Goal: Task Accomplishment & Management: Manage account settings

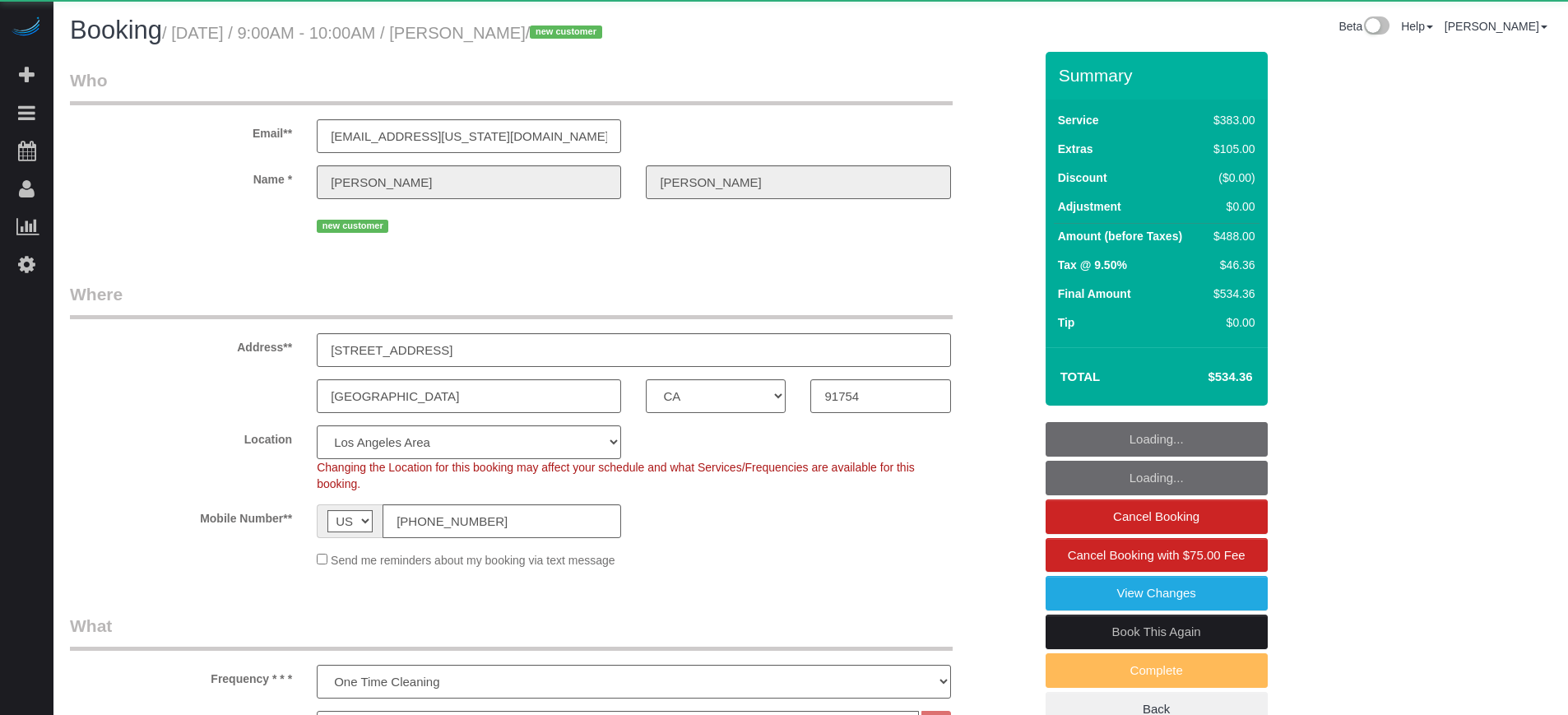
select select "CA"
select select "6"
select select "spot1"
select select "number:9"
select select "object:816"
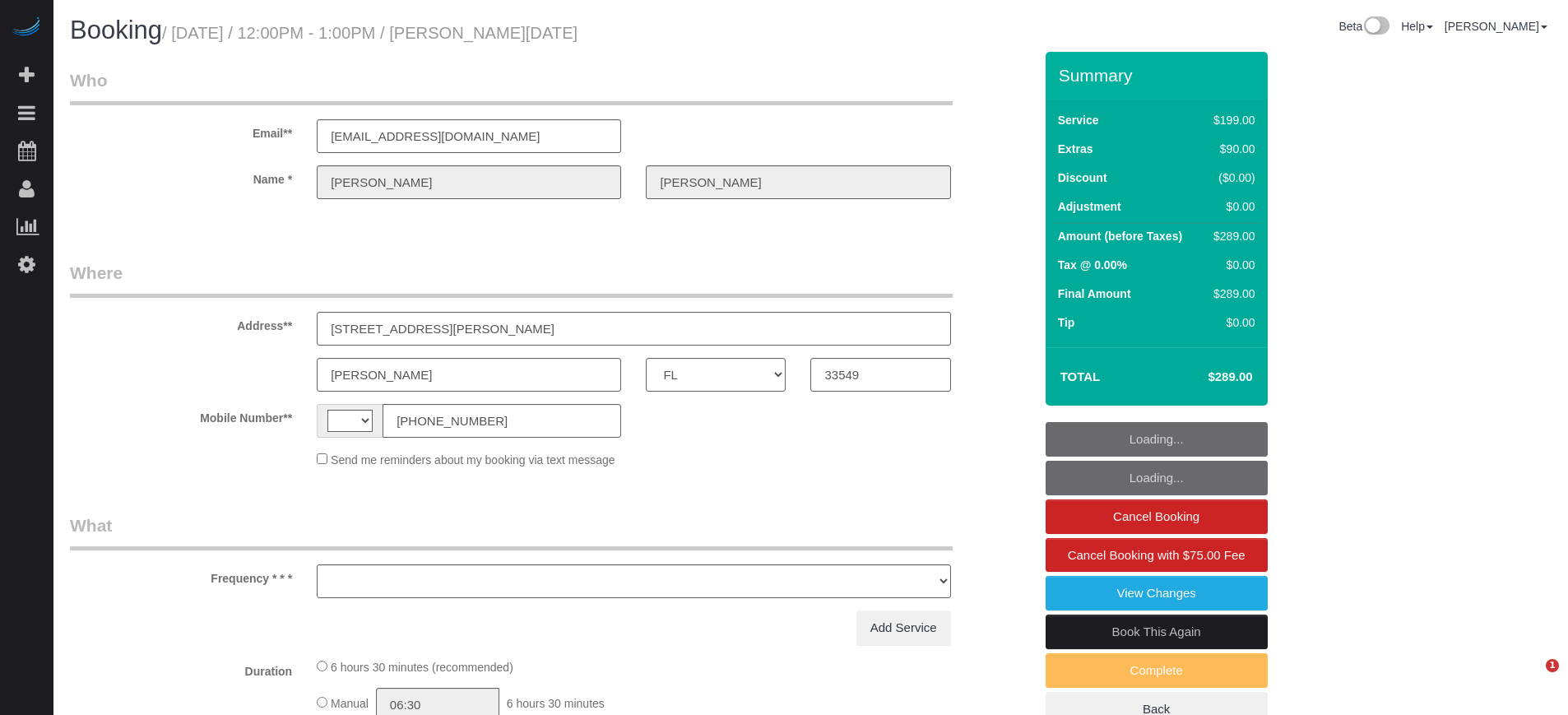
select select "FL"
select select "string:[GEOGRAPHIC_DATA]"
select select "object:586"
select select "string:fspay-33367a85-7fd7-4556-8bd5-47bba6f7f38c"
select select "object:821"
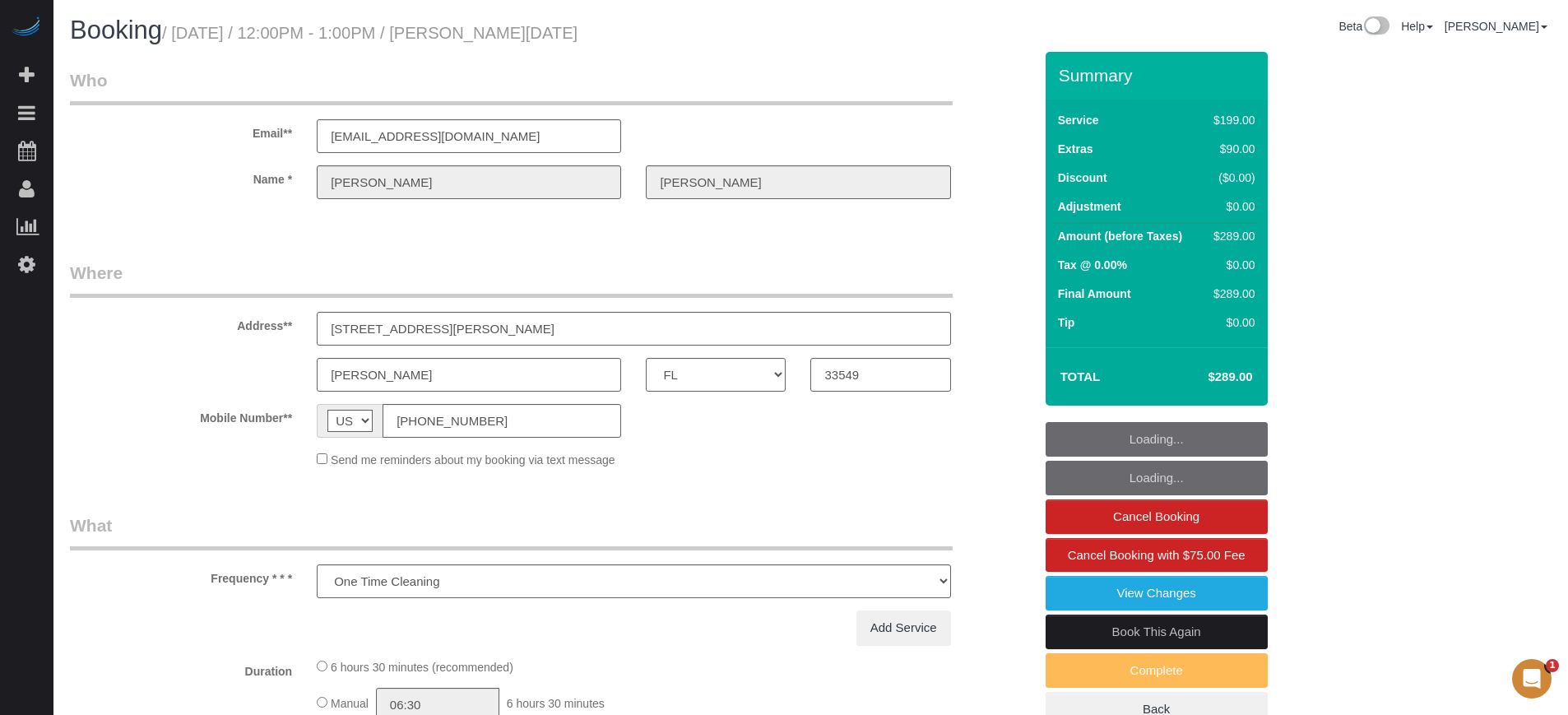
select select "4"
select select "spot1"
select select "number:9"
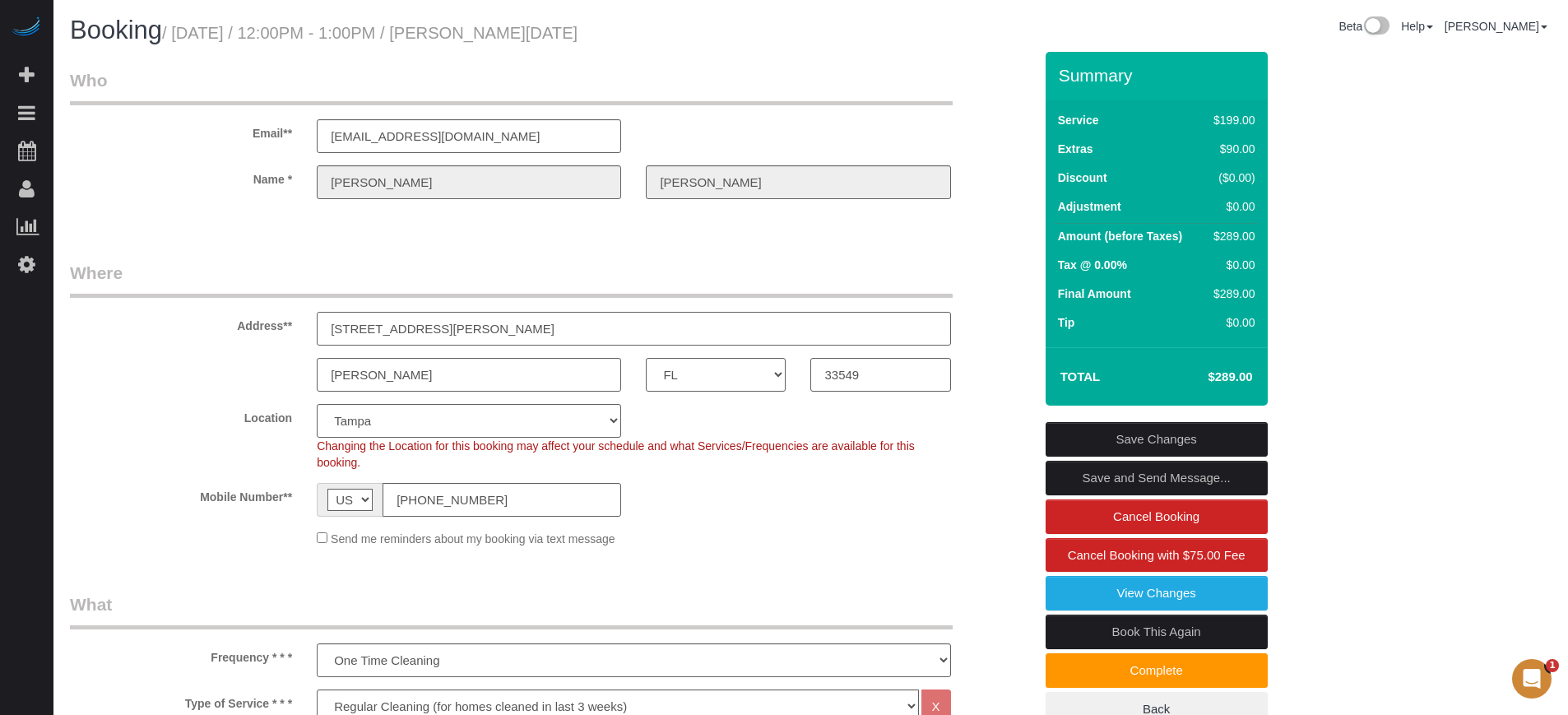
click at [430, 323] on input "17015 Midas Lane, OR 317 Whitaker Rd, LOT 7" at bounding box center [633, 329] width 633 height 34
click at [1109, 594] on link "View Changes" at bounding box center [1156, 593] width 222 height 35
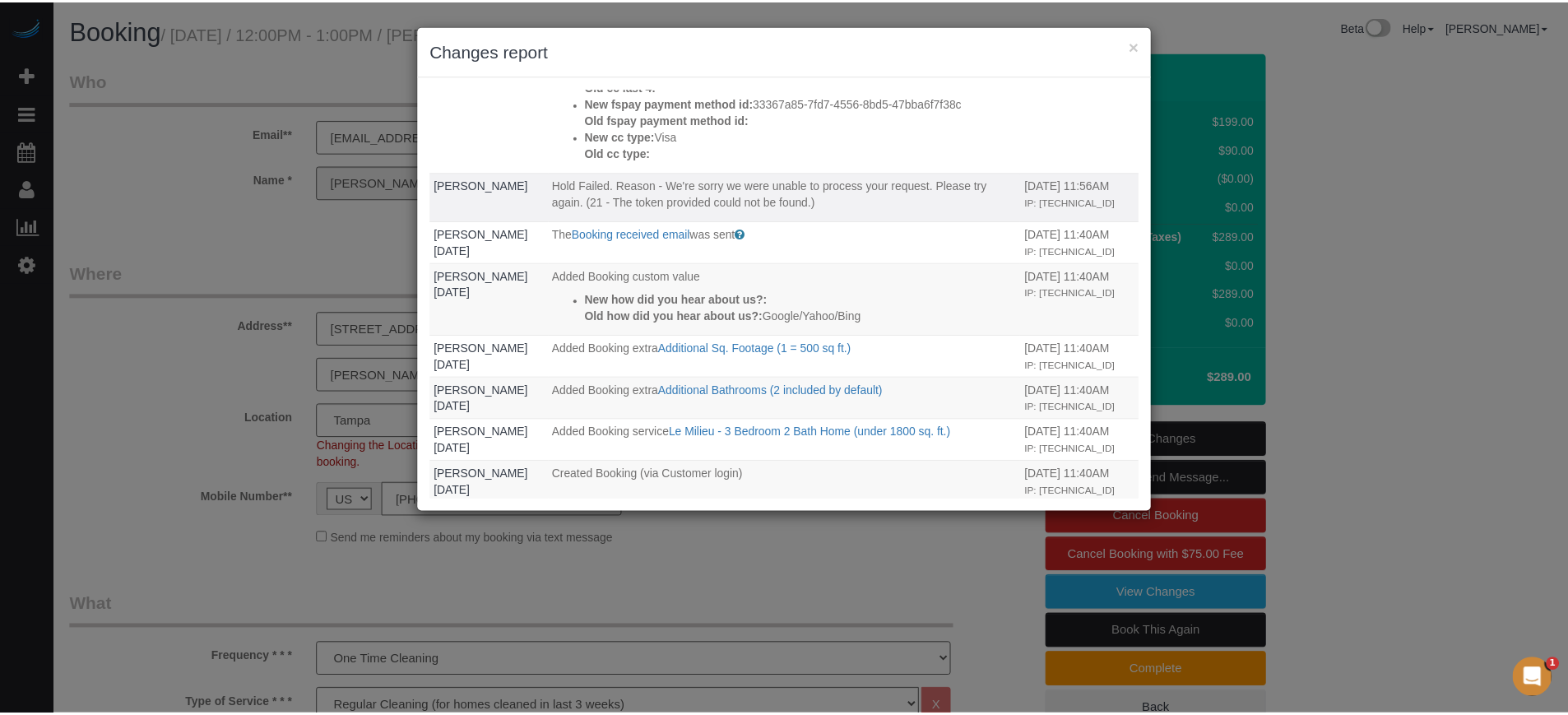
scroll to position [146, 0]
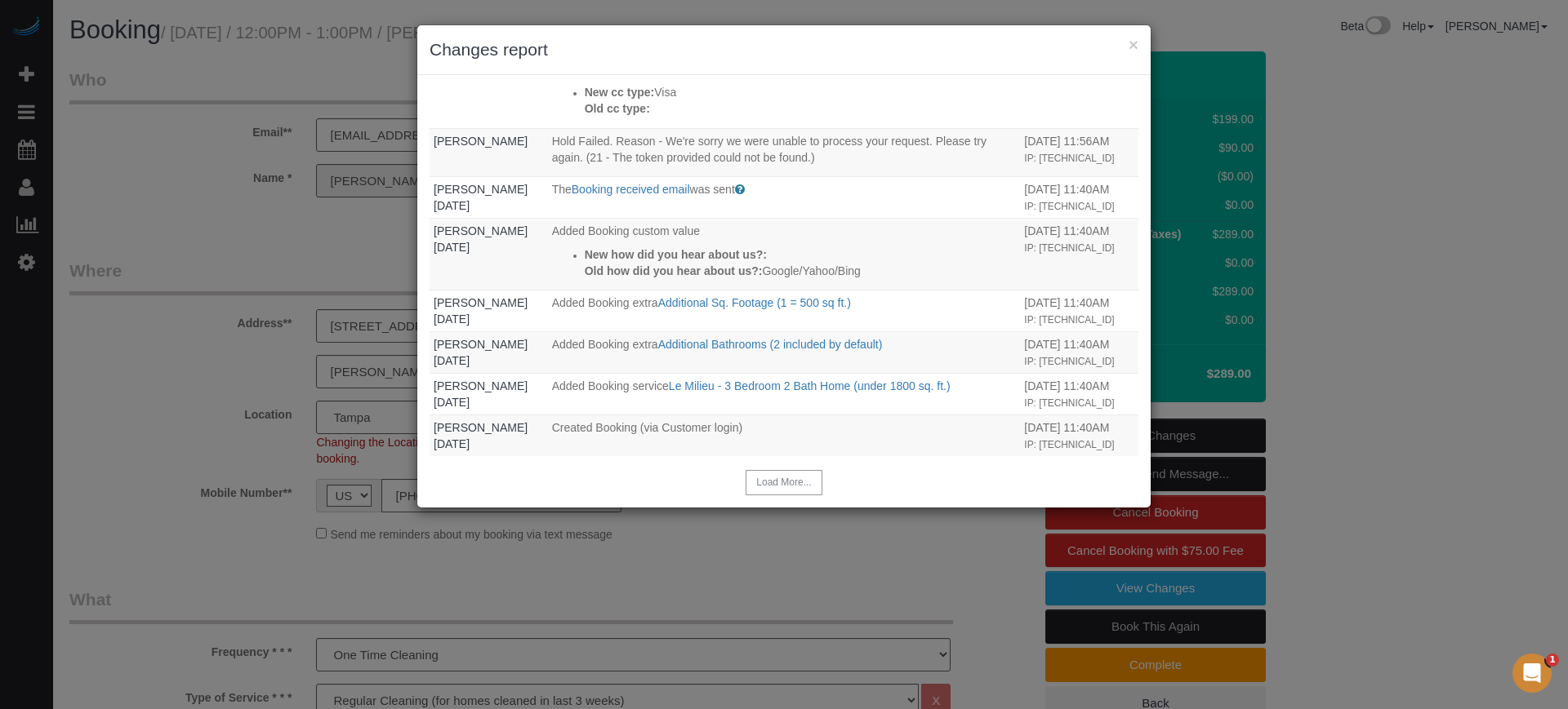
click at [1142, 47] on div "× Changes report" at bounding box center [783, 50] width 733 height 50
click at [1132, 43] on button "×" at bounding box center [1133, 44] width 9 height 17
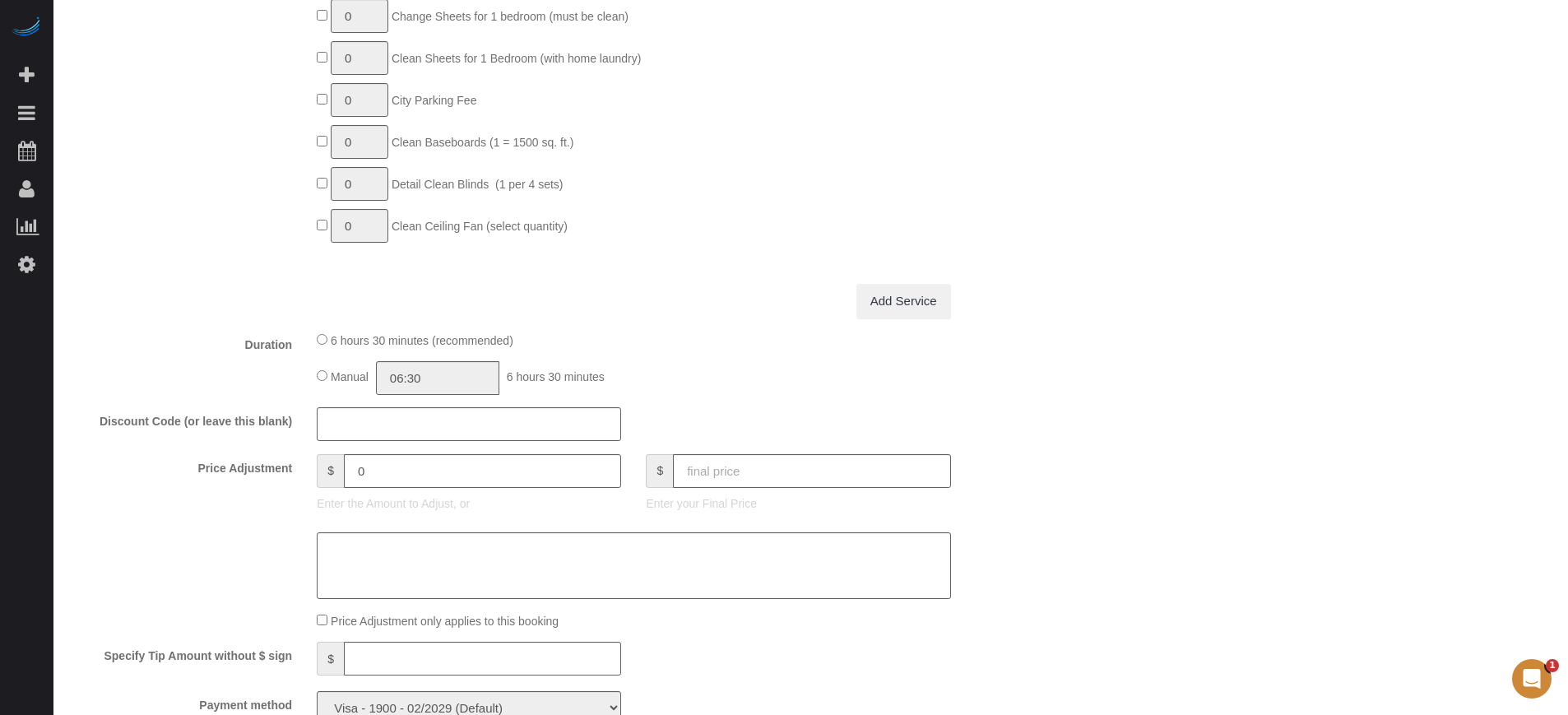
scroll to position [41, 0]
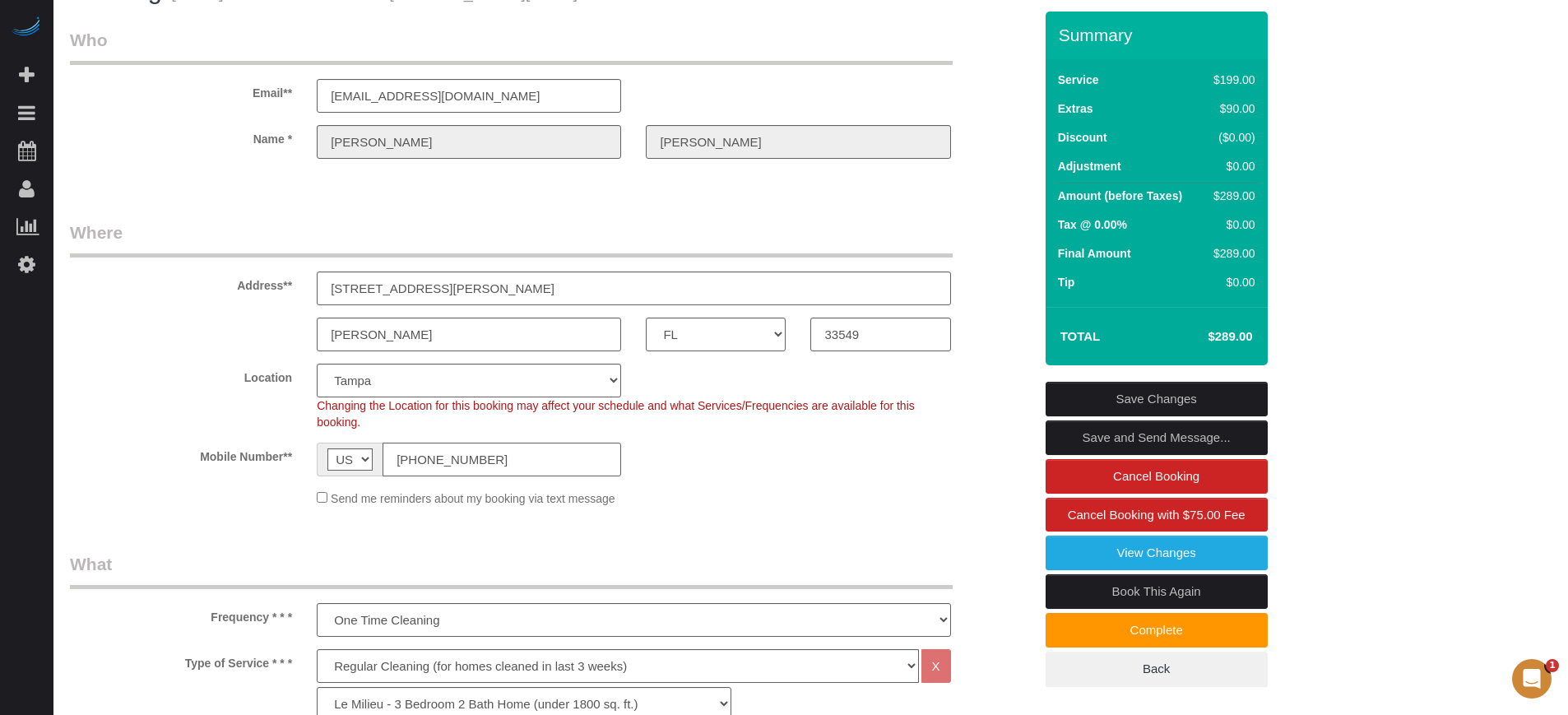
click at [482, 468] on input "(561) 389-8740" at bounding box center [501, 460] width 239 height 34
click at [71, 480] on sui-booking-location "Location Pro Housekeepers Atlanta Austin Boston Chicago Cincinnati Clearwater D…" at bounding box center [551, 435] width 964 height 144
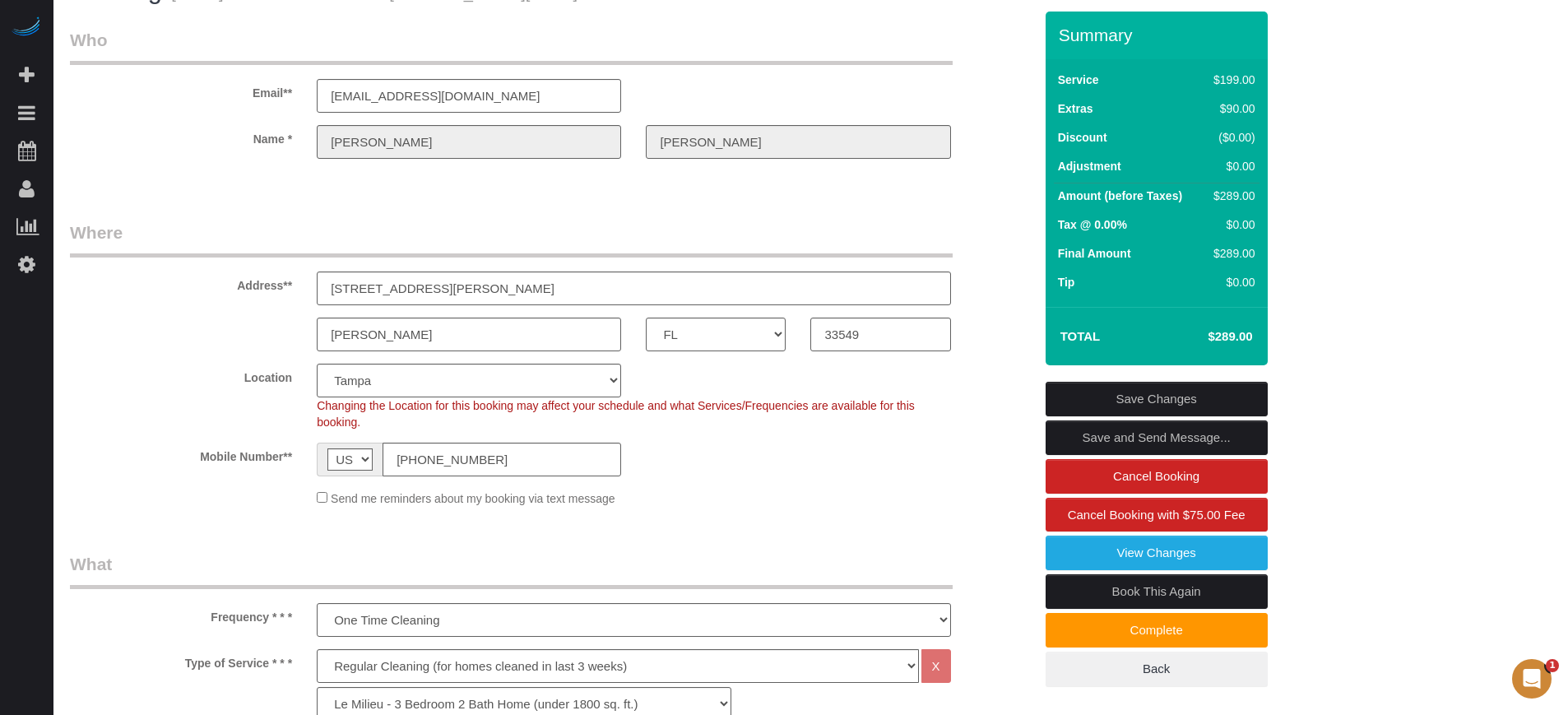
click at [136, 356] on fieldset "Where Address** 17015 Midas Lane, OR 317 Whitaker Rd, LOT 7 Lutz AK AL AR AZ CA…" at bounding box center [551, 370] width 964 height 298
drag, startPoint x: 439, startPoint y: 290, endPoint x: 595, endPoint y: 284, distance: 156.1
click at [595, 284] on input "17015 Midas Lane, OR 317 Whitaker Rd, LOT 7" at bounding box center [633, 289] width 633 height 34
click at [478, 295] on input "17015 Midas Lane, OR 317 Whitaker Rd, LOT 7" at bounding box center [633, 289] width 633 height 34
drag, startPoint x: 462, startPoint y: 289, endPoint x: 552, endPoint y: 287, distance: 90.0
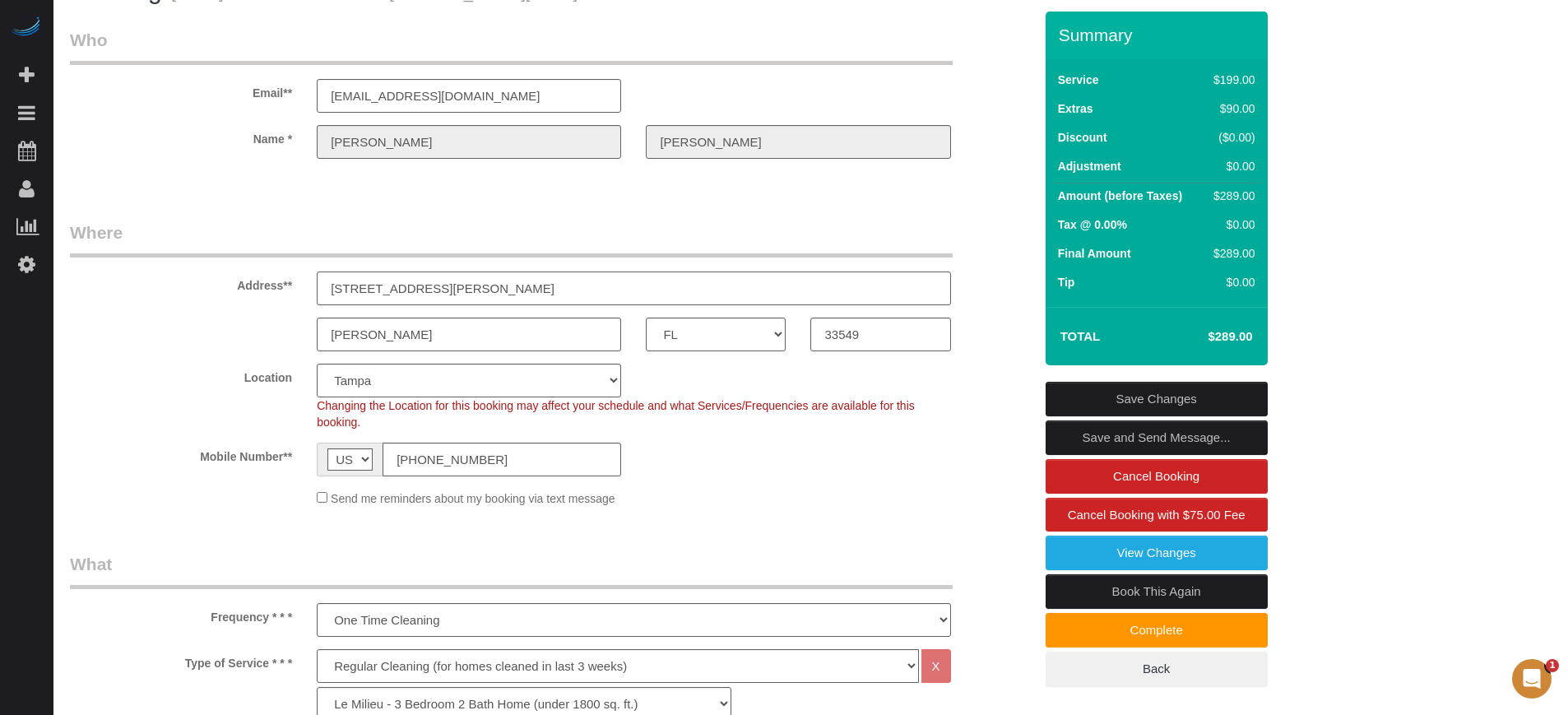
click at [552, 287] on input "17015 Midas Lane, OR 317 Whitaker Rd, LOT 7" at bounding box center [633, 289] width 633 height 34
click at [580, 234] on legend "Where" at bounding box center [511, 239] width 883 height 37
click at [591, 285] on input "17015 Midas Lane, OR 317 Whitaker Rd, LOT 7" at bounding box center [633, 289] width 633 height 34
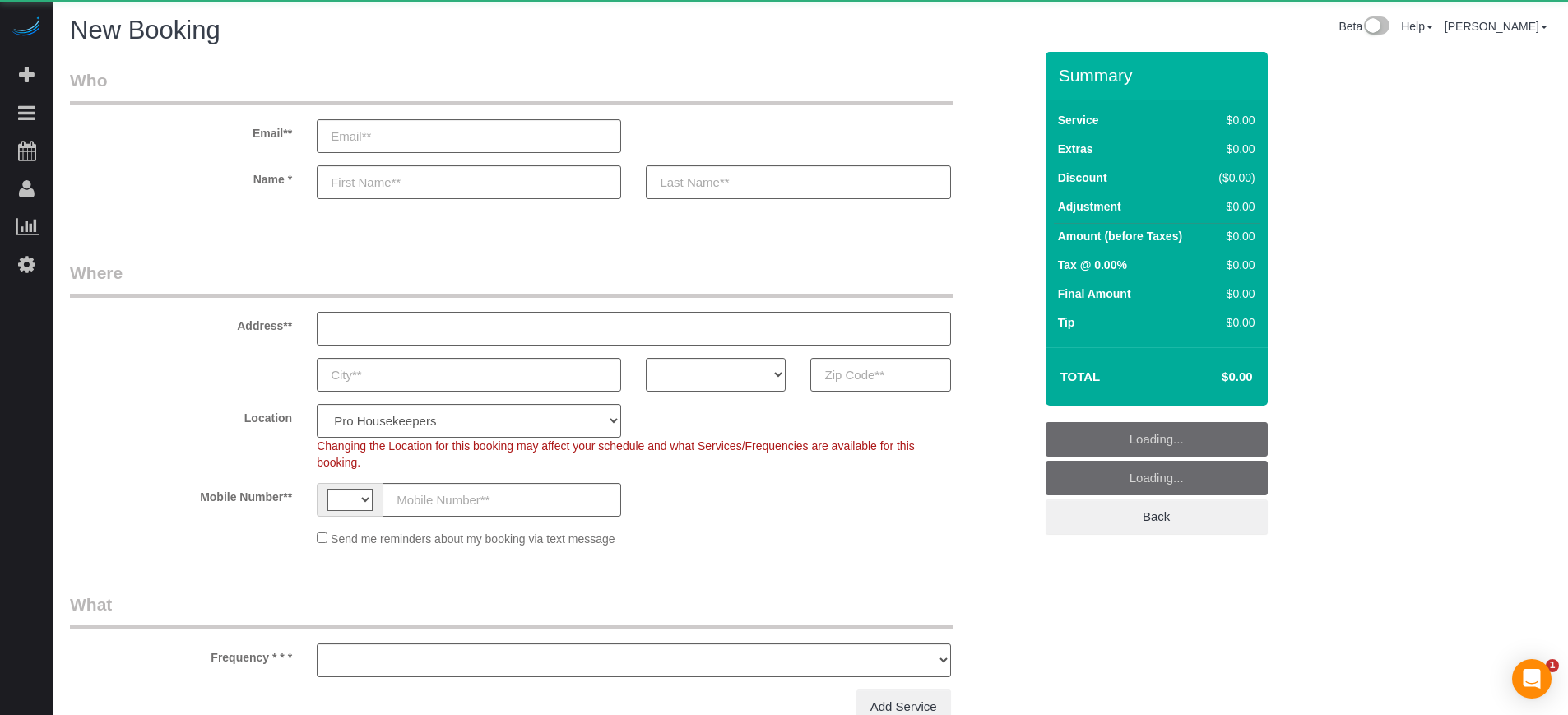
select select "number:9"
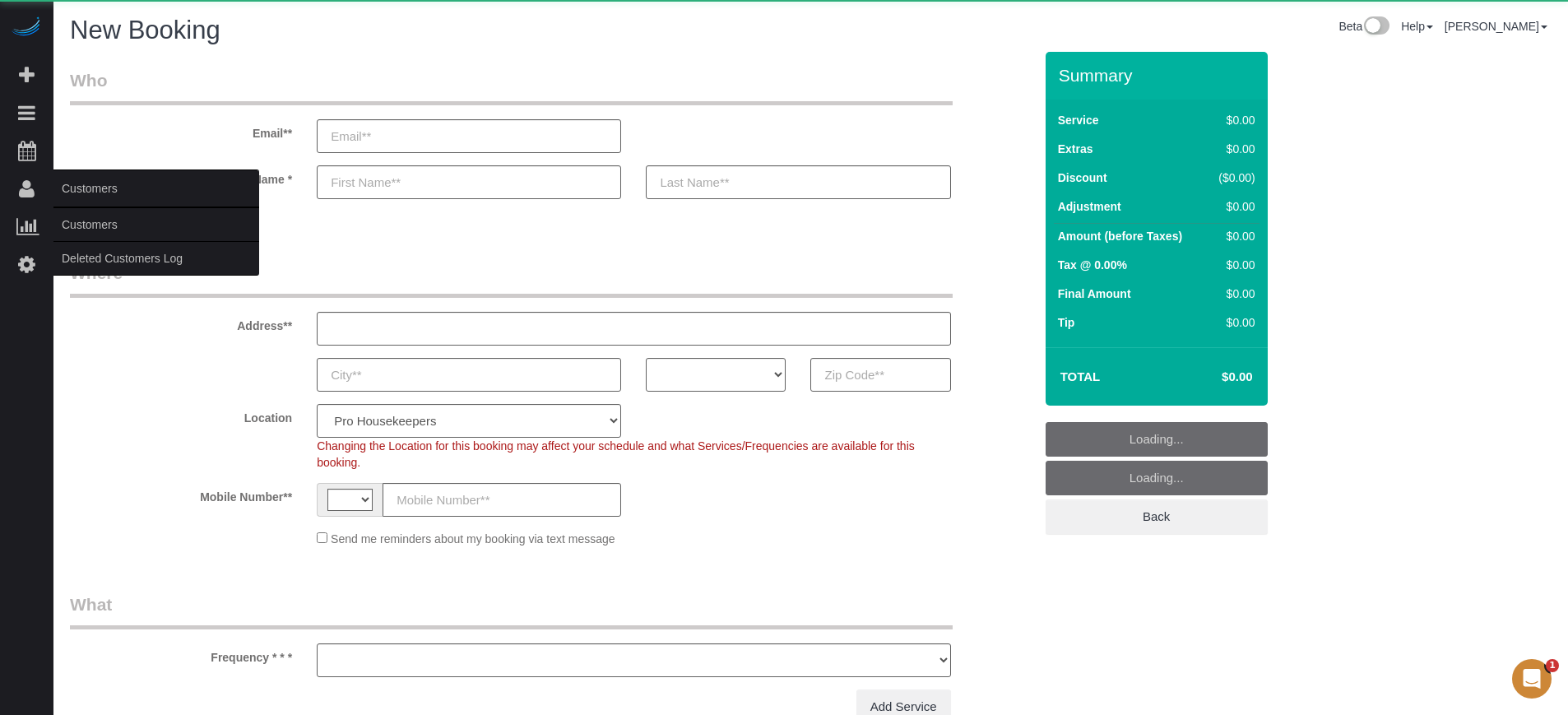
select select "string:[GEOGRAPHIC_DATA]"
select select "object:1211"
select select "4"
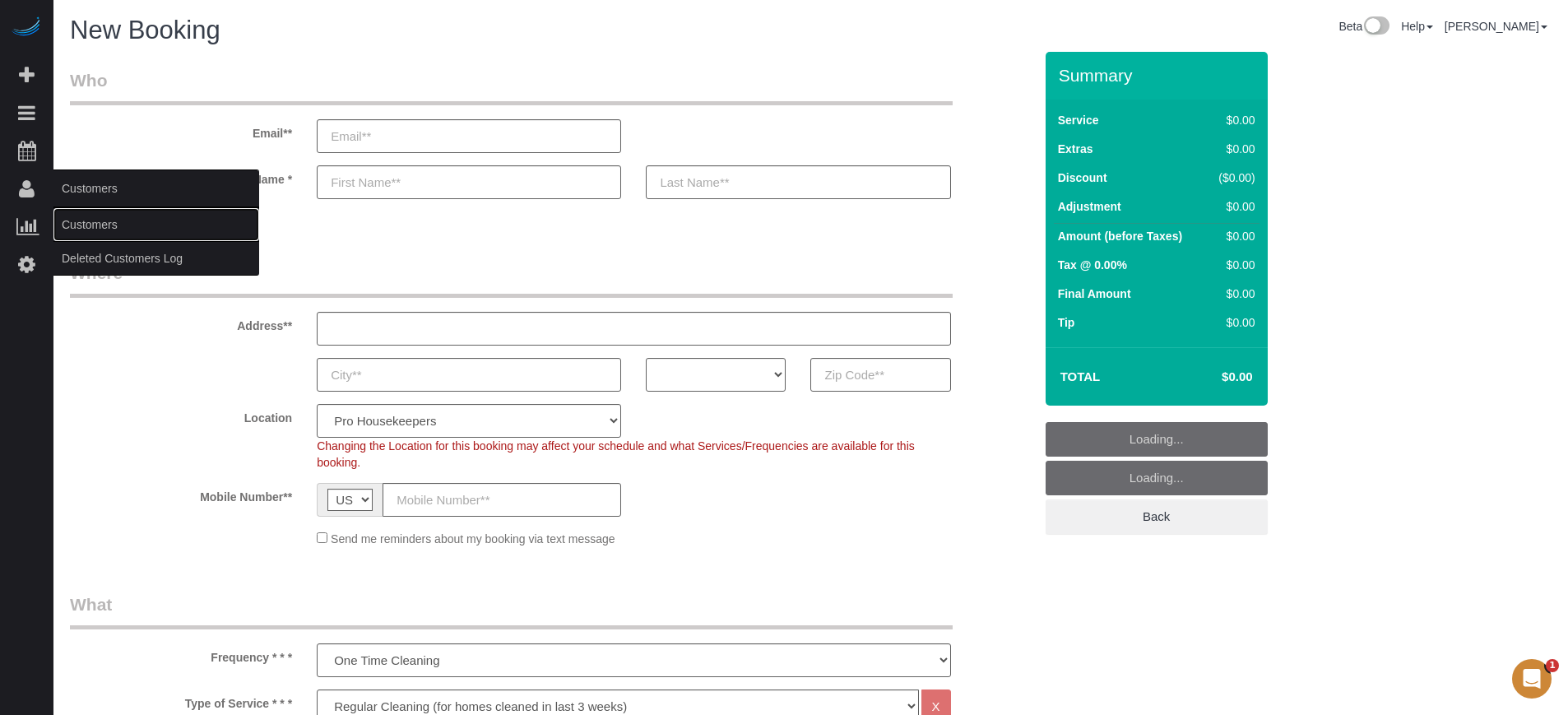
drag, startPoint x: 93, startPoint y: 214, endPoint x: 119, endPoint y: 205, distance: 27.5
click at [93, 214] on link "Customers" at bounding box center [157, 225] width 206 height 33
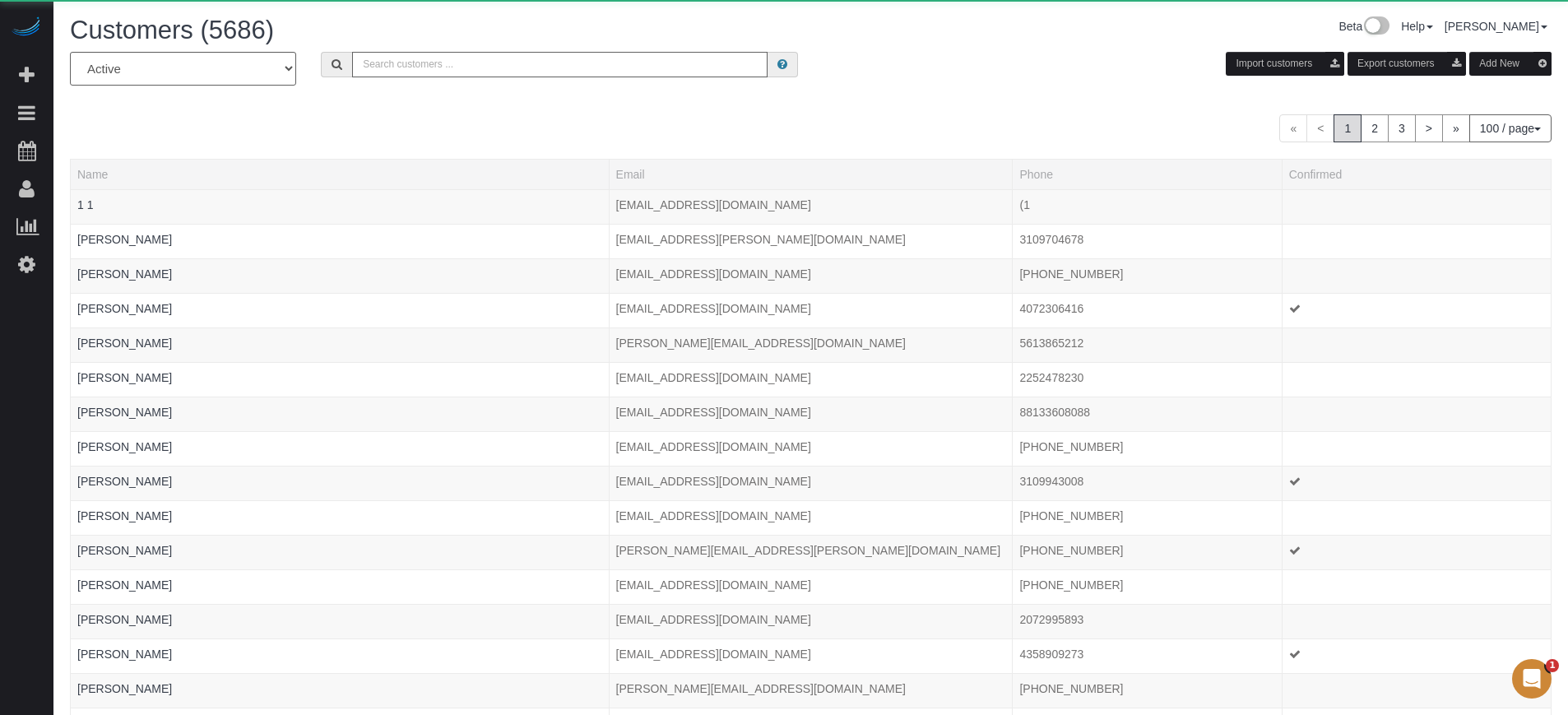
click at [535, 59] on input "text" at bounding box center [560, 64] width 415 height 26
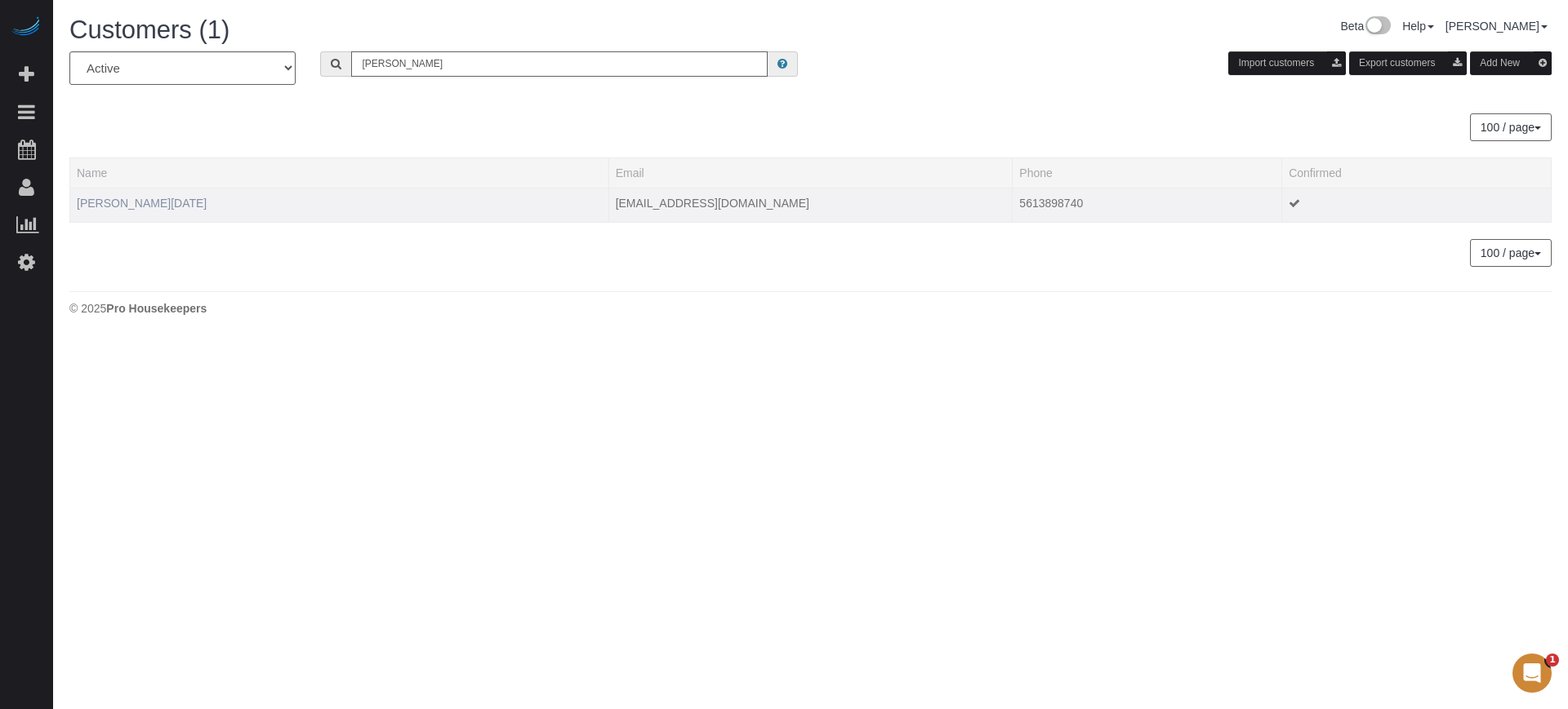
type input "pamela n"
click at [126, 207] on link "Pamela Noel" at bounding box center [141, 203] width 130 height 13
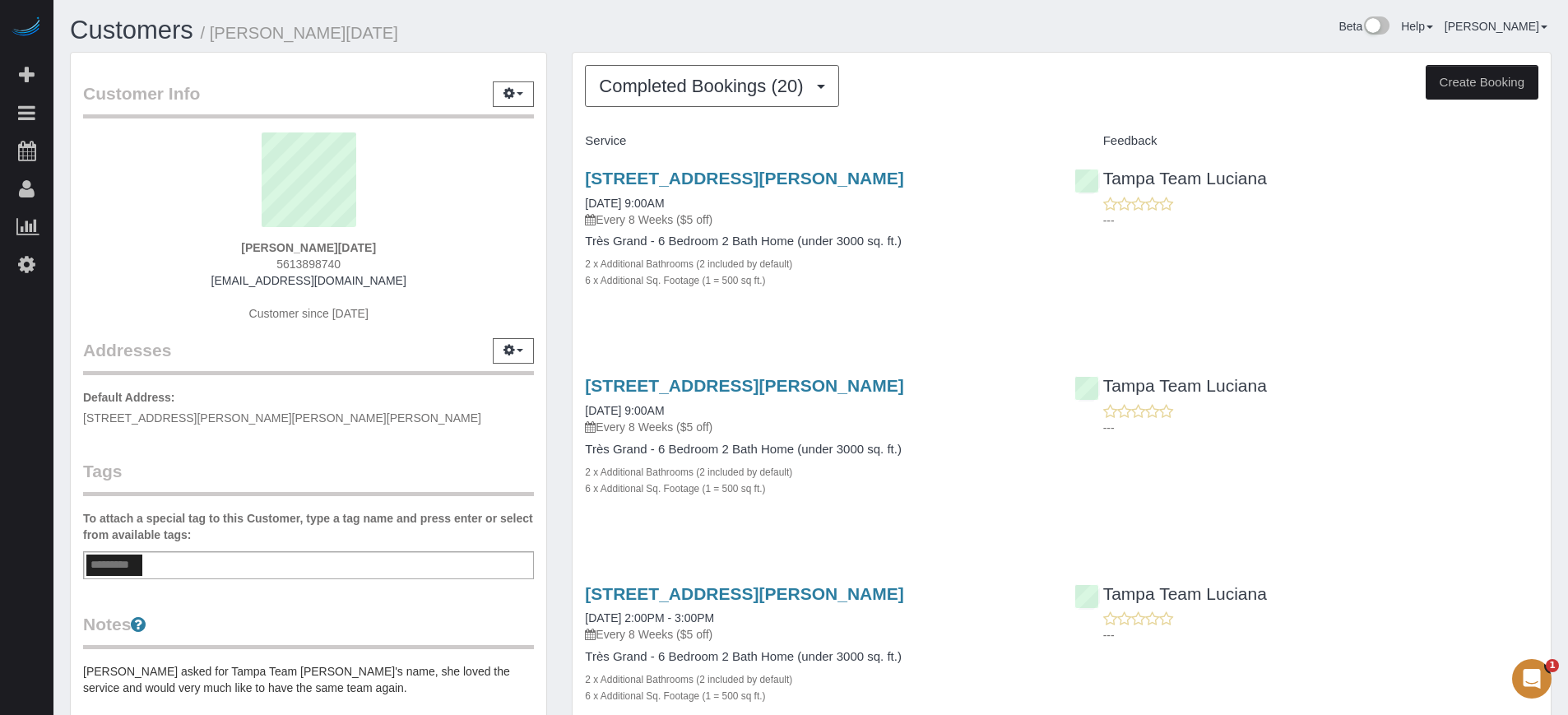
click at [576, 235] on div "17015 Midas Lane, Lutz, FL 33549 05/15/2023 9:00AM Every 8 Weeks ($5 off) Très …" at bounding box center [818, 238] width 489 height 166
click at [1456, 363] on div "Tampa Team Luciana ---" at bounding box center [1307, 402] width 489 height 80
click at [807, 173] on link "17015 Midas Lane, Lutz, FL 33549" at bounding box center [744, 179] width 318 height 19
click at [640, 183] on link "17015 Midas Lane, Lutz, FL 33549" at bounding box center [744, 179] width 318 height 19
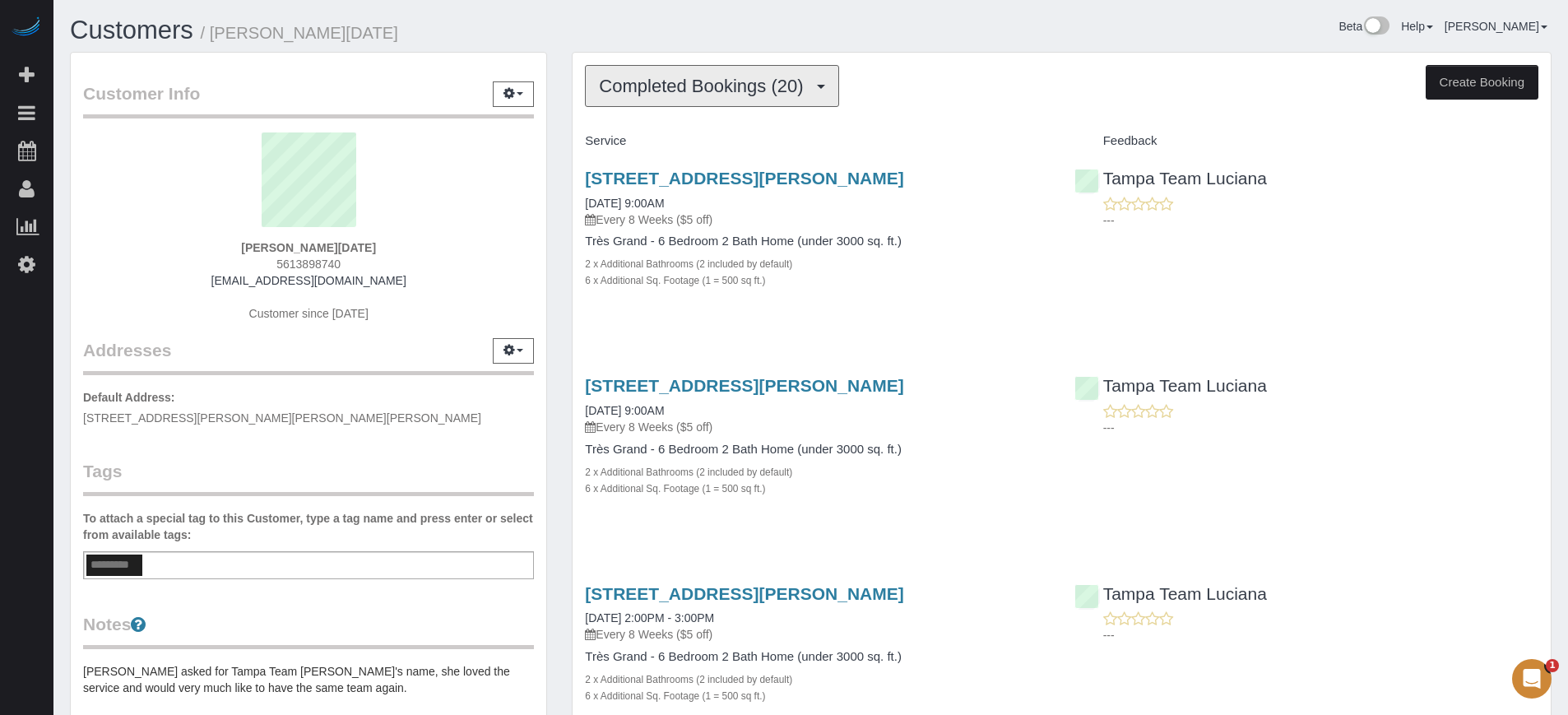
click at [715, 88] on span "Completed Bookings (20)" at bounding box center [705, 86] width 212 height 21
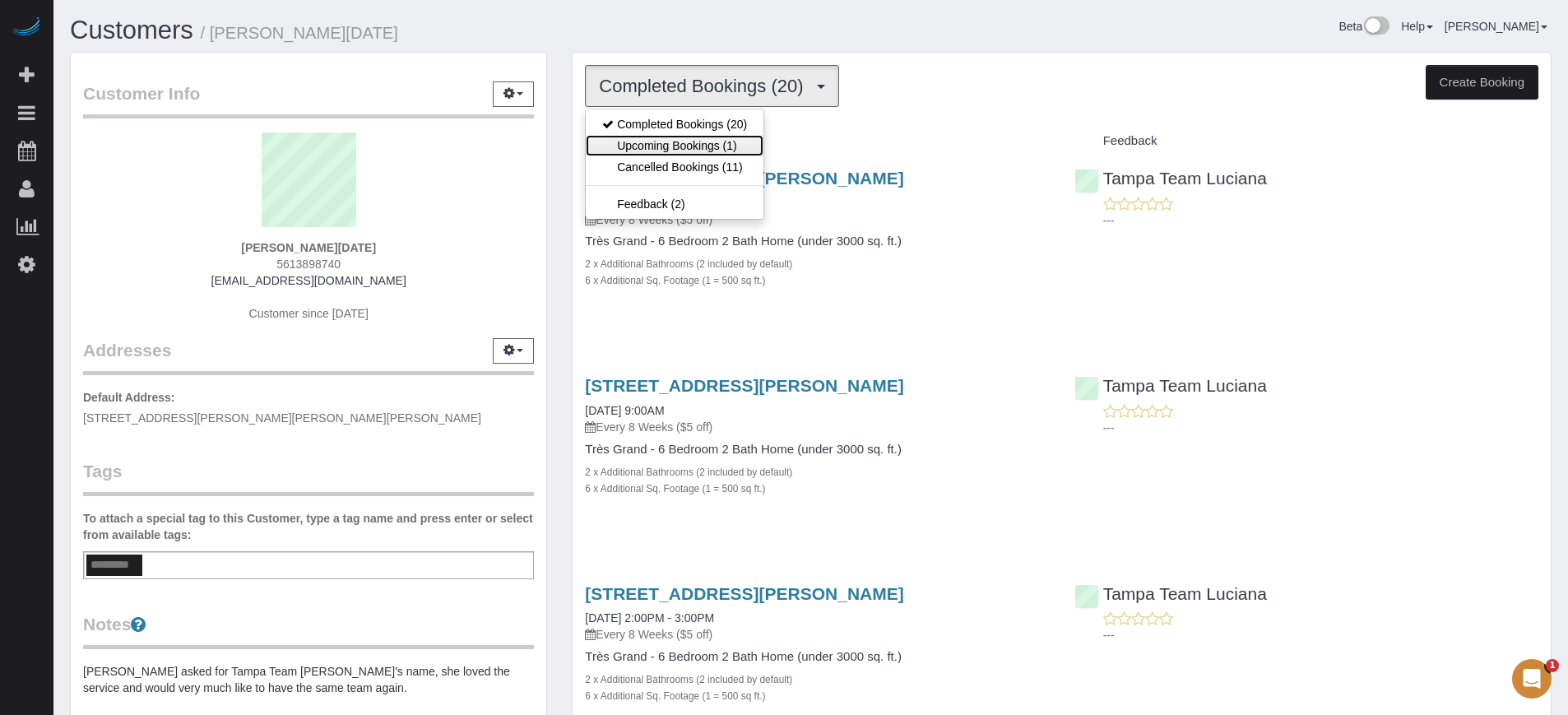
click at [724, 138] on link "Upcoming Bookings (1)" at bounding box center [675, 145] width 177 height 22
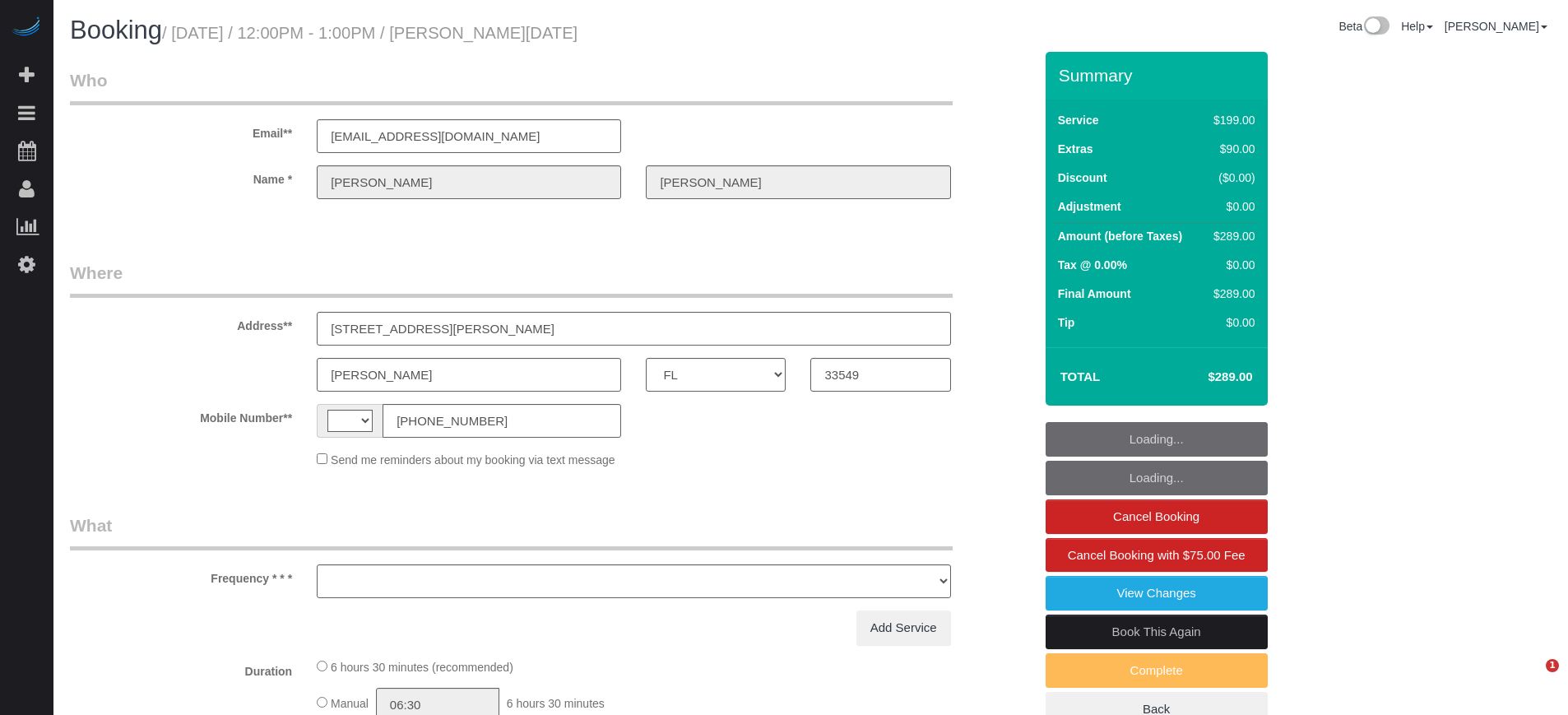
select select "FL"
select select "string:[GEOGRAPHIC_DATA]"
select select "object:632"
select select "string:fspay-33367a85-7fd7-4556-8bd5-47bba6f7f38c"
select select "spot1"
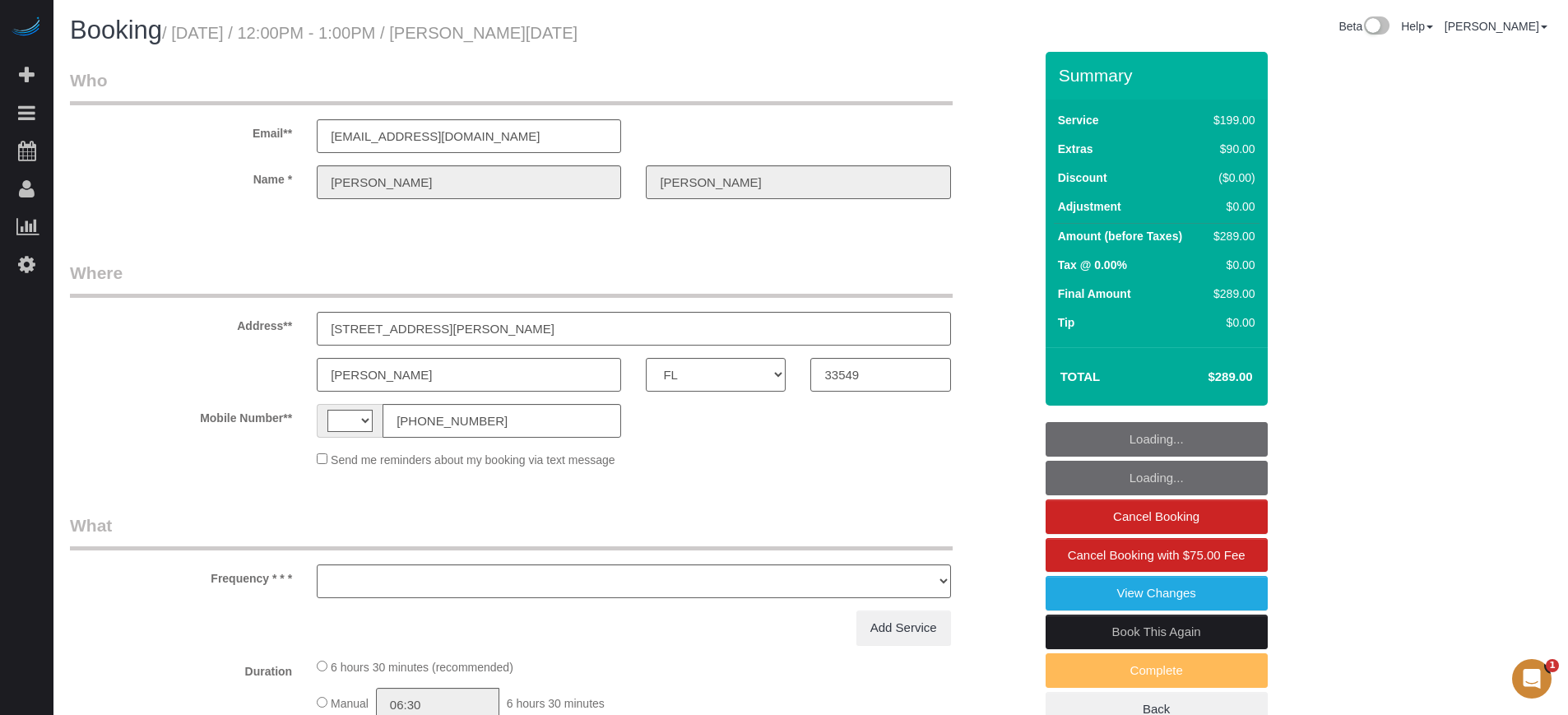
select select "number:9"
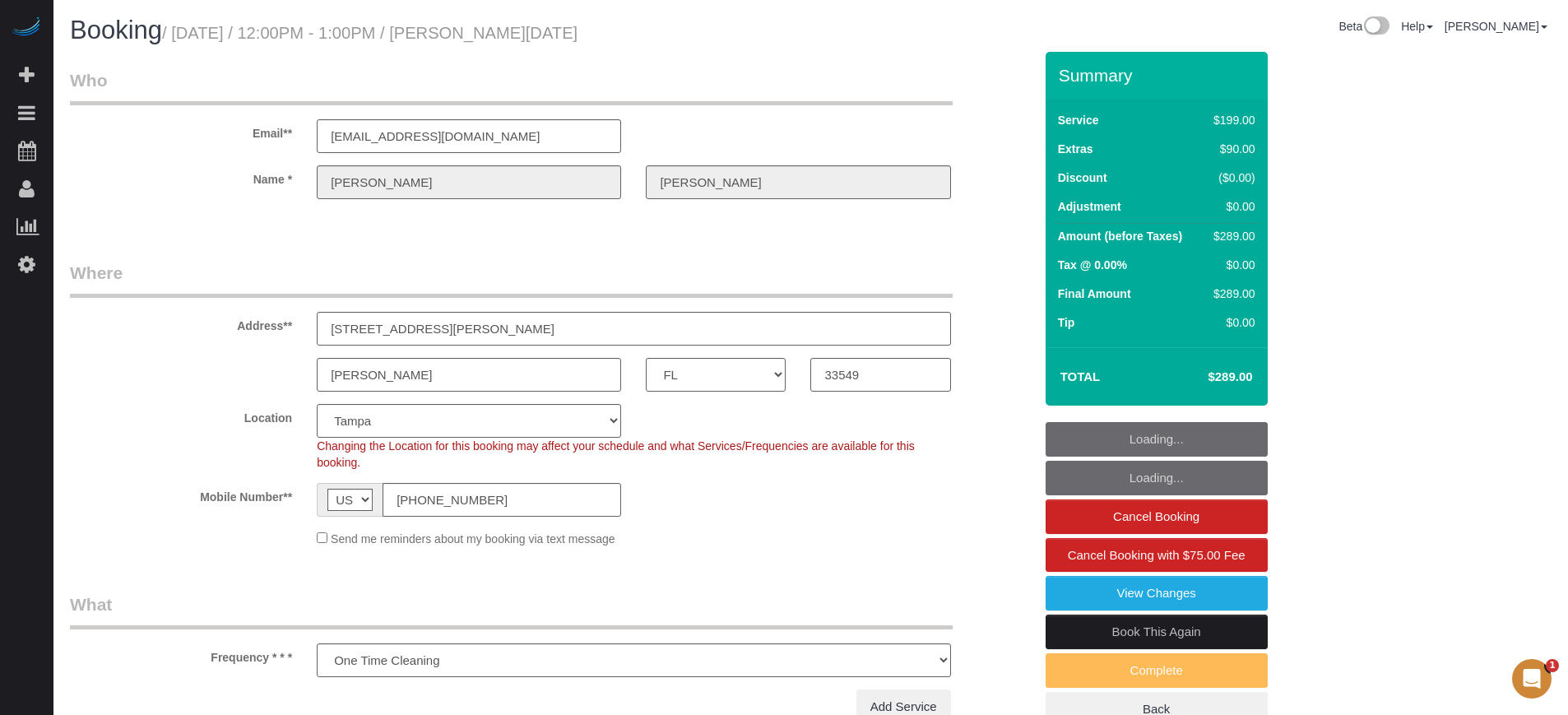
select select "spot14"
select select "object:692"
select select "4"
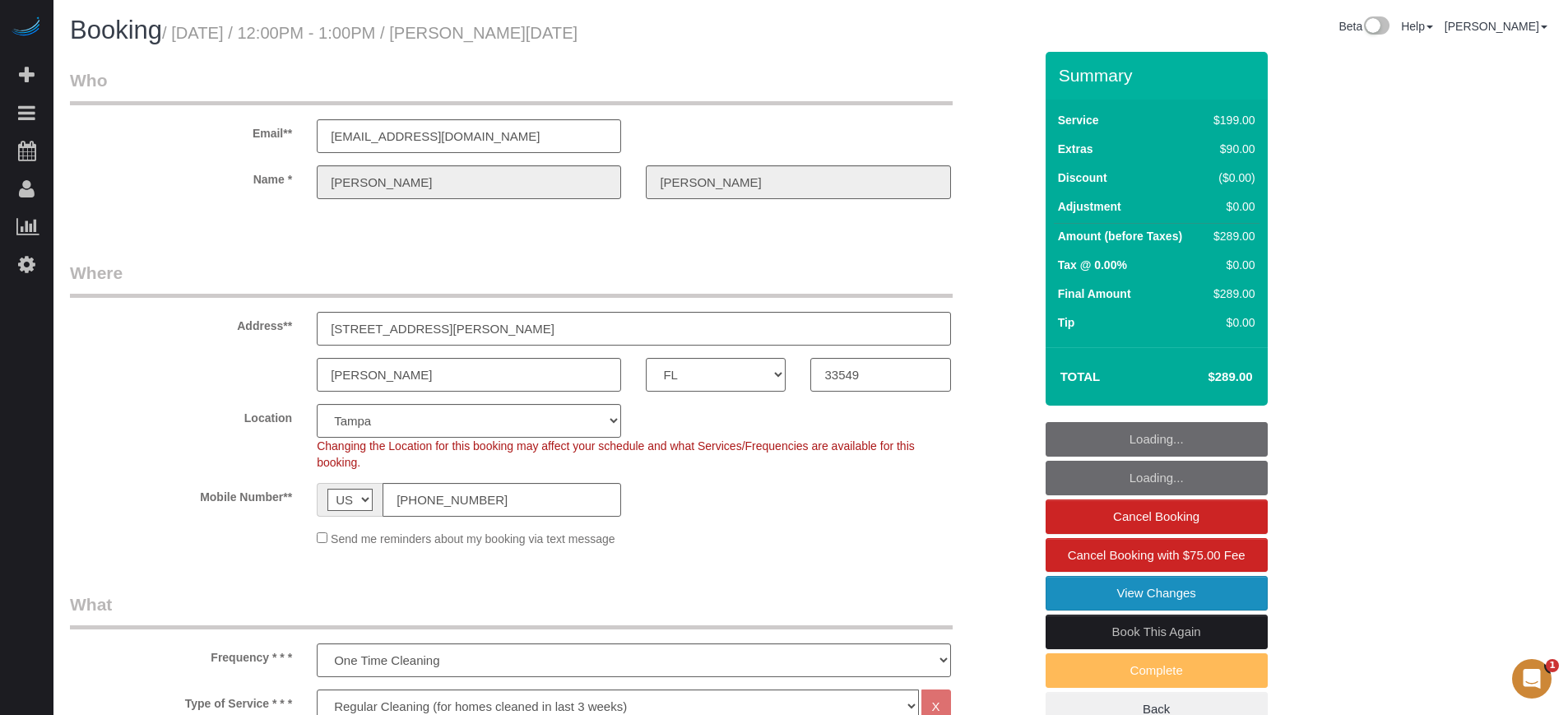
click at [1090, 601] on link "View Changes" at bounding box center [1156, 593] width 222 height 35
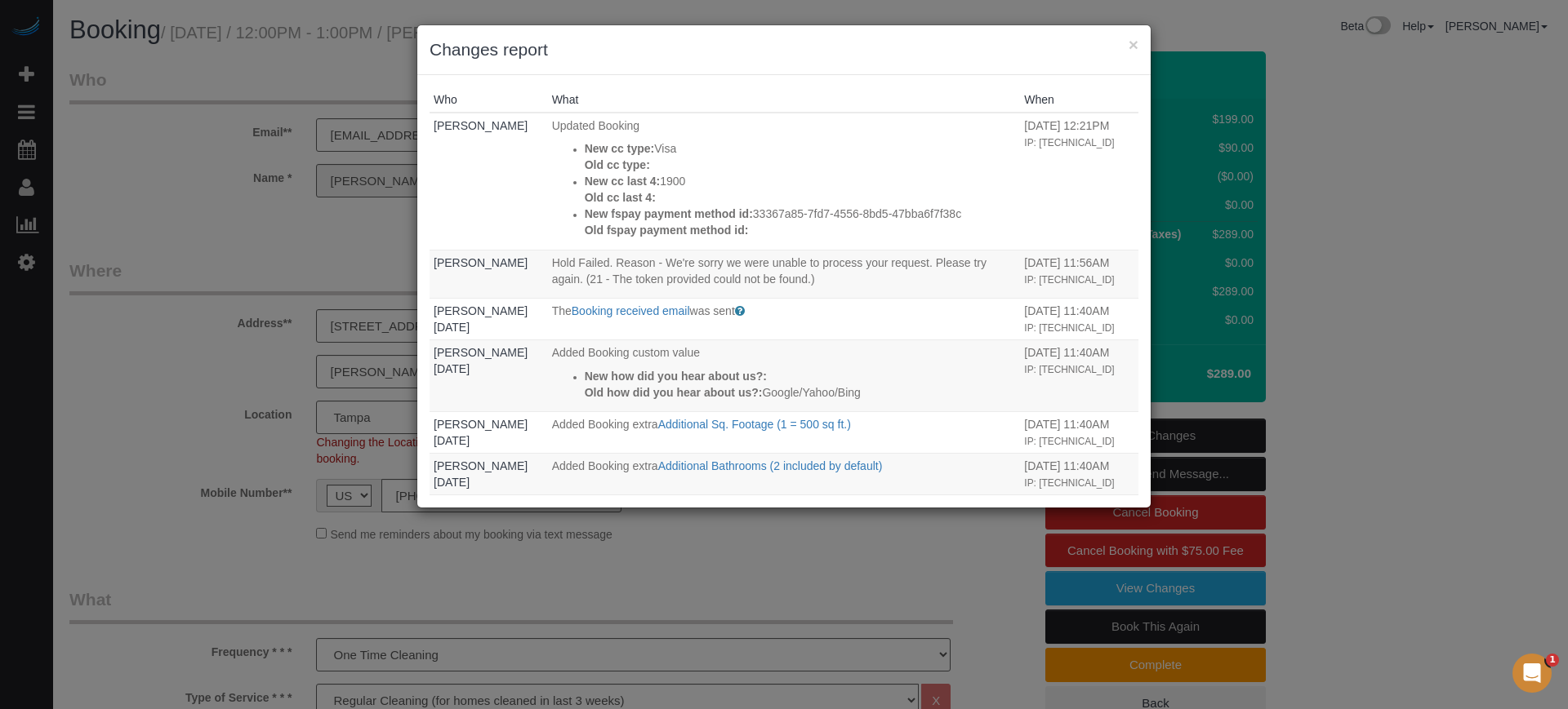
click at [1434, 407] on div "× Changes report Who What When Edgar Uro Updated Booking New cc type: Visa Old …" at bounding box center [784, 354] width 1568 height 709
click at [1132, 37] on button "×" at bounding box center [1133, 44] width 9 height 17
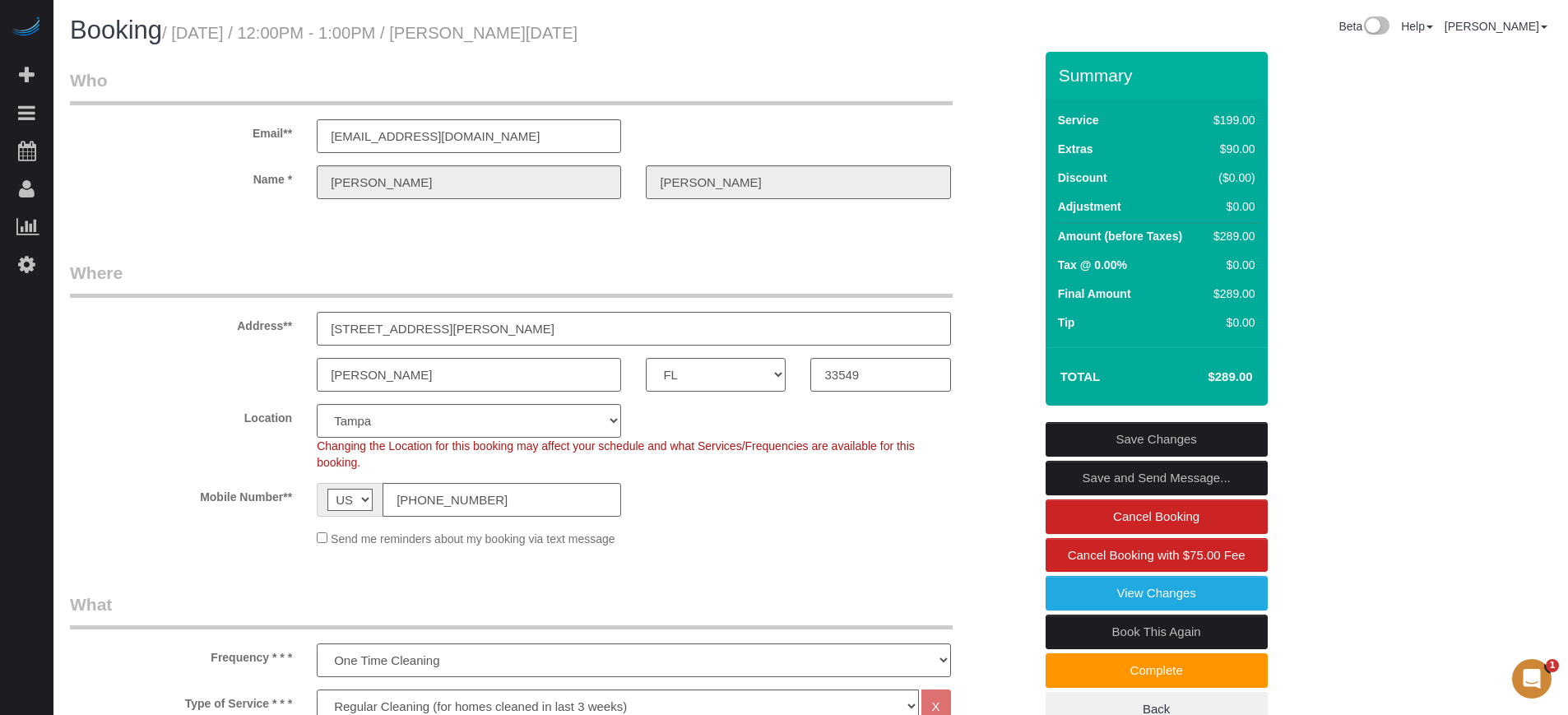
click at [980, 383] on div "Lutz AK AL AR AZ CA CO CT DC DE FL GA HI IA ID IL IN KS KY LA MA MD ME MI MN MO…" at bounding box center [551, 375] width 988 height 34
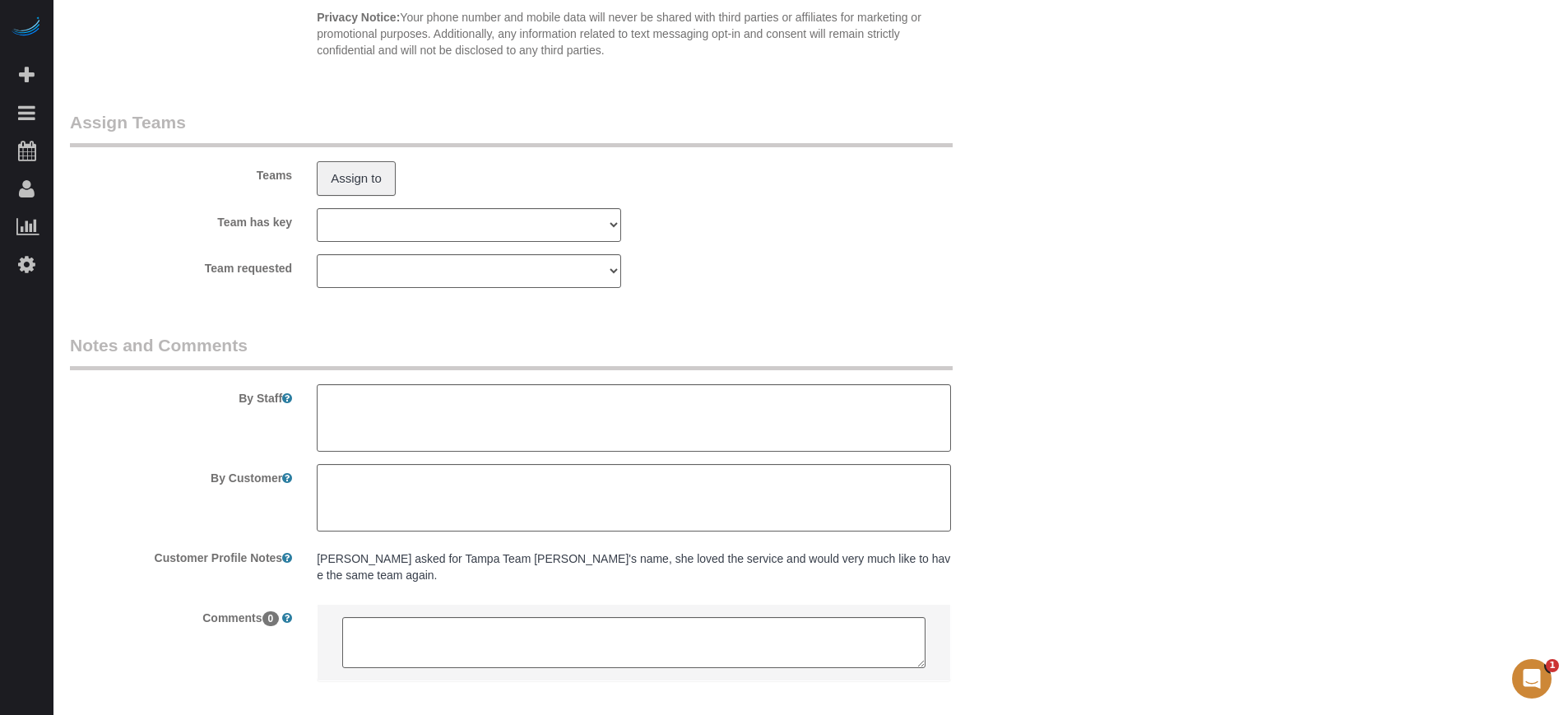
scroll to position [2681, 0]
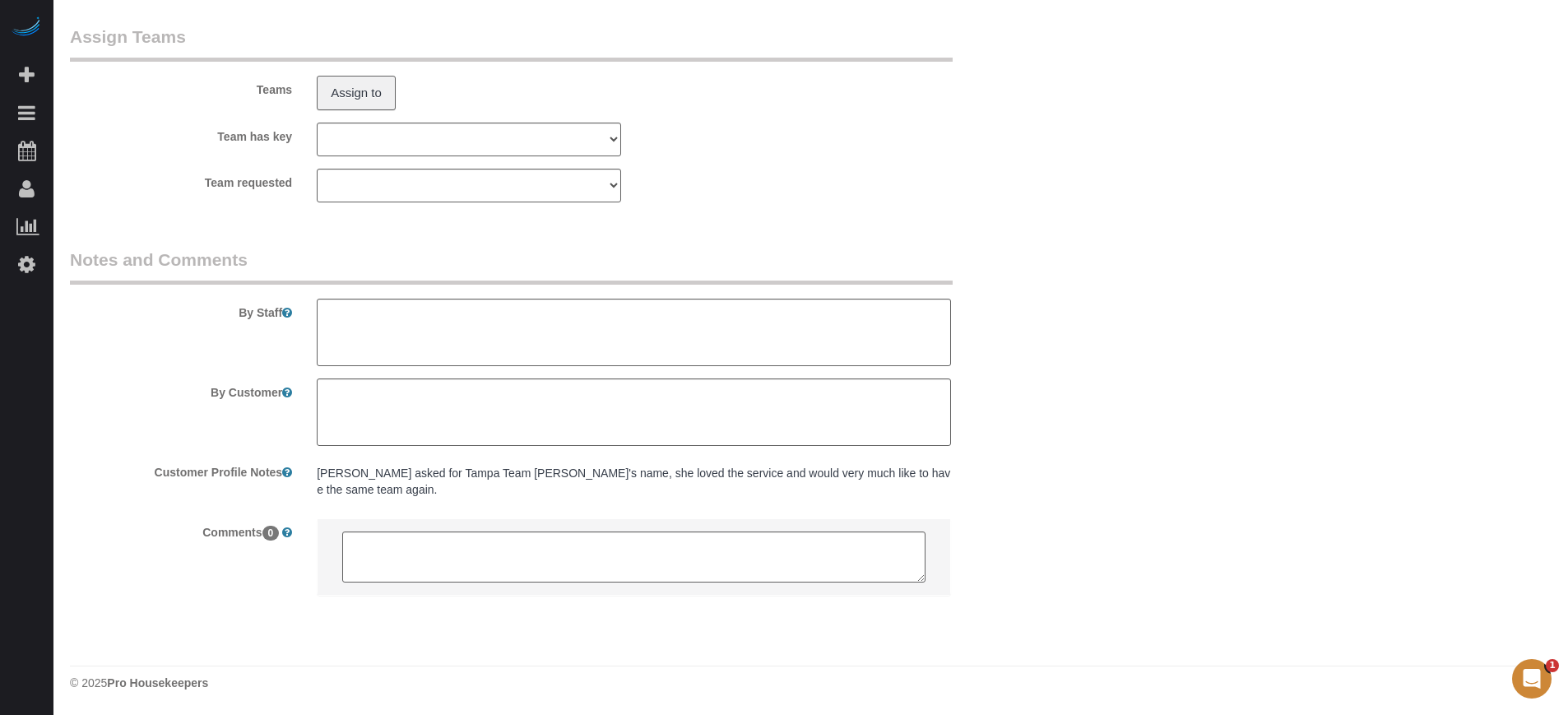
click at [1025, 454] on sui-booking-comments "By Staff By Customer Customer Profile Notes Pamela asked for Tampa Team Luciana…" at bounding box center [551, 430] width 964 height 365
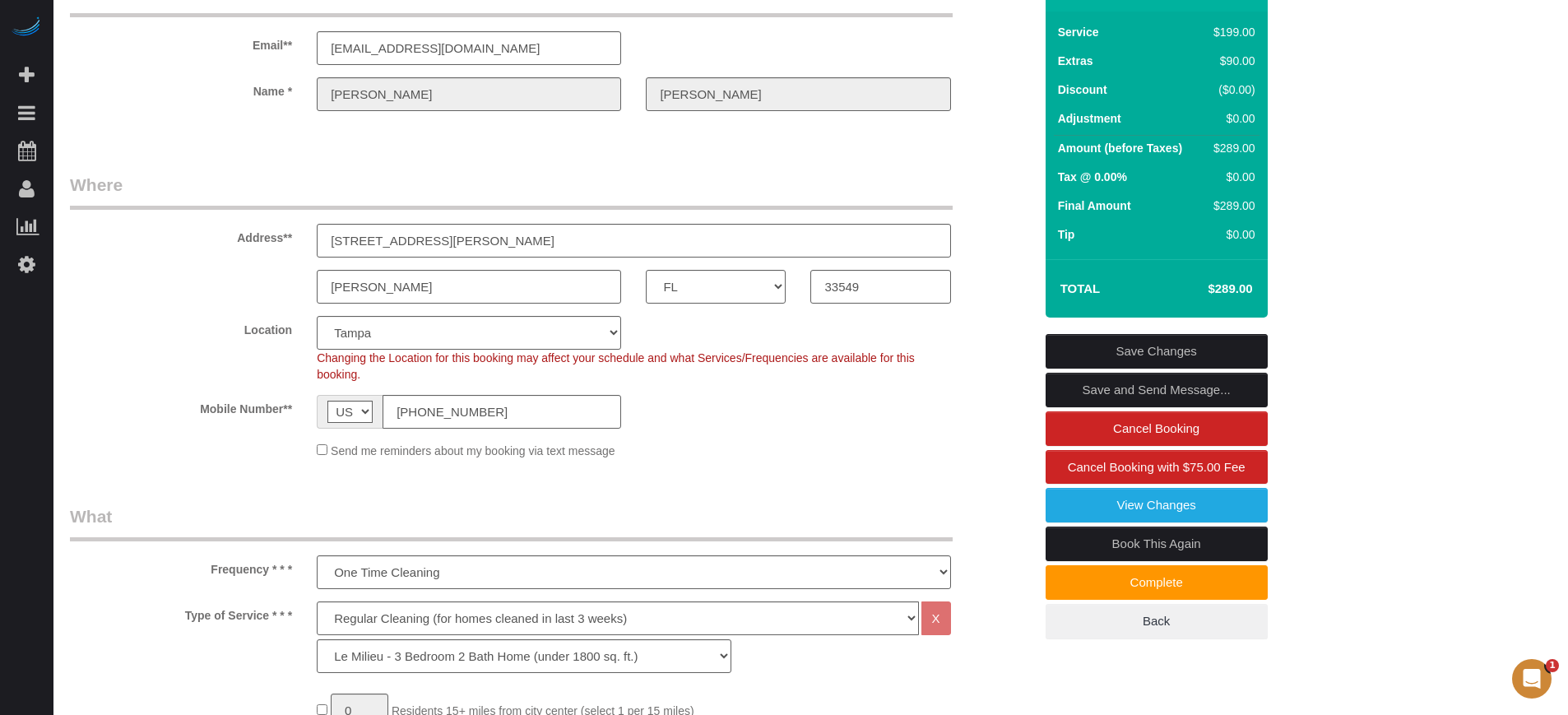
scroll to position [0, 0]
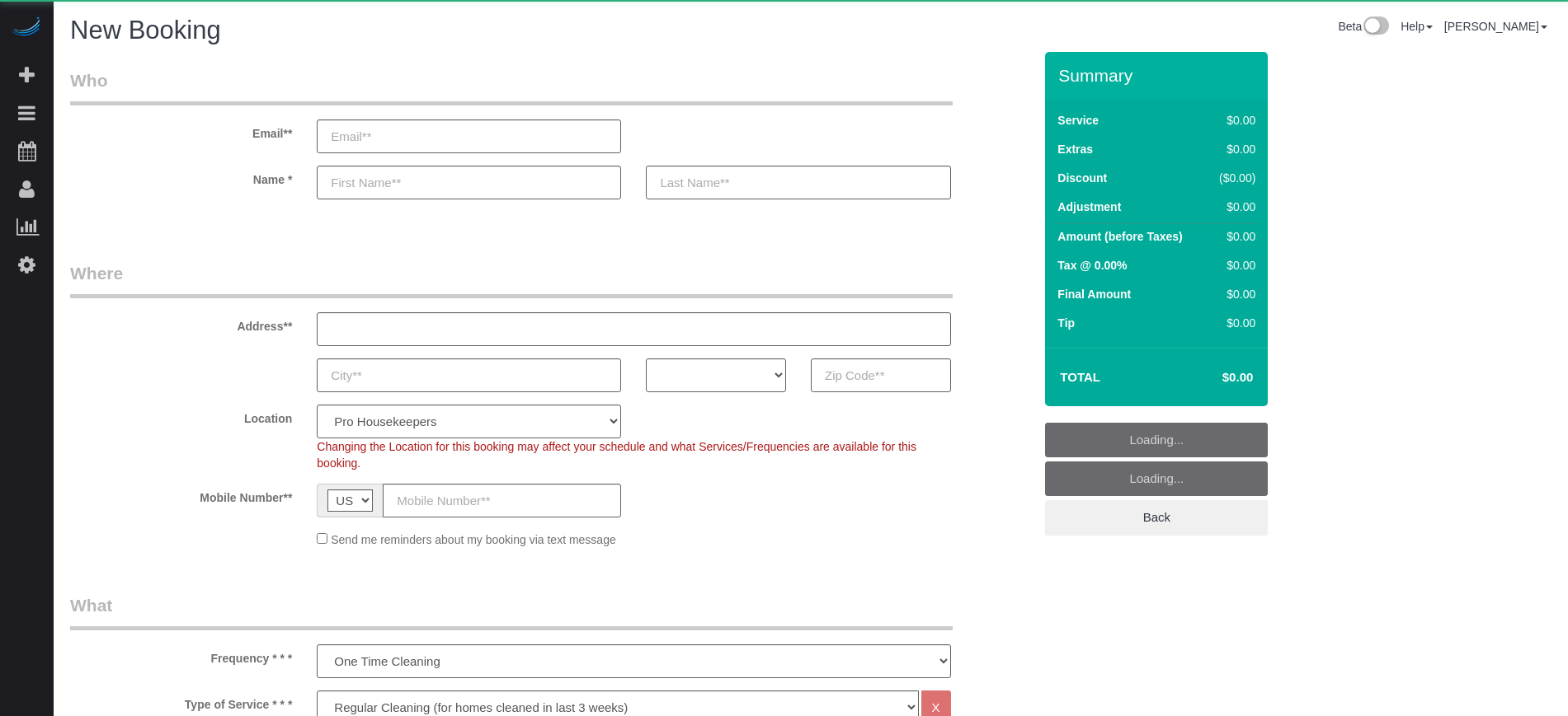
select select "4"
select select "number:9"
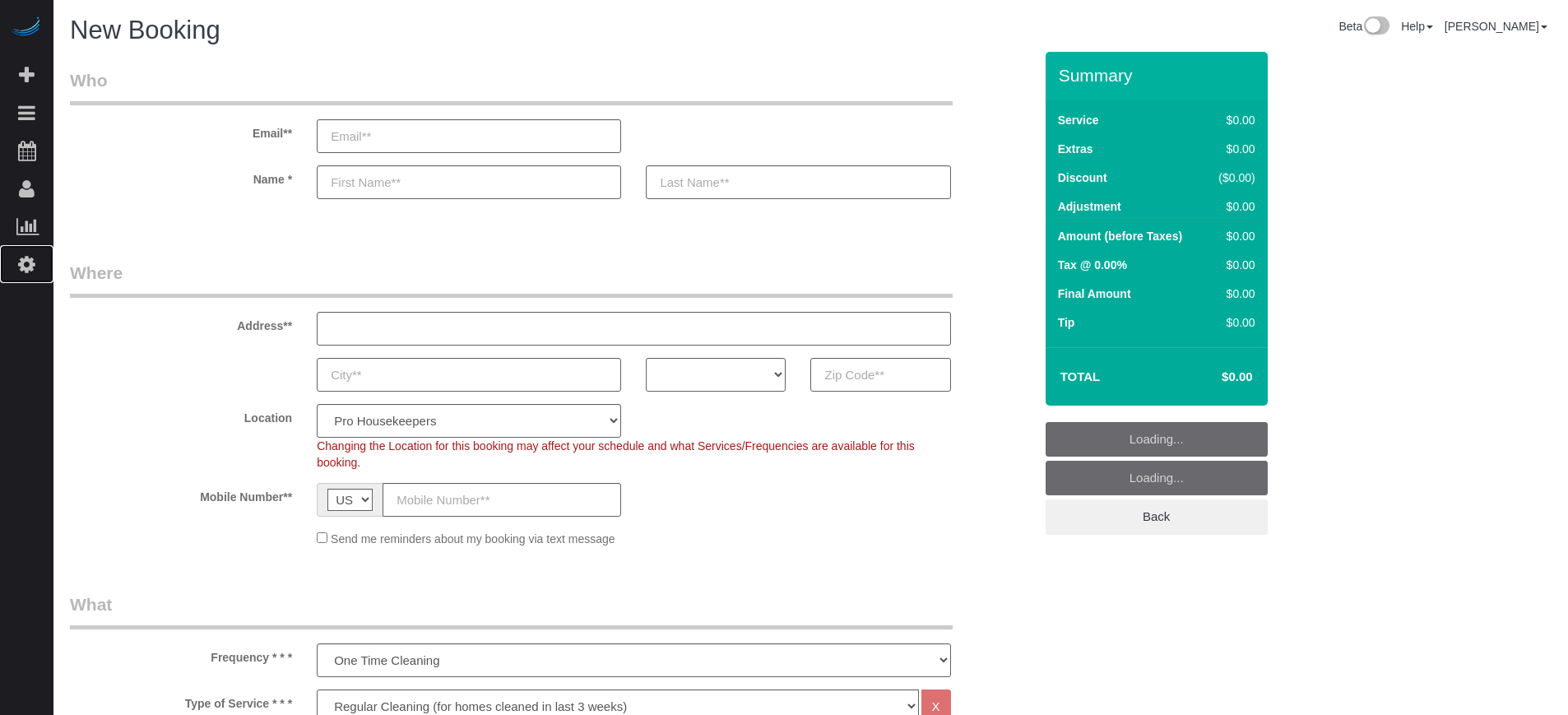
click at [35, 270] on link "Settings" at bounding box center [26, 264] width 54 height 38
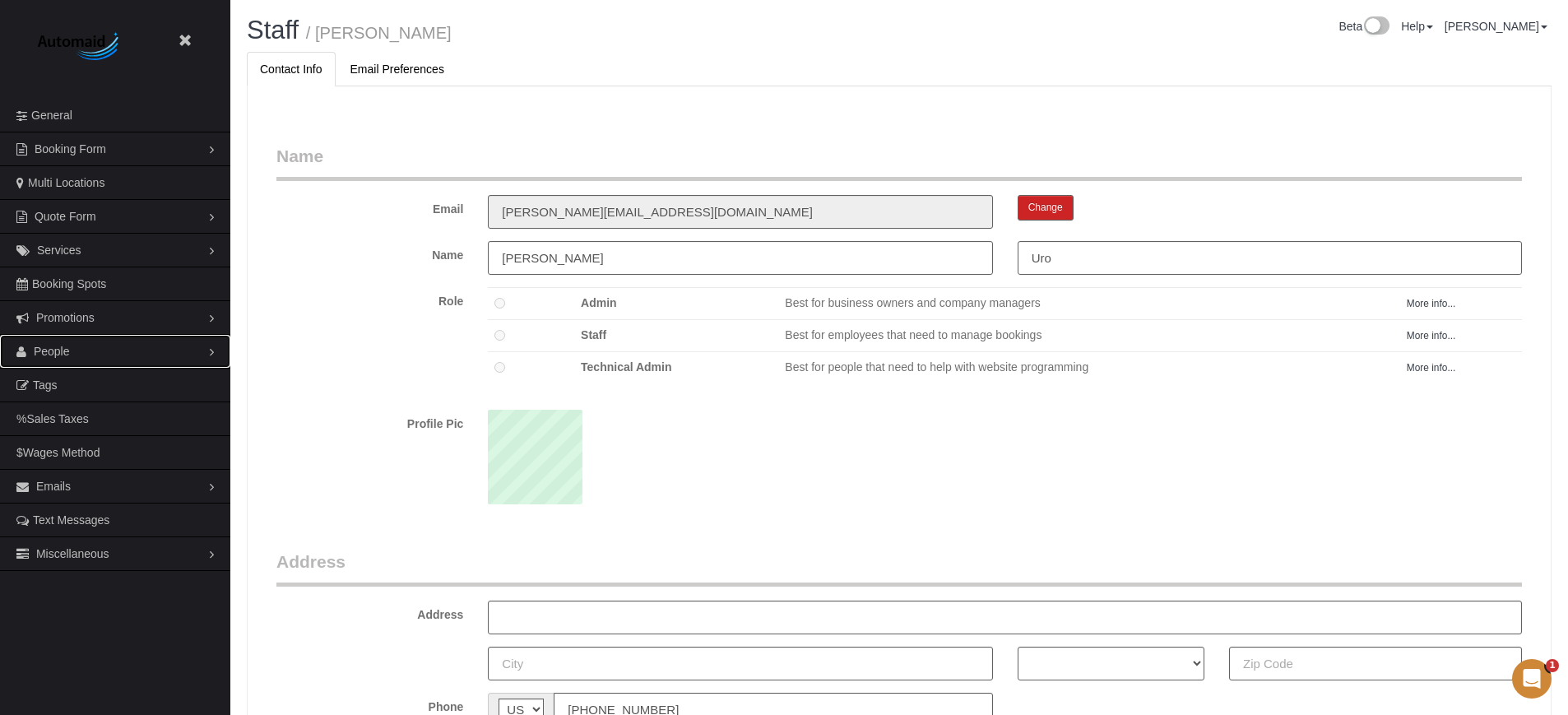
click at [57, 356] on span "People" at bounding box center [52, 351] width 36 height 13
click at [71, 387] on link "Teams" at bounding box center [115, 384] width 230 height 33
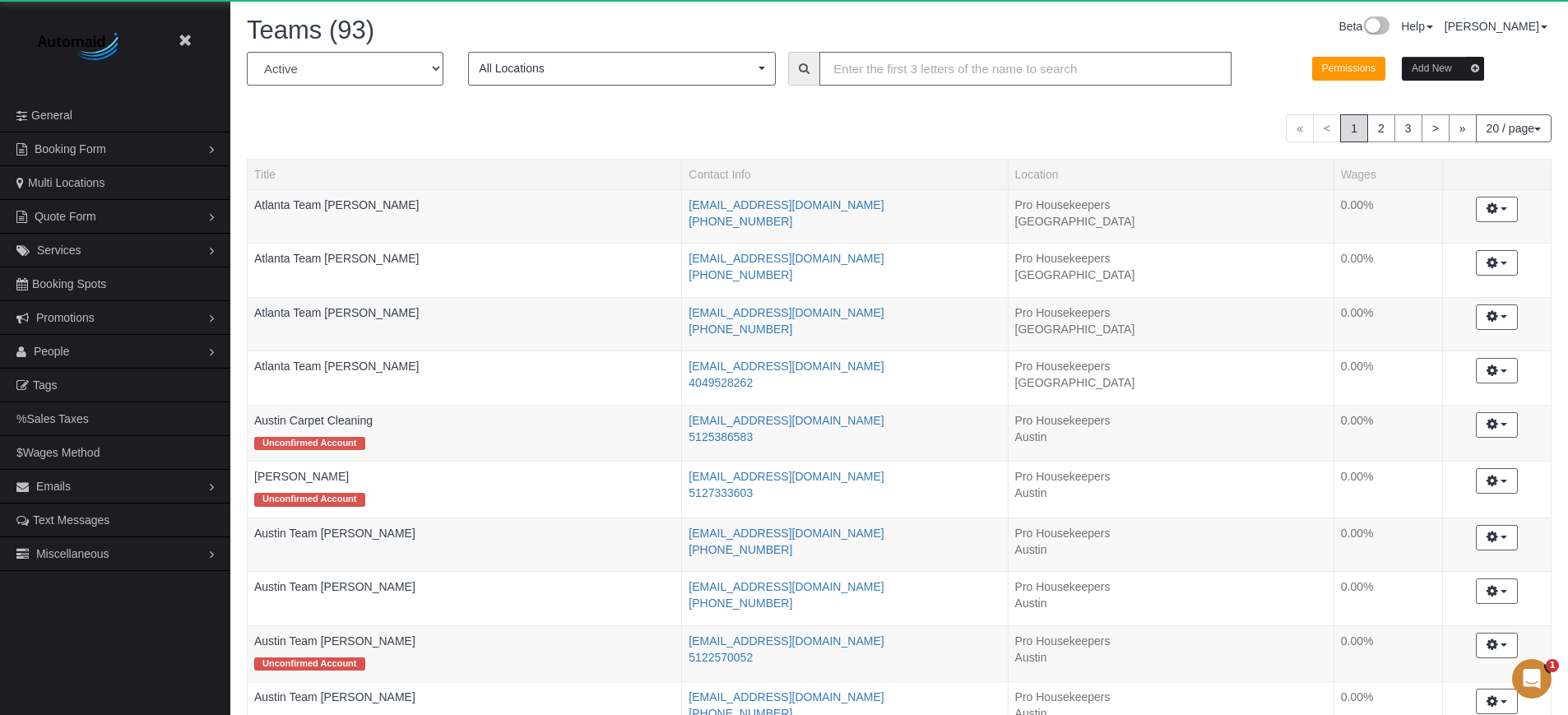
scroll to position [1396, 1568]
click at [931, 66] on input "text" at bounding box center [1025, 69] width 413 height 34
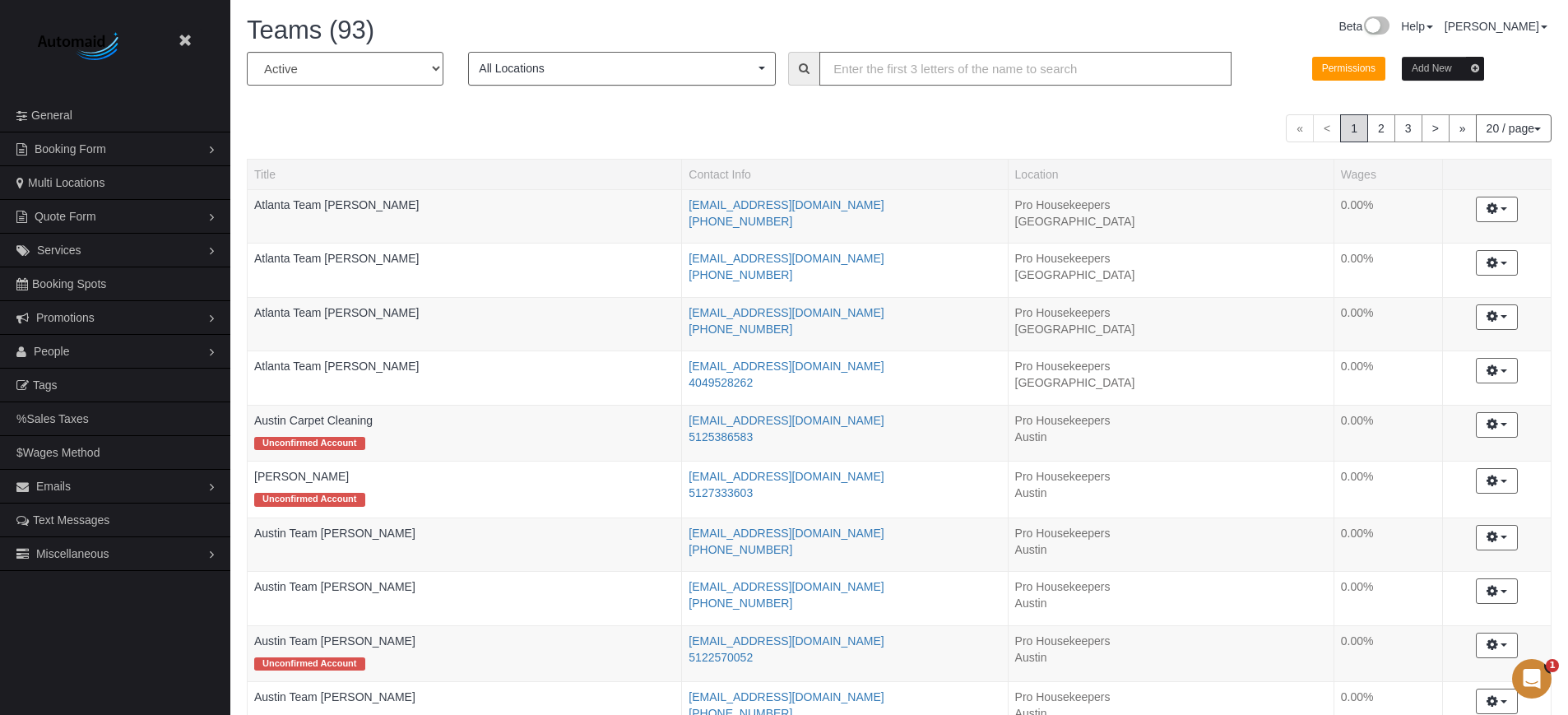
paste input "Columbus Team Maid For Homes"
type input "Columbus Team Maid For Homes"
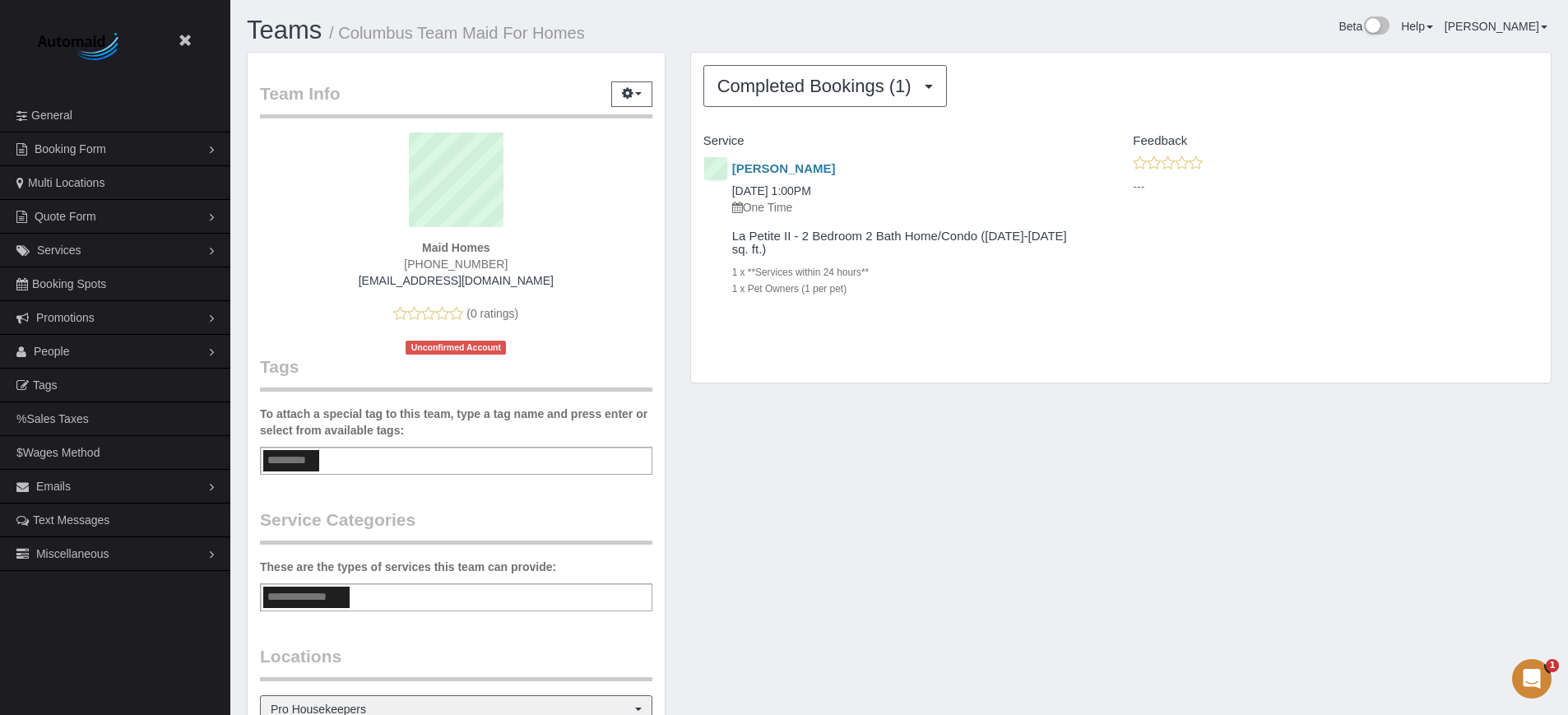
click at [700, 412] on div "Team Info Edit Contact Info Send Message Send Welcome Email Email Preferences V…" at bounding box center [899, 528] width 1330 height 952
drag, startPoint x: 602, startPoint y: 38, endPoint x: 340, endPoint y: 41, distance: 262.0
click at [340, 41] on h1 "Teams / Columbus Team Maid For Homes" at bounding box center [566, 30] width 640 height 28
copy small "Columbus Team Maid For Homes"
click at [1406, 468] on div "Team Info Edit Contact Info Send Message Send Welcome Email Email Preferences V…" at bounding box center [899, 528] width 1330 height 952
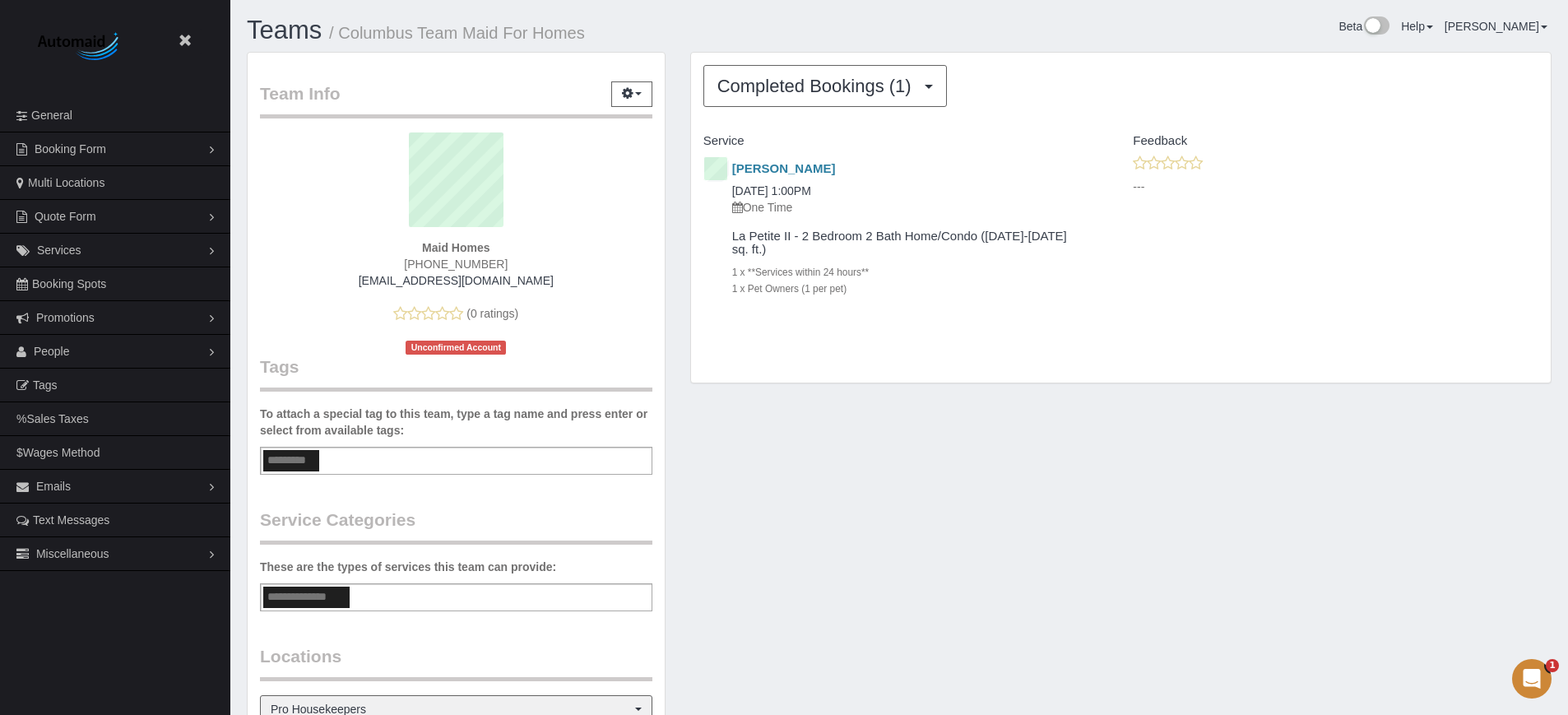
click at [674, 212] on div "Team Info Edit Contact Info Send Message Send Welcome Email Email Preferences V…" at bounding box center [456, 528] width 444 height 952
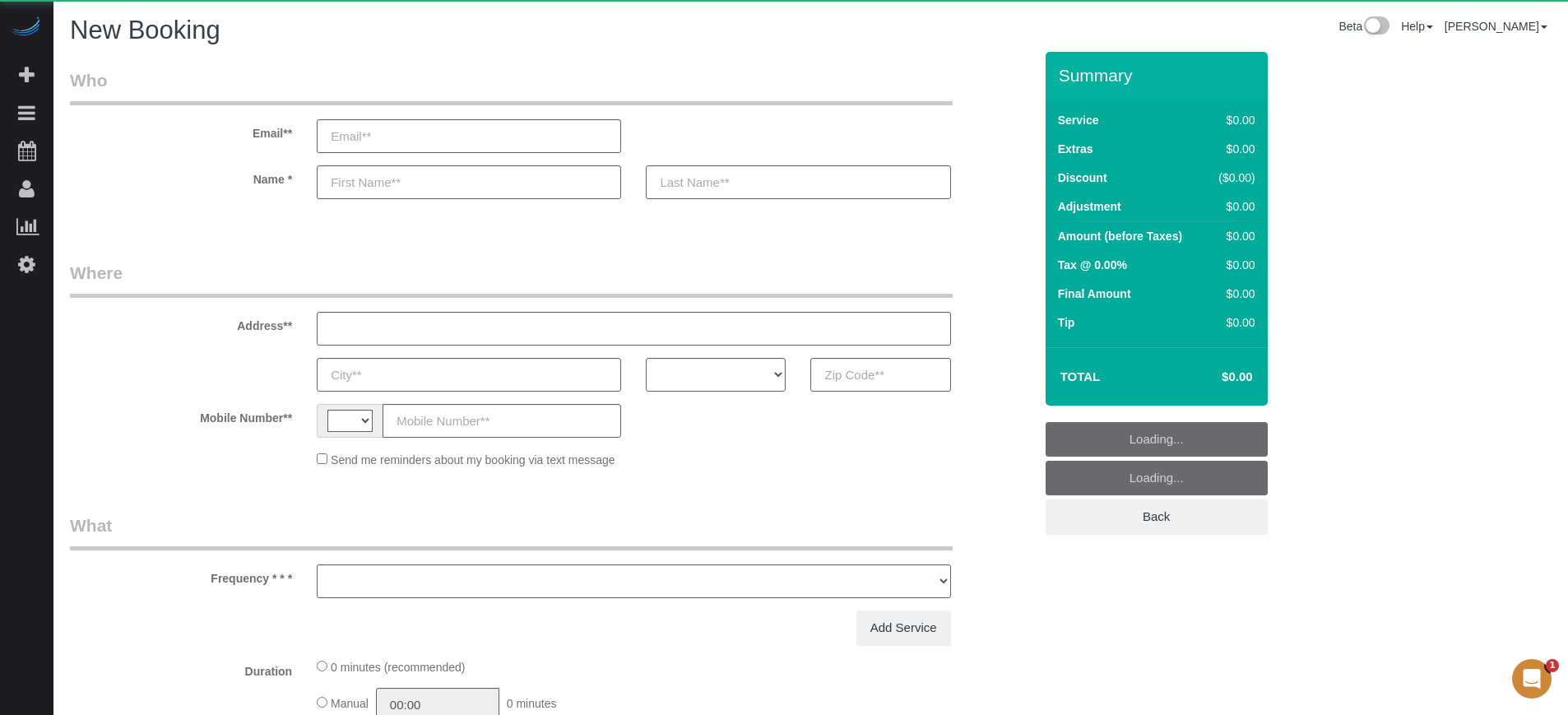
select select "string:[GEOGRAPHIC_DATA]"
select select "object:309"
select select "number:9"
select select "object:1211"
select select "4"
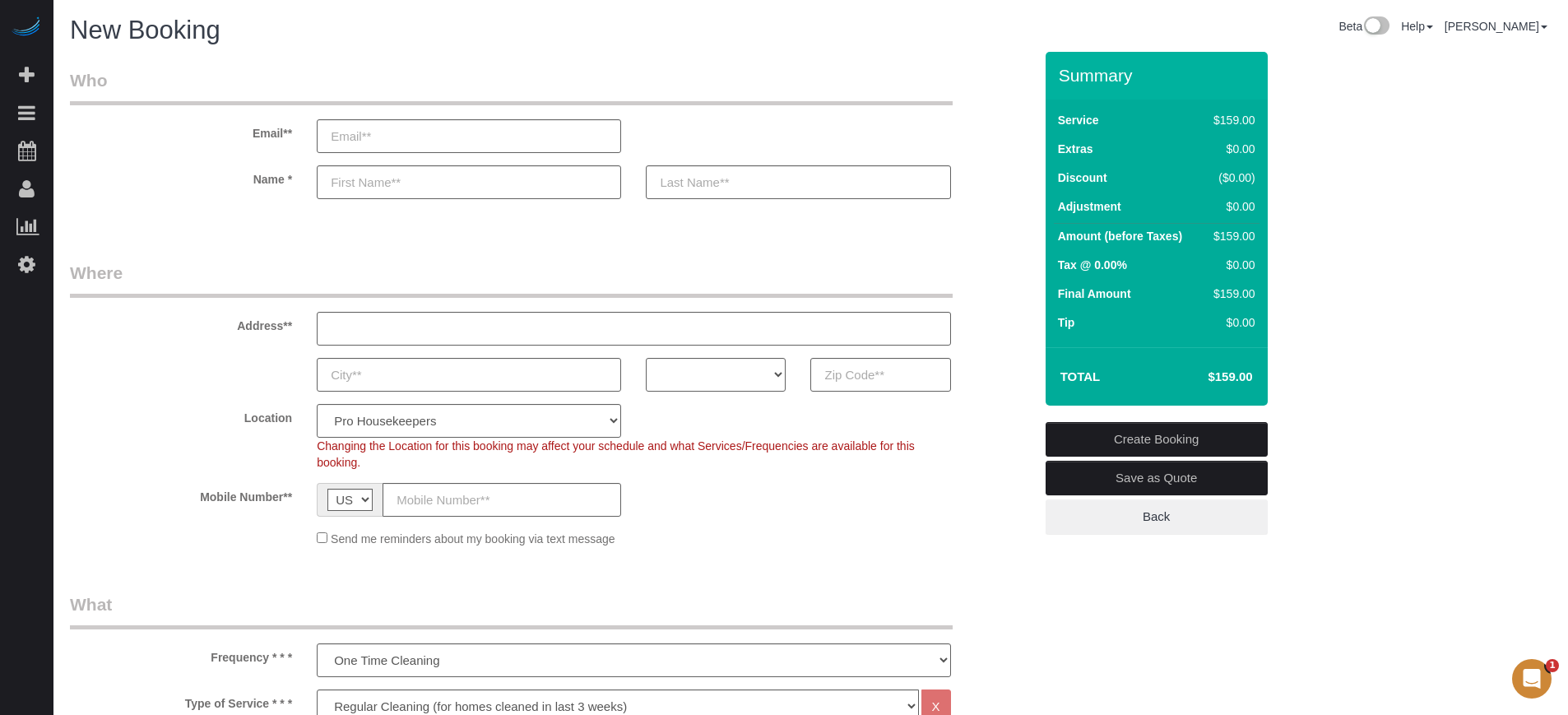
click at [194, 264] on legend "Where" at bounding box center [511, 279] width 883 height 37
drag, startPoint x: 250, startPoint y: 128, endPoint x: 656, endPoint y: 541, distance: 579.1
click at [656, 541] on div "Send me reminders about my booking via text message" at bounding box center [633, 537] width 658 height 18
drag, startPoint x: 634, startPoint y: 548, endPoint x: 246, endPoint y: 136, distance: 565.9
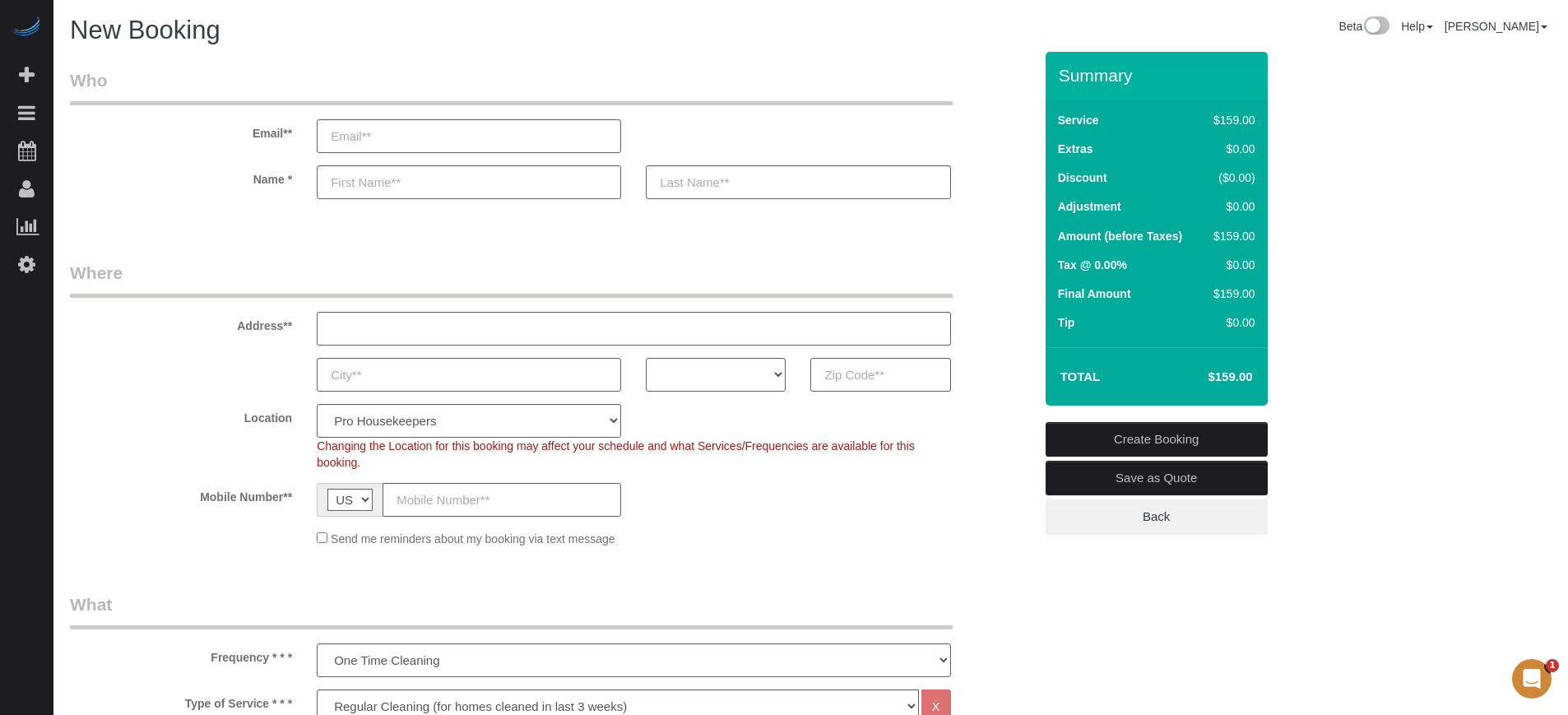
click at [246, 136] on label "Email**" at bounding box center [180, 130] width 246 height 23
drag, startPoint x: 254, startPoint y: 131, endPoint x: 692, endPoint y: 542, distance: 600.6
click at [692, 542] on div "Send me reminders about my booking via text message" at bounding box center [633, 537] width 658 height 18
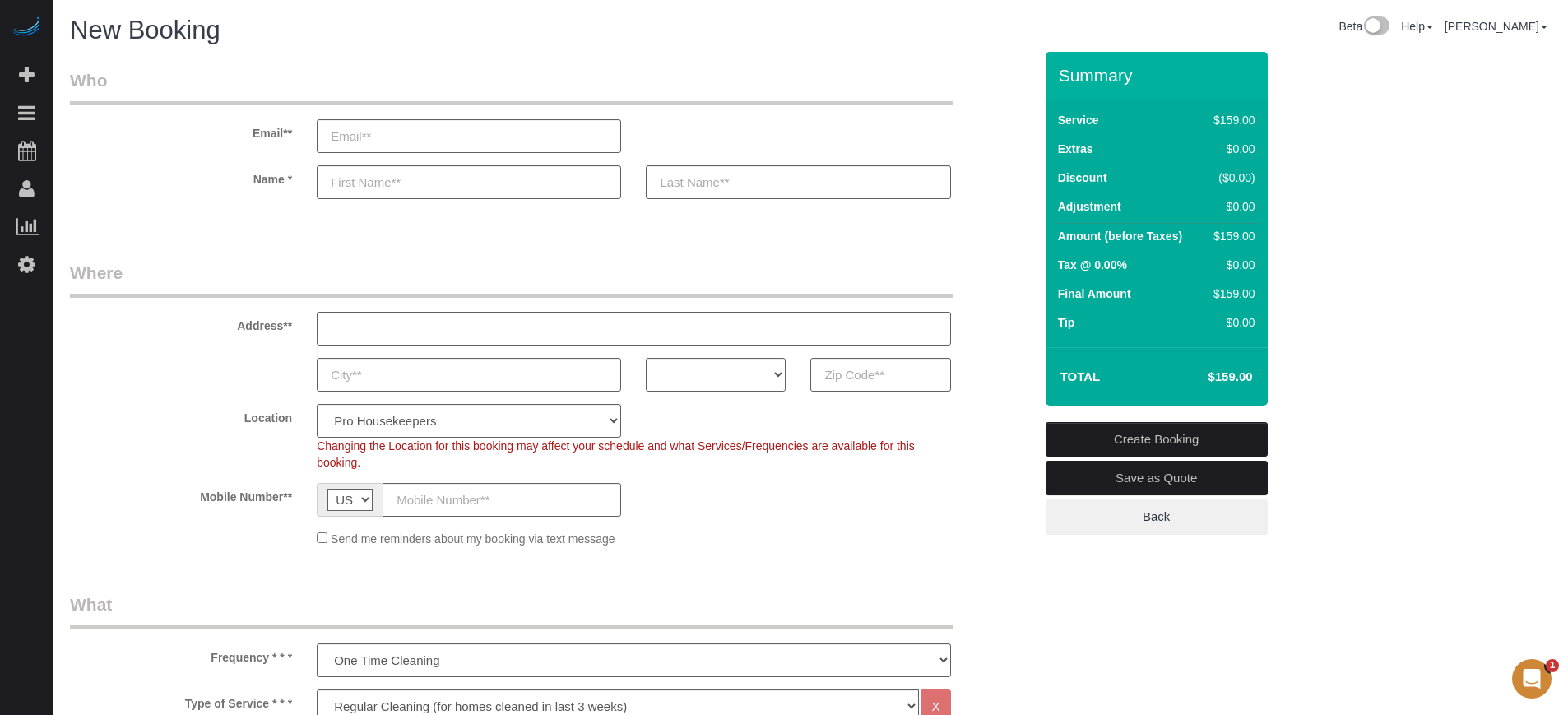
drag, startPoint x: 651, startPoint y: 542, endPoint x: 250, endPoint y: 133, distance: 572.8
click at [250, 133] on label "Email**" at bounding box center [180, 130] width 246 height 23
drag, startPoint x: 250, startPoint y: 131, endPoint x: 638, endPoint y: 543, distance: 565.9
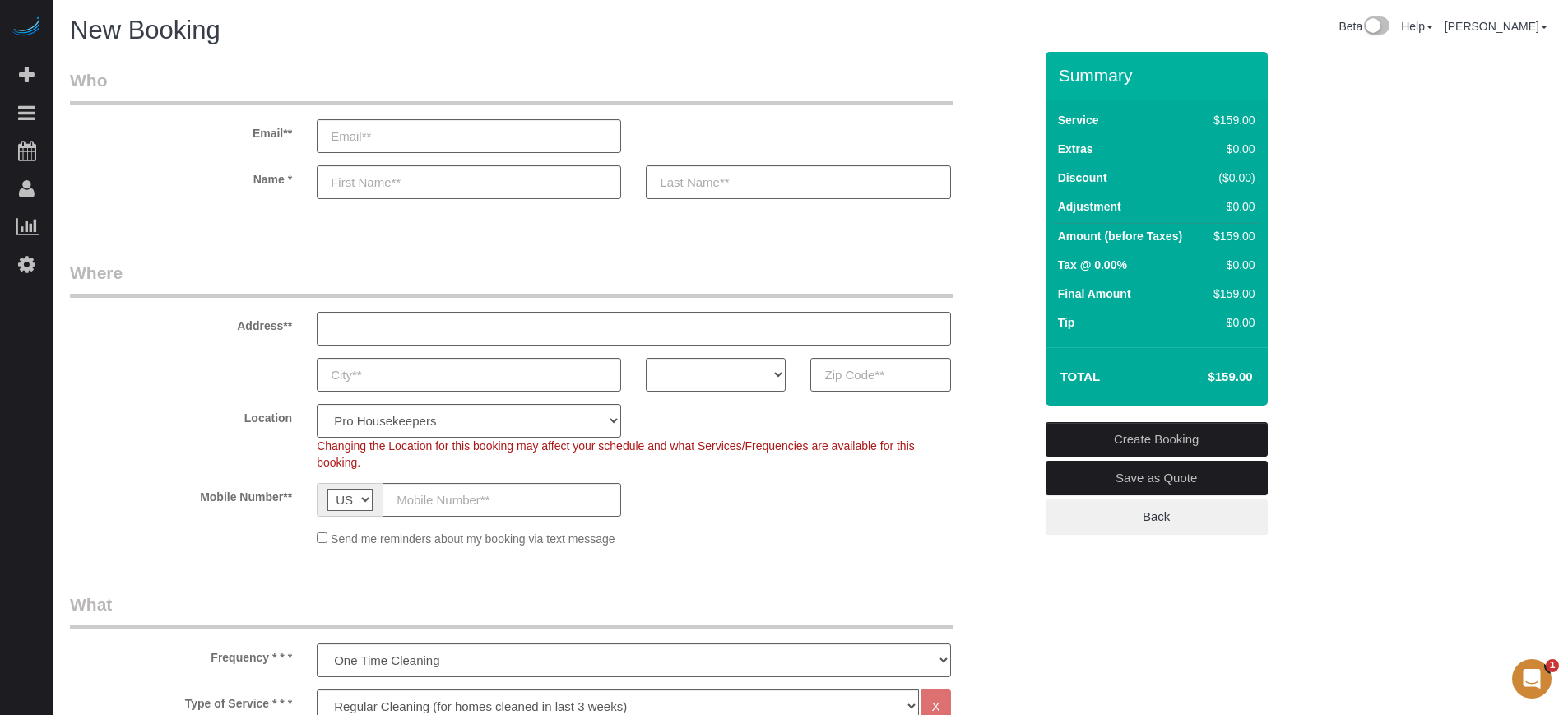
click at [638, 543] on div "Send me reminders about my booking via text message" at bounding box center [633, 537] width 658 height 18
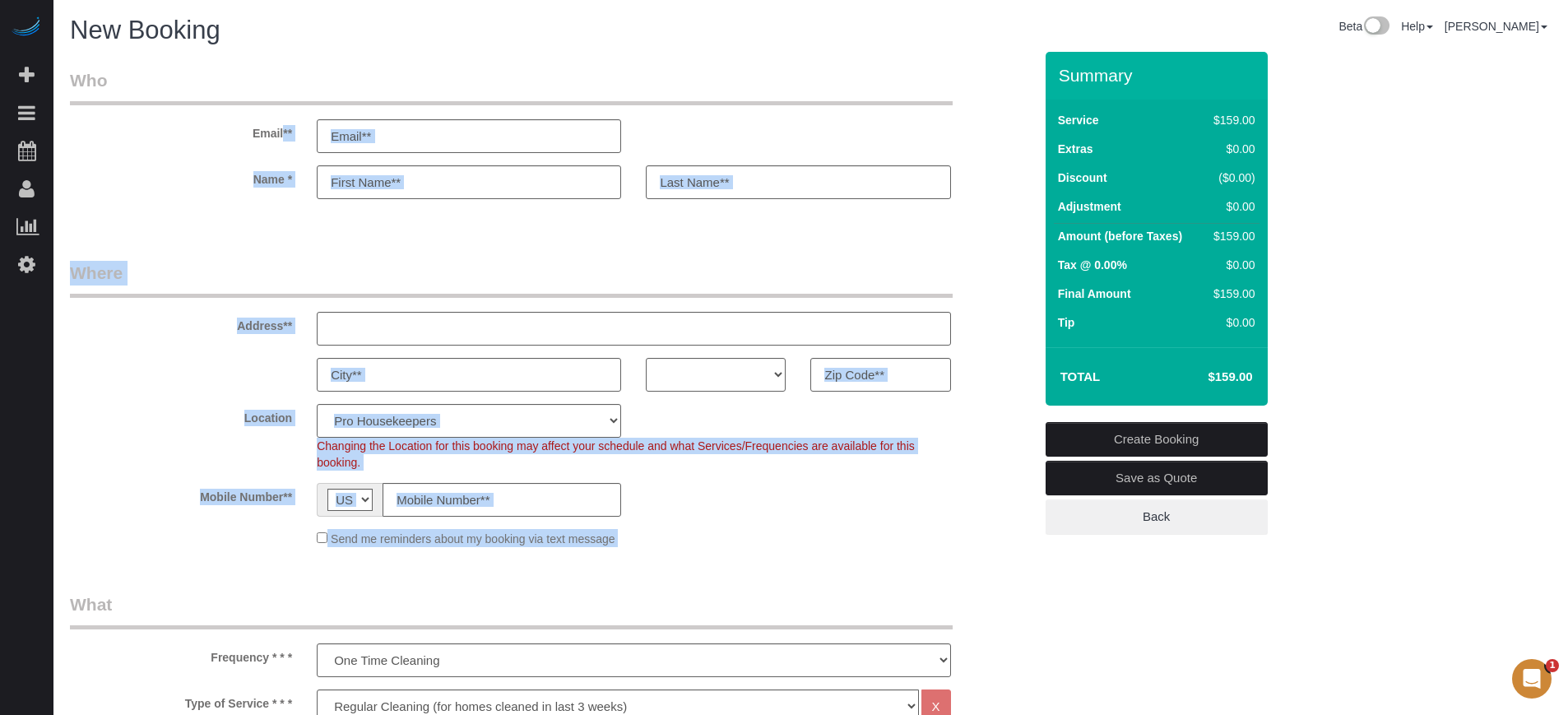
drag, startPoint x: 638, startPoint y: 543, endPoint x: 249, endPoint y: 139, distance: 560.8
click at [249, 139] on label "Email**" at bounding box center [180, 130] width 246 height 23
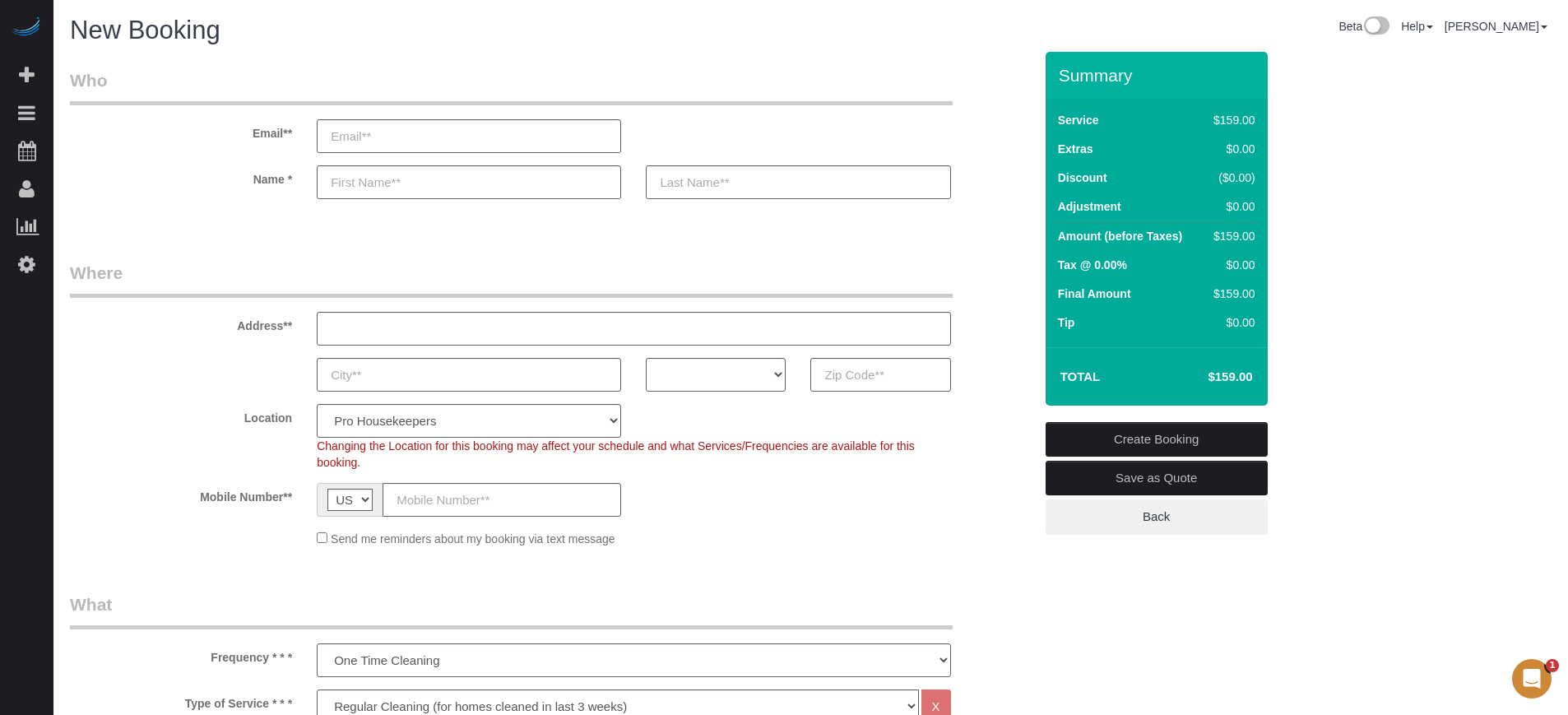
drag, startPoint x: 249, startPoint y: 128, endPoint x: 638, endPoint y: 549, distance: 573.2
click at [638, 549] on fieldset "Where Address** AK AL AR AZ CA CO CT DC DE FL GA HI IA ID IL IN KS KY LA MA MD …" at bounding box center [551, 410] width 964 height 298
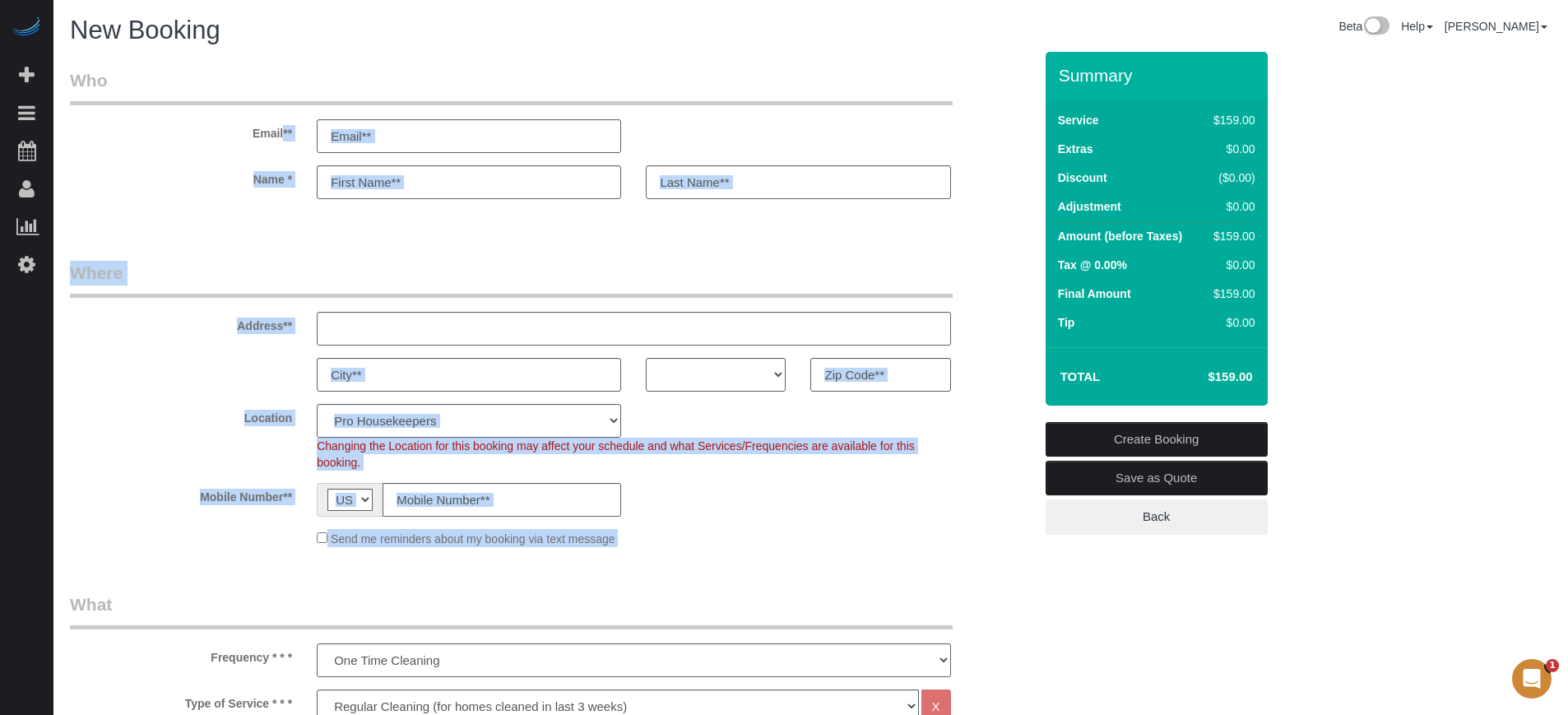
drag, startPoint x: 638, startPoint y: 549, endPoint x: 239, endPoint y: 138, distance: 572.8
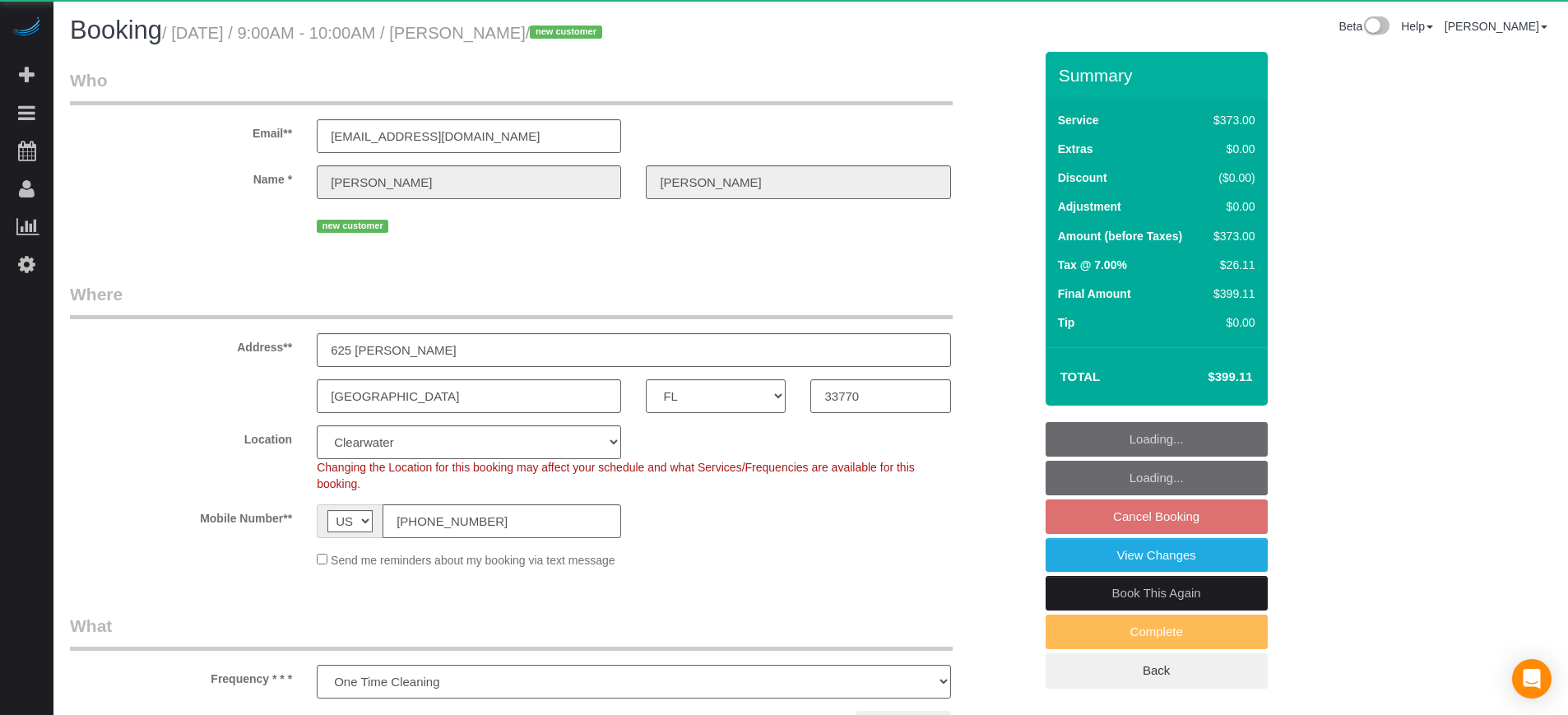
select select "FL"
select select "object:830"
select select "6"
select select "number:9"
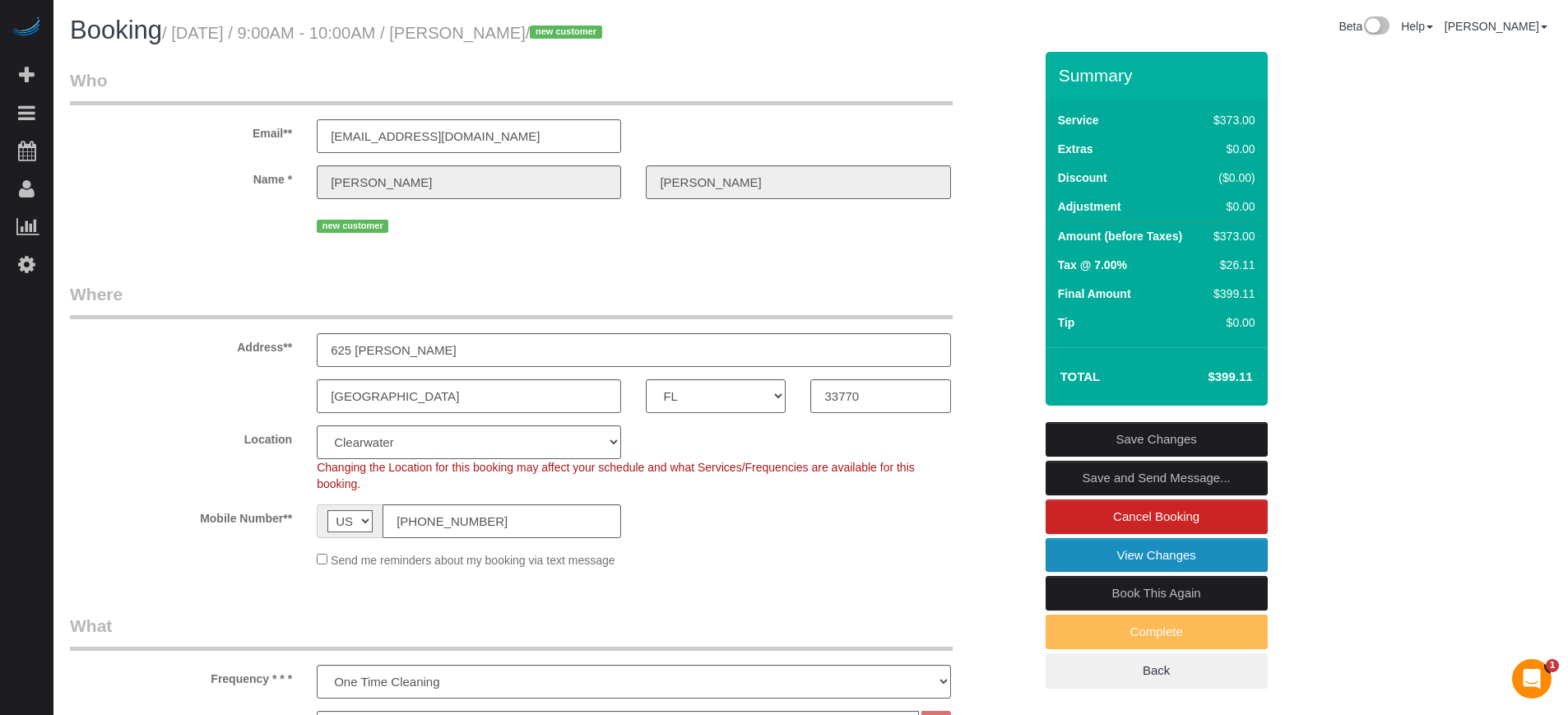
click at [1138, 555] on link "View Changes" at bounding box center [1156, 555] width 222 height 35
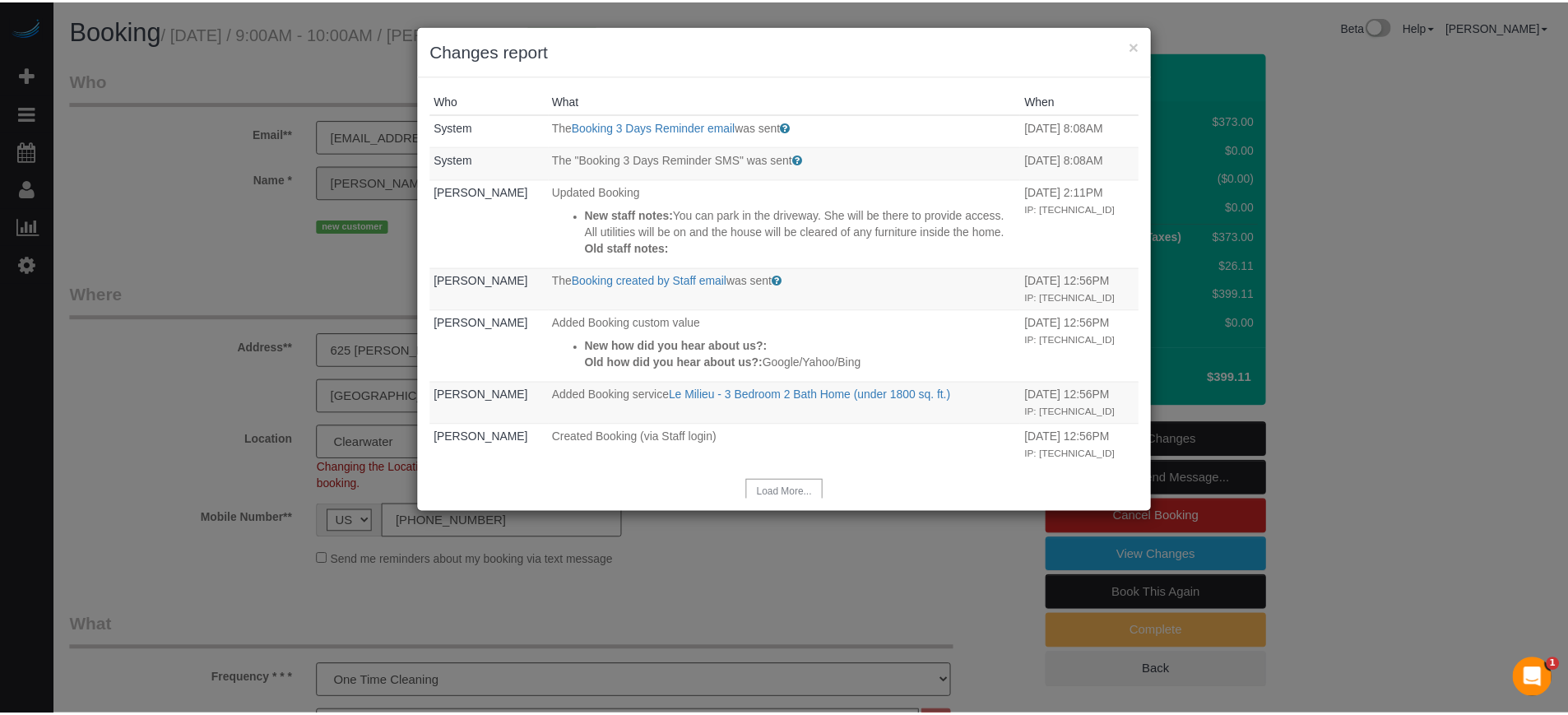
scroll to position [72, 0]
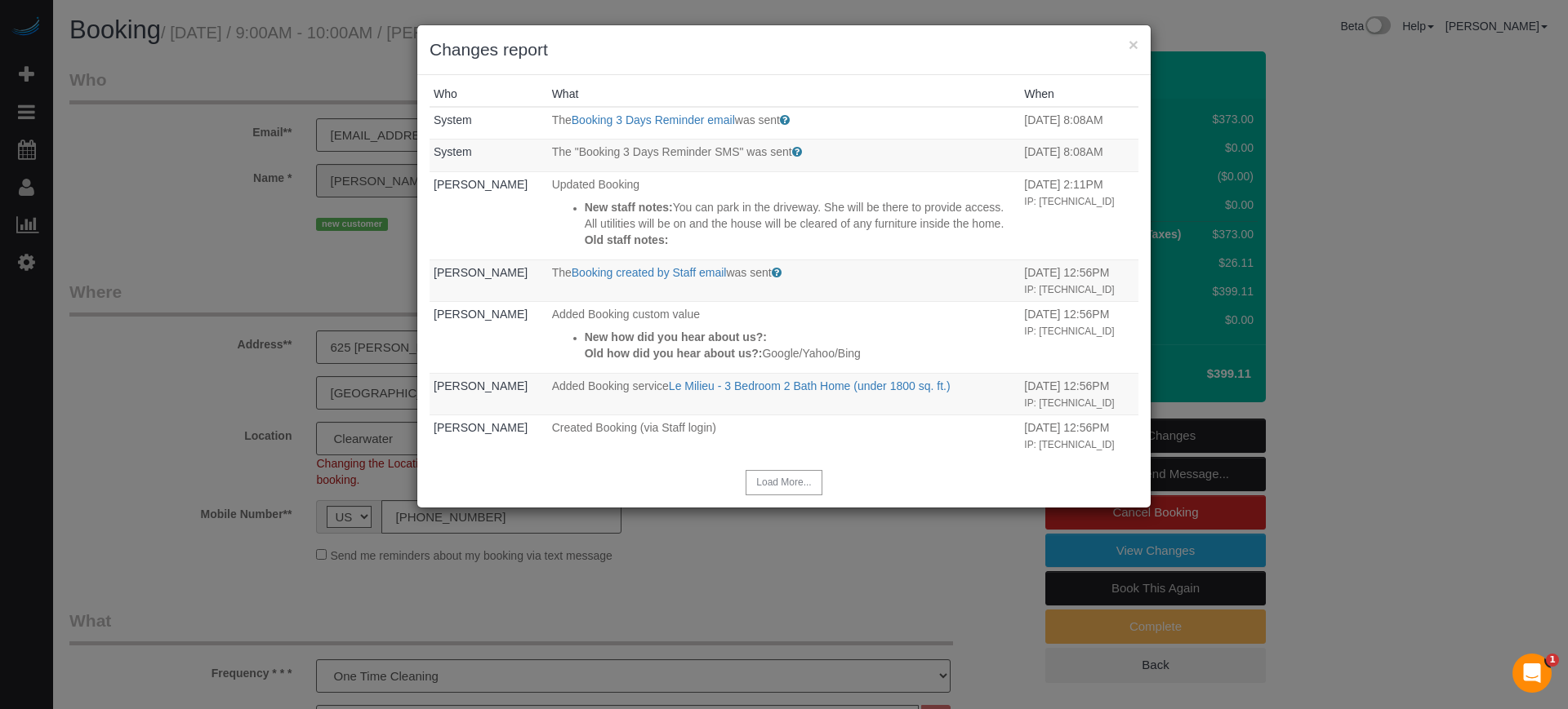
click at [1129, 54] on h3 "Changes report" at bounding box center [783, 50] width 709 height 24
click at [1132, 51] on button "×" at bounding box center [1133, 44] width 9 height 17
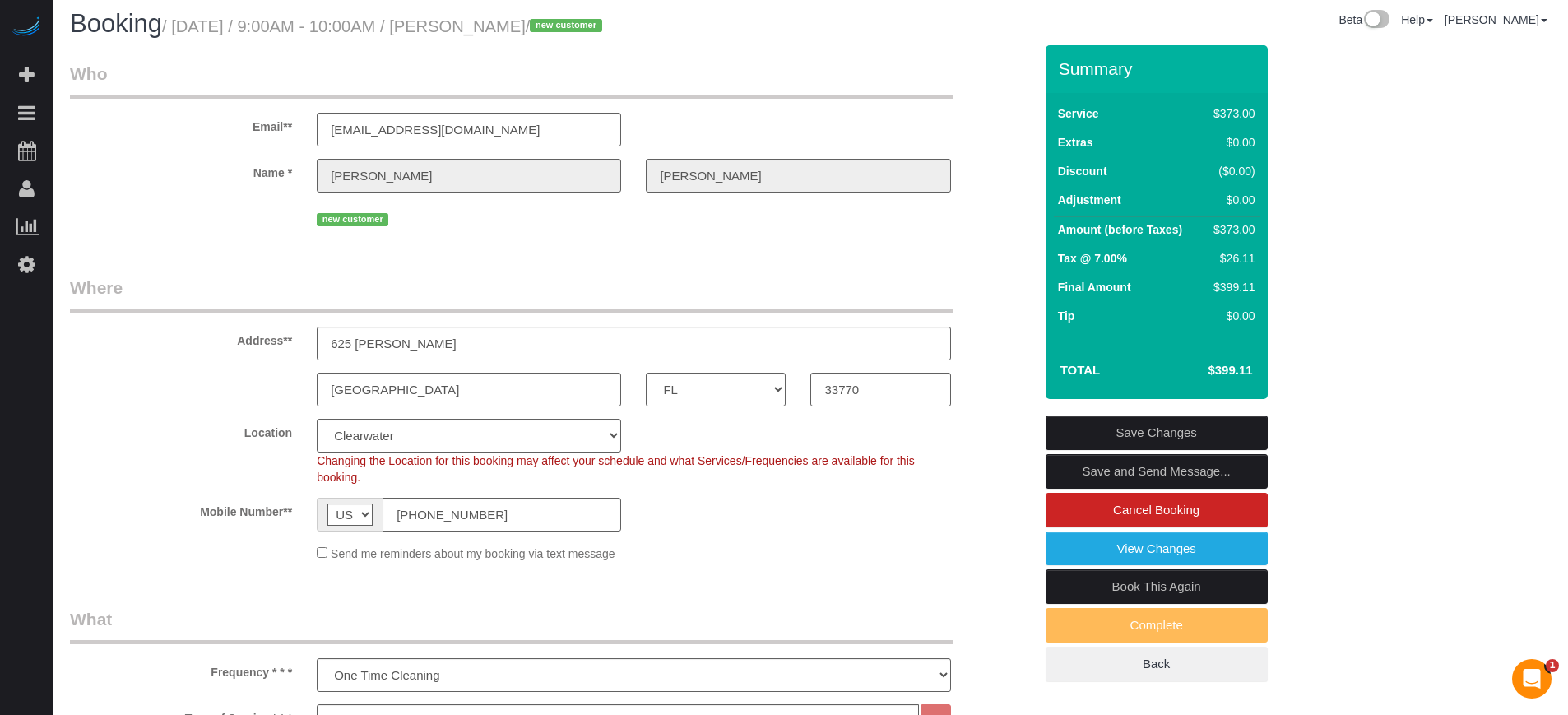
scroll to position [0, 0]
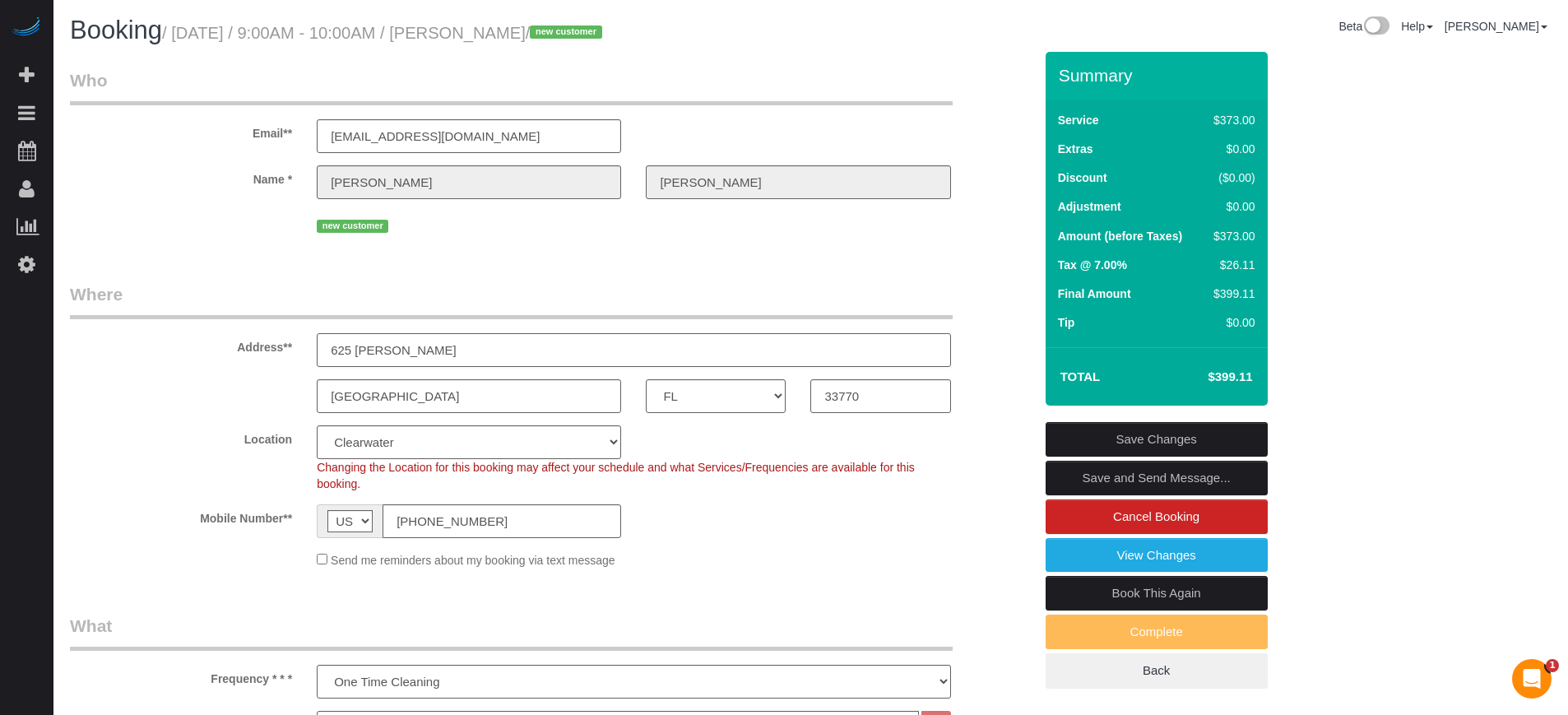
click at [403, 350] on input "625 [PERSON_NAME]" at bounding box center [633, 350] width 633 height 34
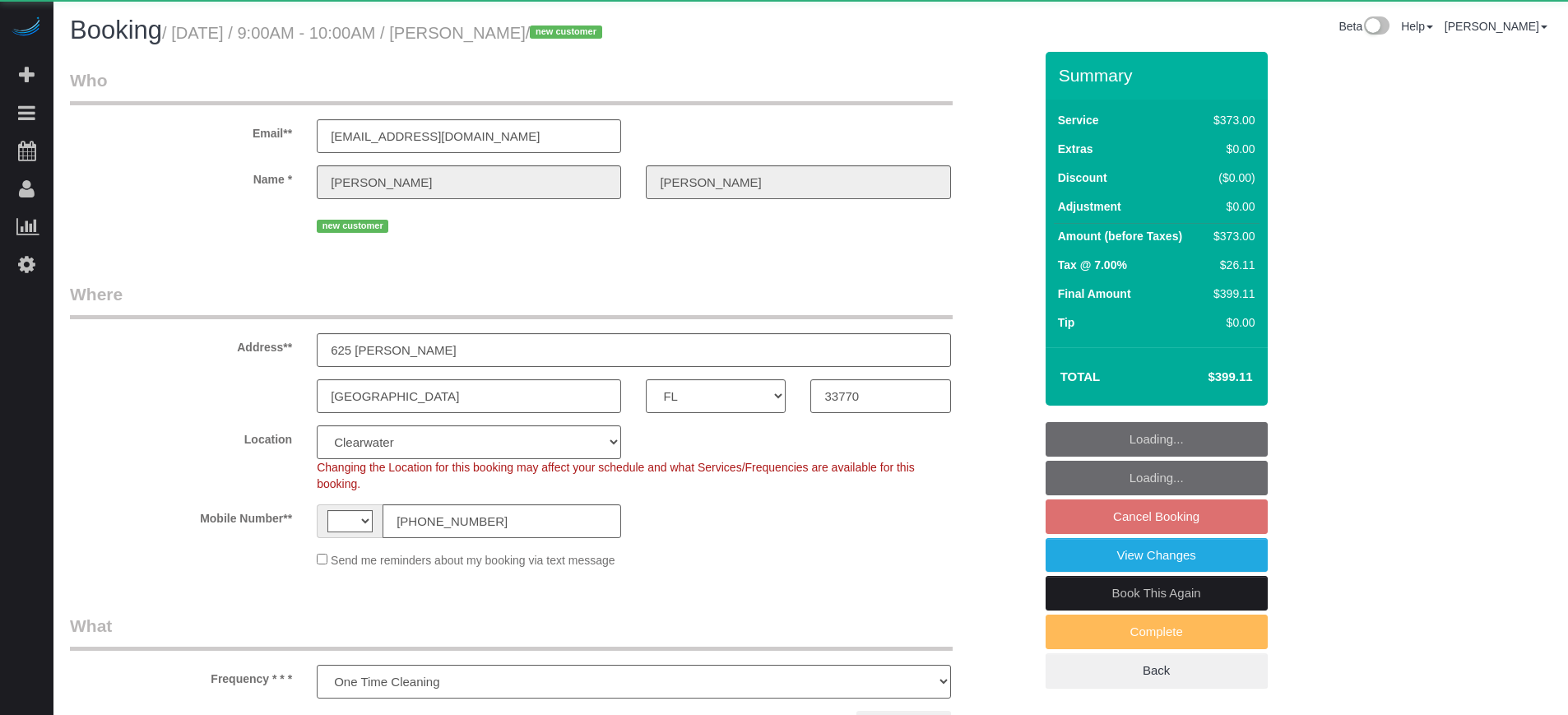
select select "FL"
select select "object:701"
select select "string:[GEOGRAPHIC_DATA]"
select select "6"
select select "number:9"
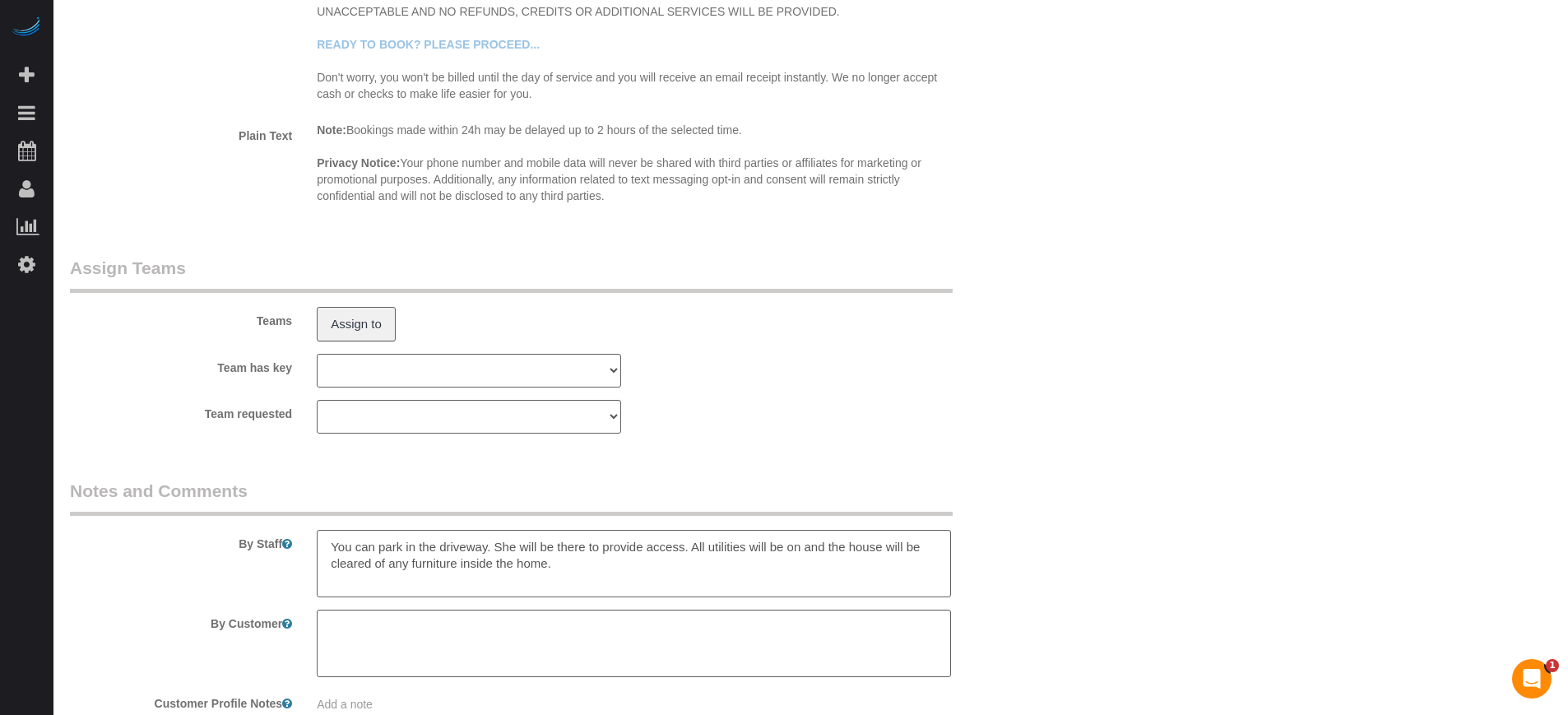
scroll to position [2768, 0]
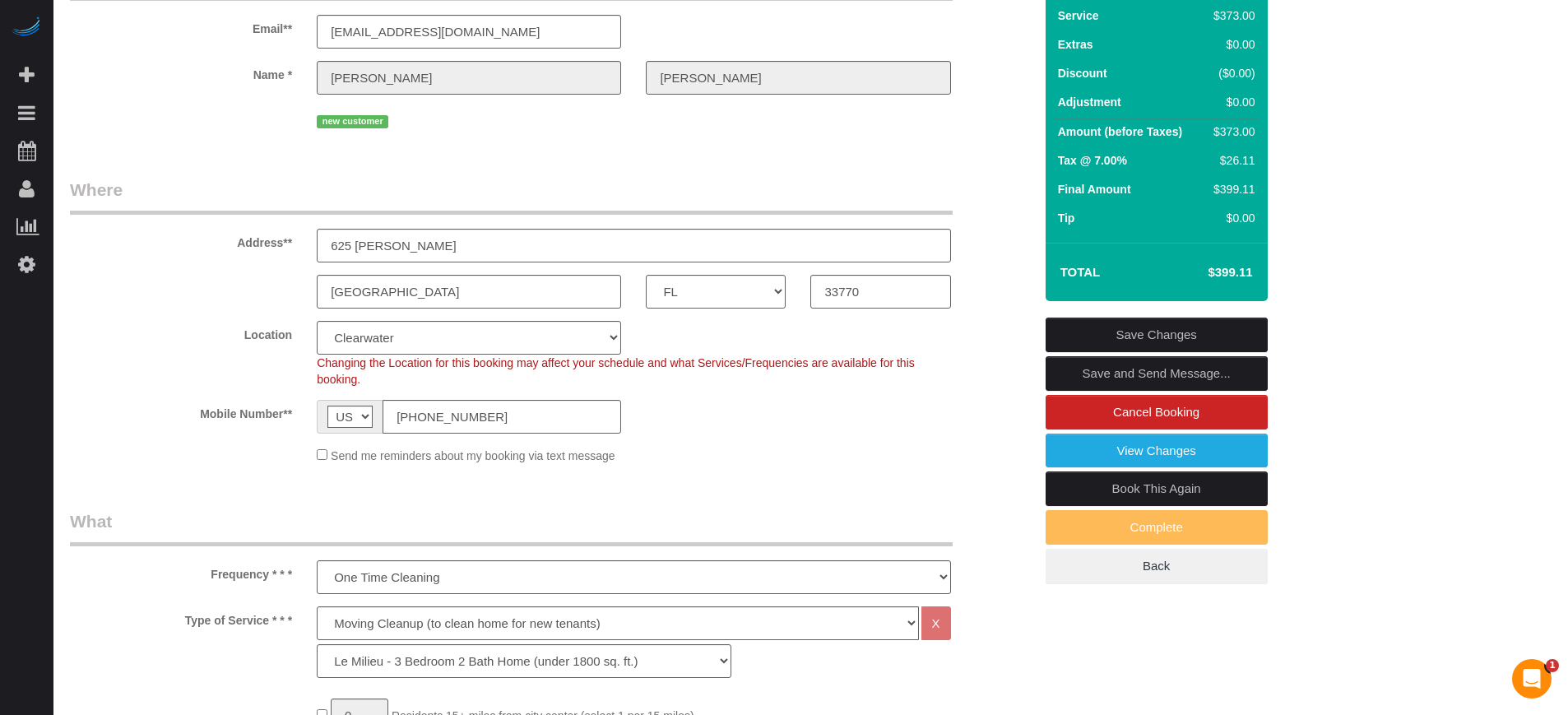
scroll to position [0, 0]
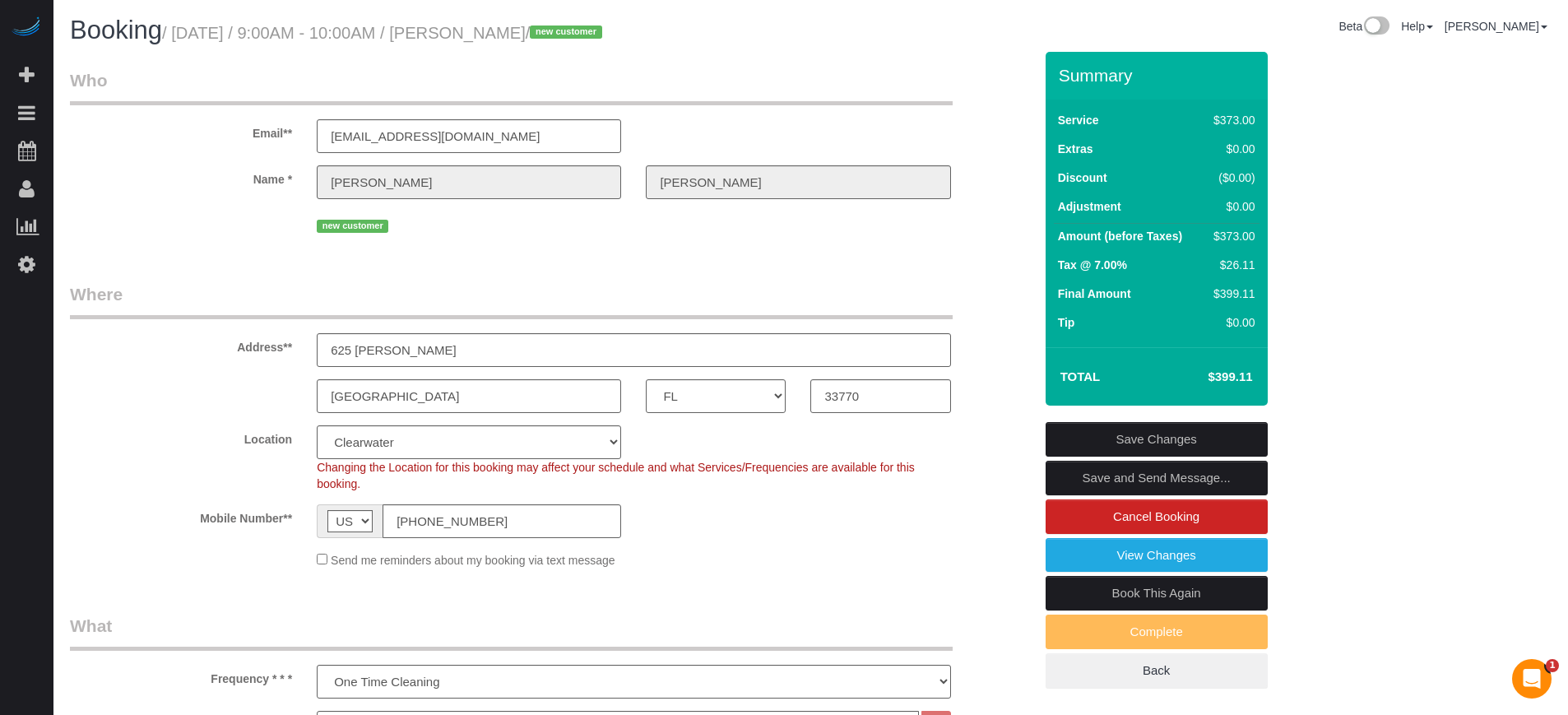
click at [1011, 221] on div "new customer" at bounding box center [551, 224] width 988 height 26
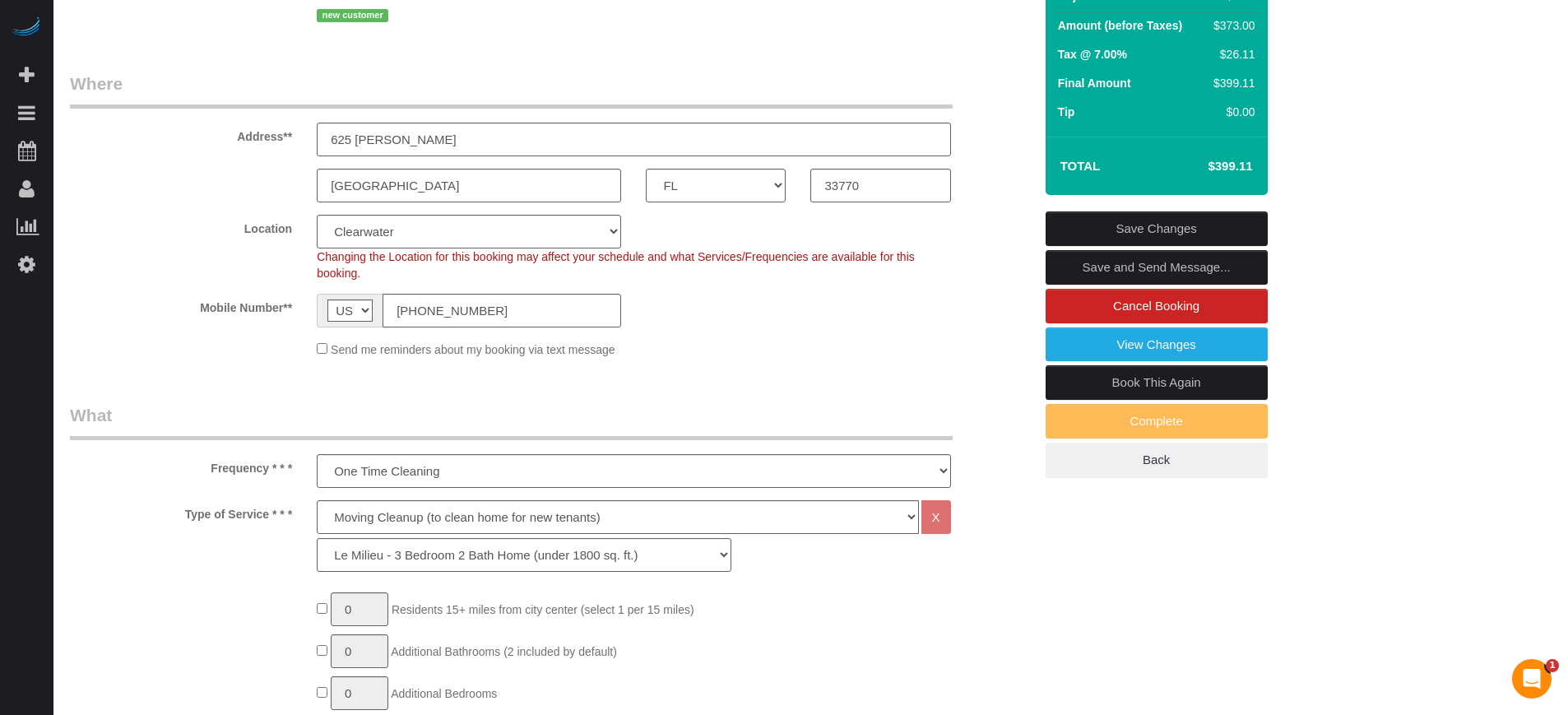
scroll to position [206, 0]
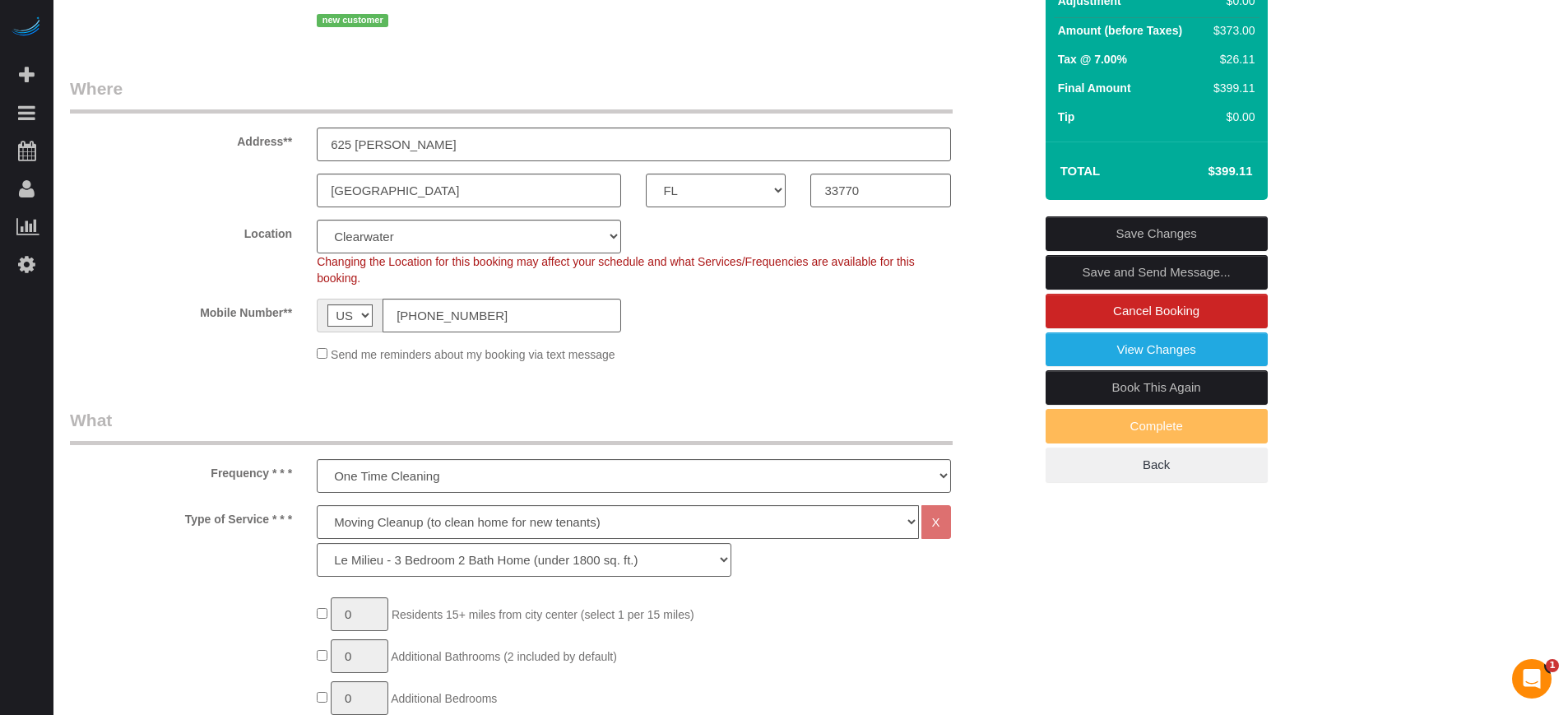
click at [1361, 192] on div "Summary Service $373.00 Extras $0.00 Discount ($0.00) Adjustment $0.00 Amount (…" at bounding box center [1219, 181] width 370 height 671
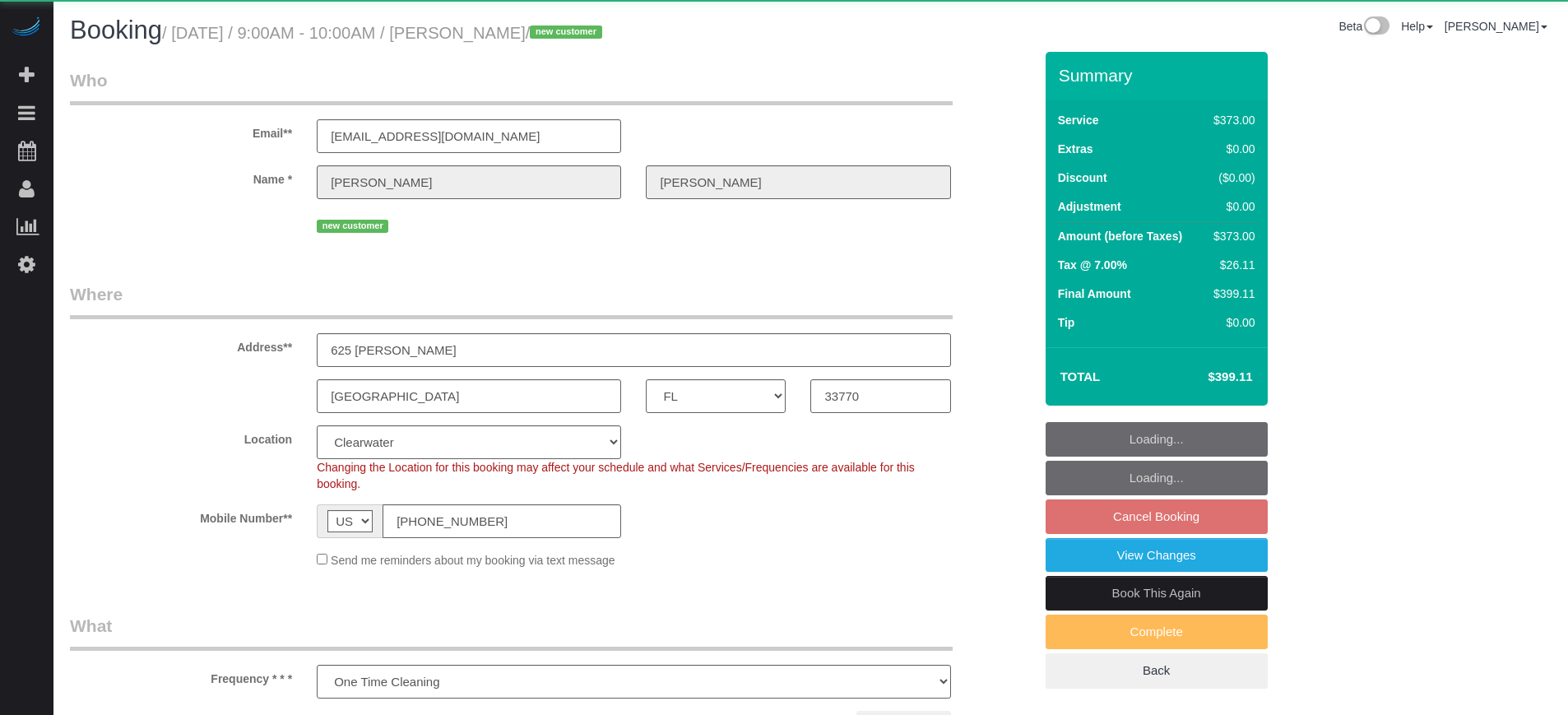
select select "FL"
select select "number:9"
select select "object:701"
select select "6"
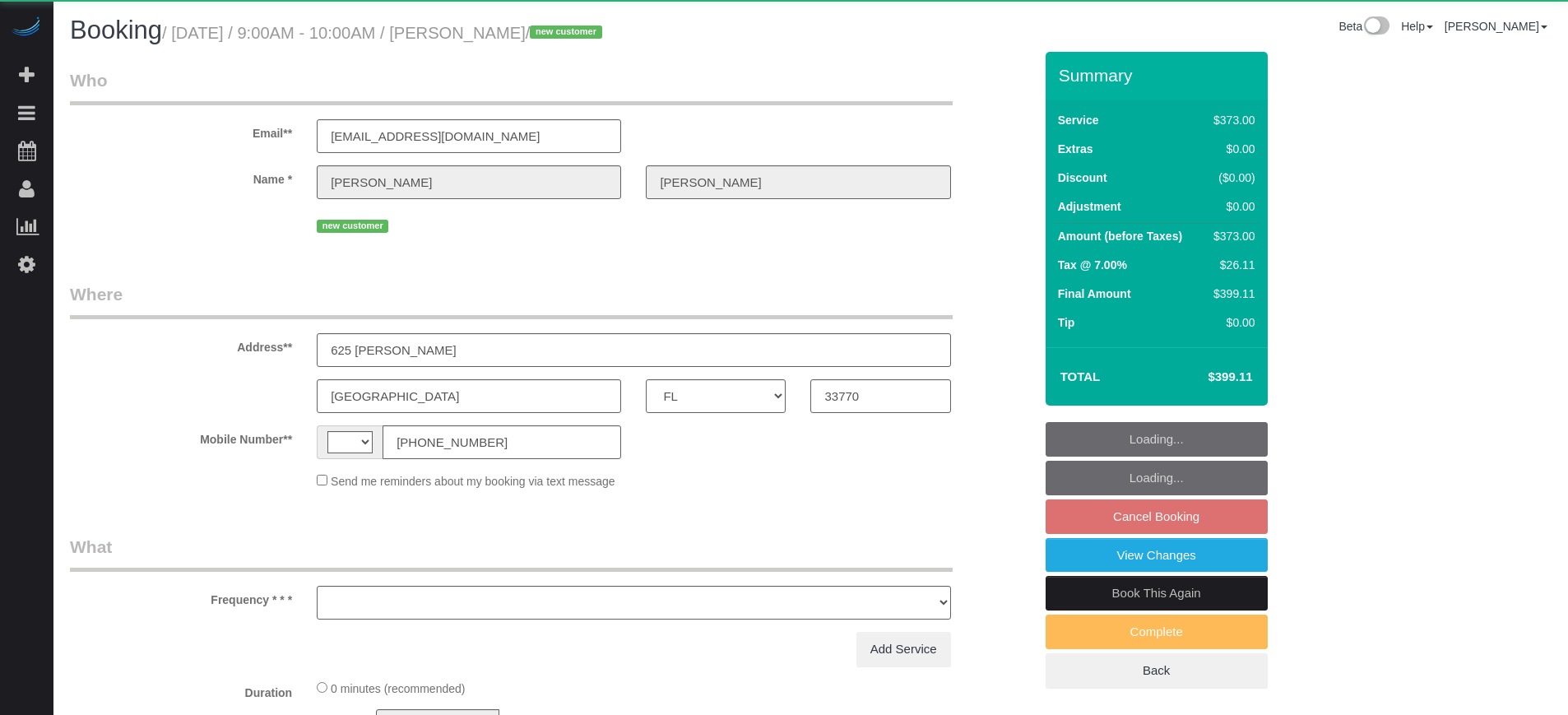
select select "FL"
select select "string:[GEOGRAPHIC_DATA]"
select select "object:830"
select select "string:fspay-2a682824-5e46-44a5-8ce5-802d2137760d"
select select "6"
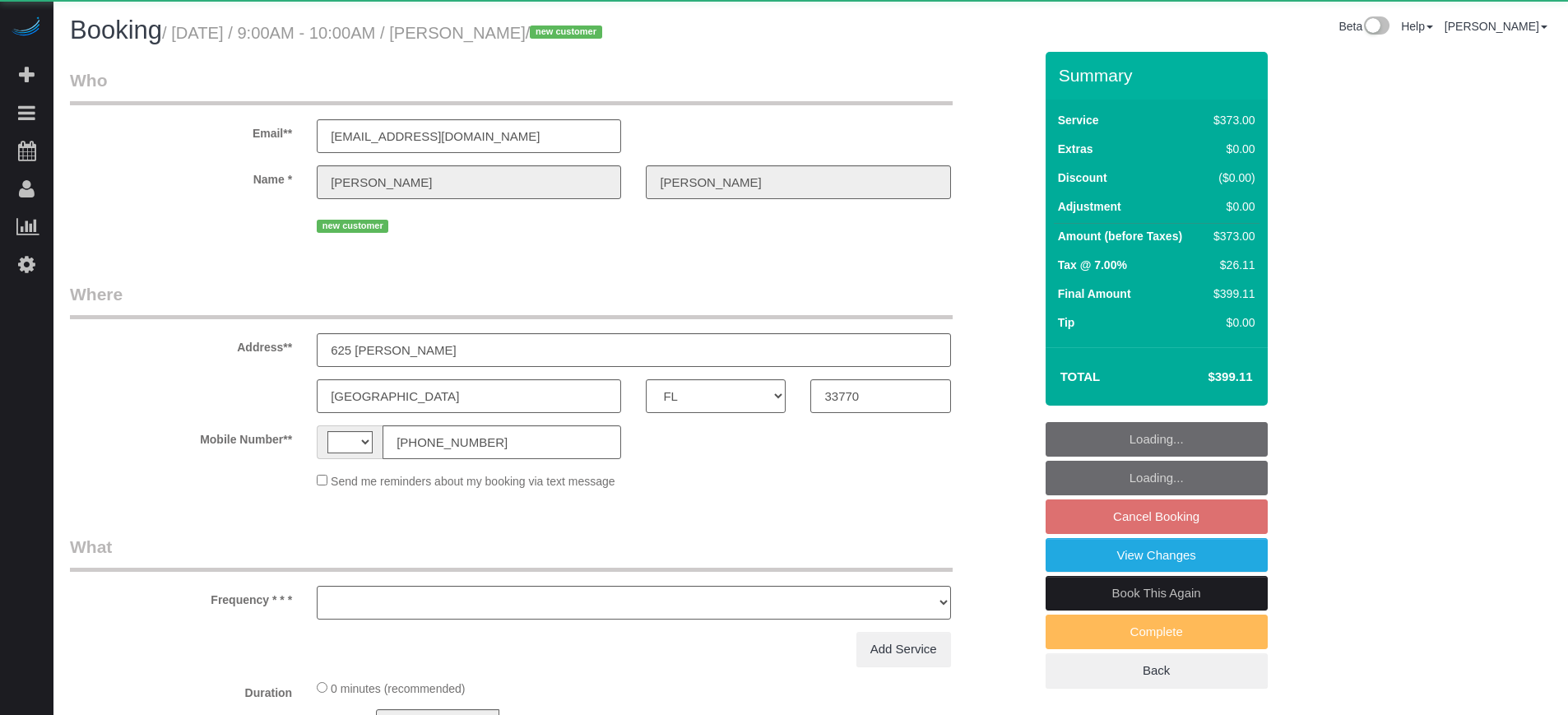
select select "number:9"
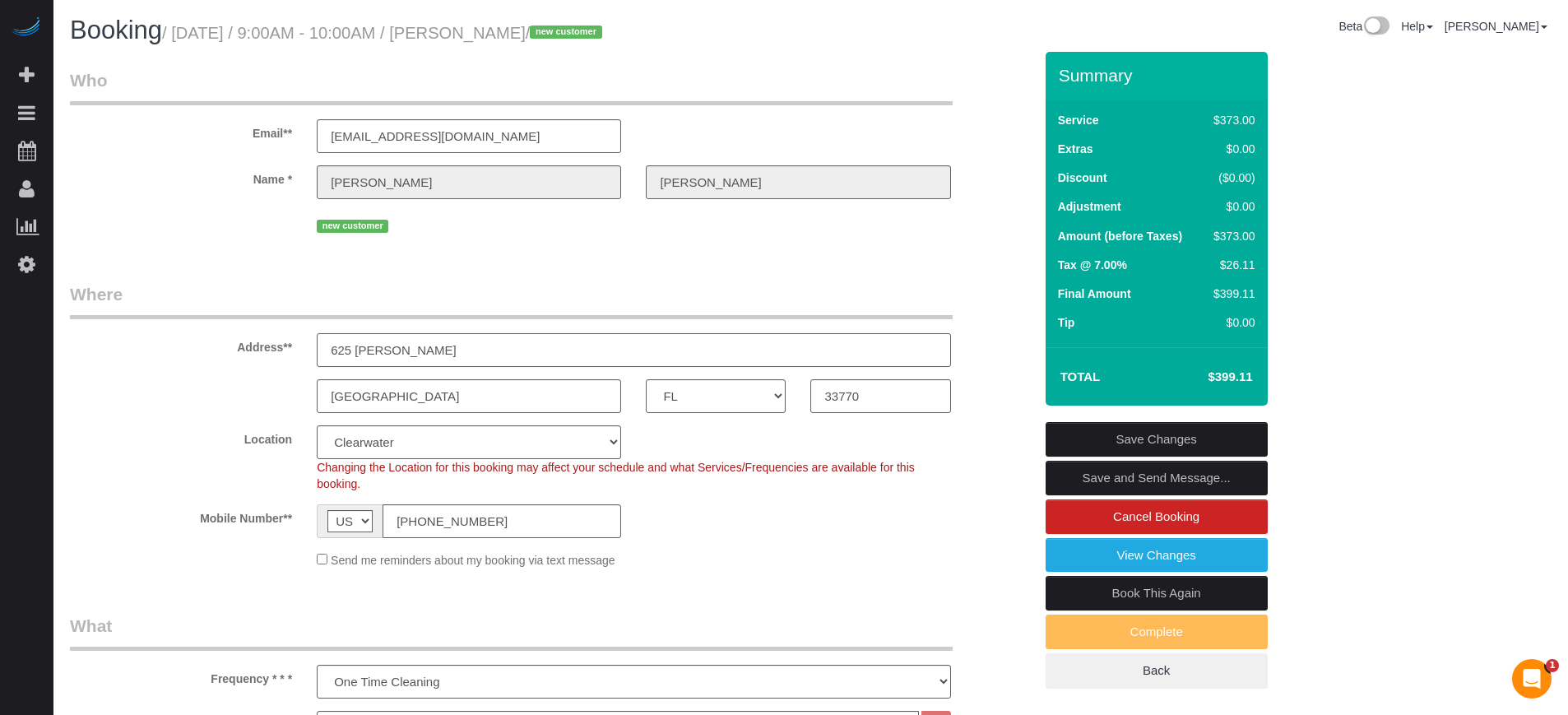
click at [424, 353] on input "625 Lois Ln" at bounding box center [633, 350] width 633 height 34
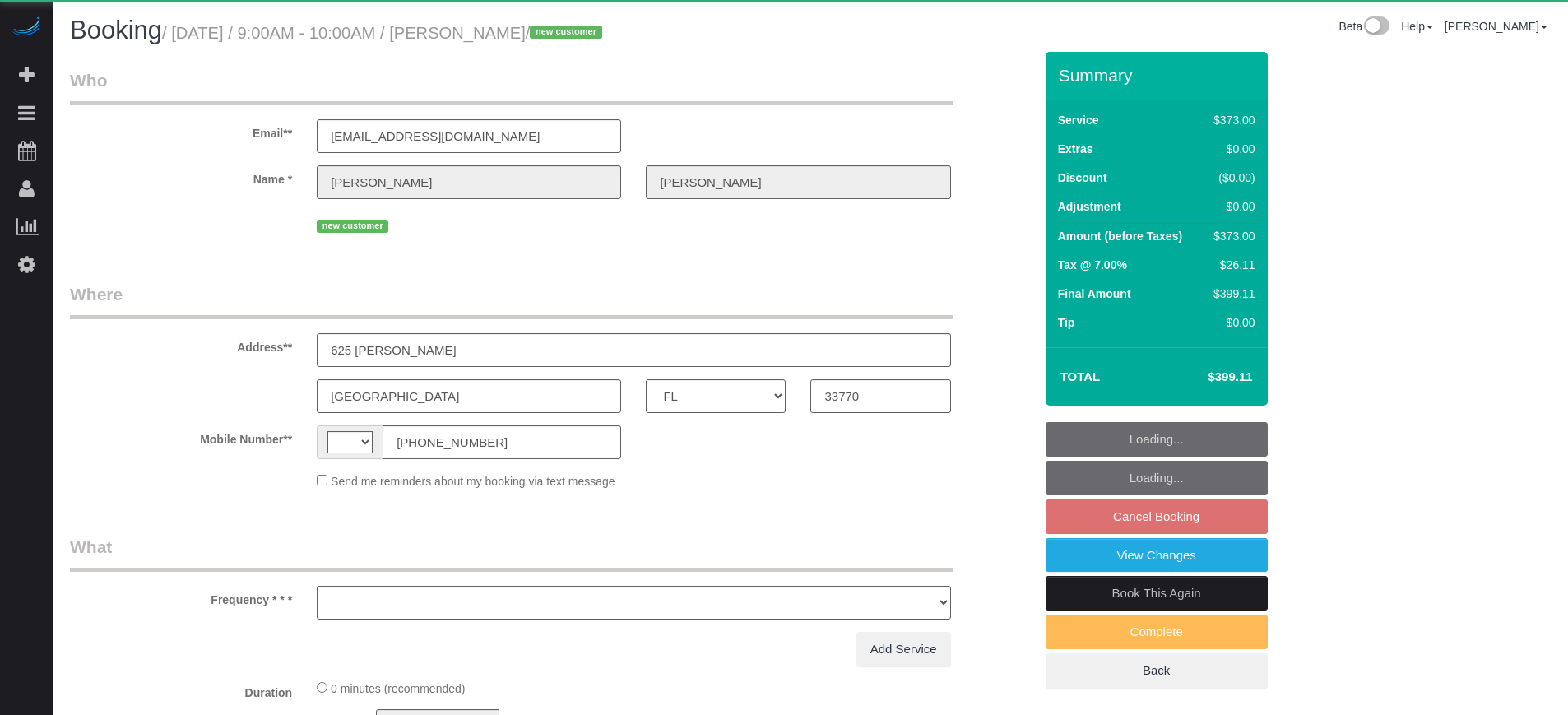
select select "FL"
select select "string:[GEOGRAPHIC_DATA]"
select select "object:641"
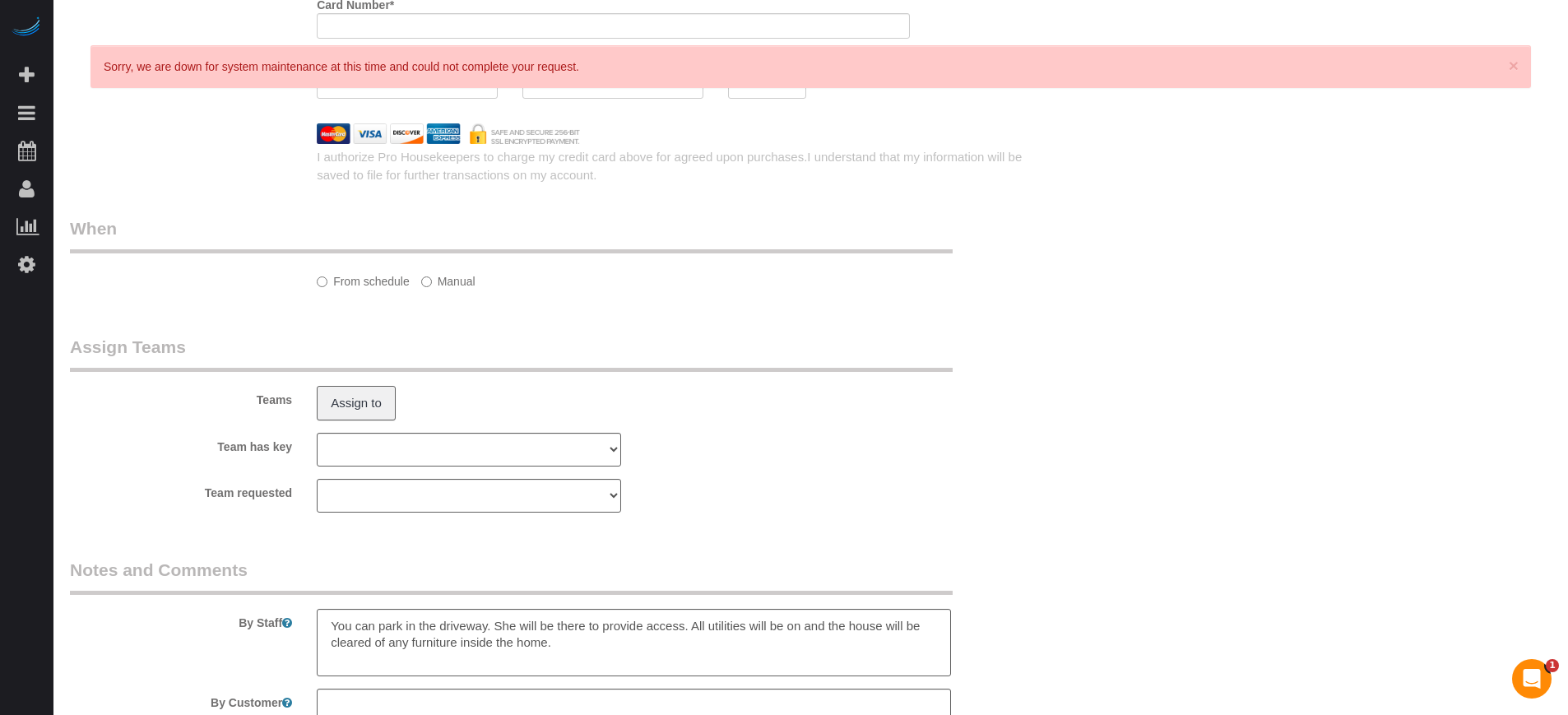
scroll to position [1521, 0]
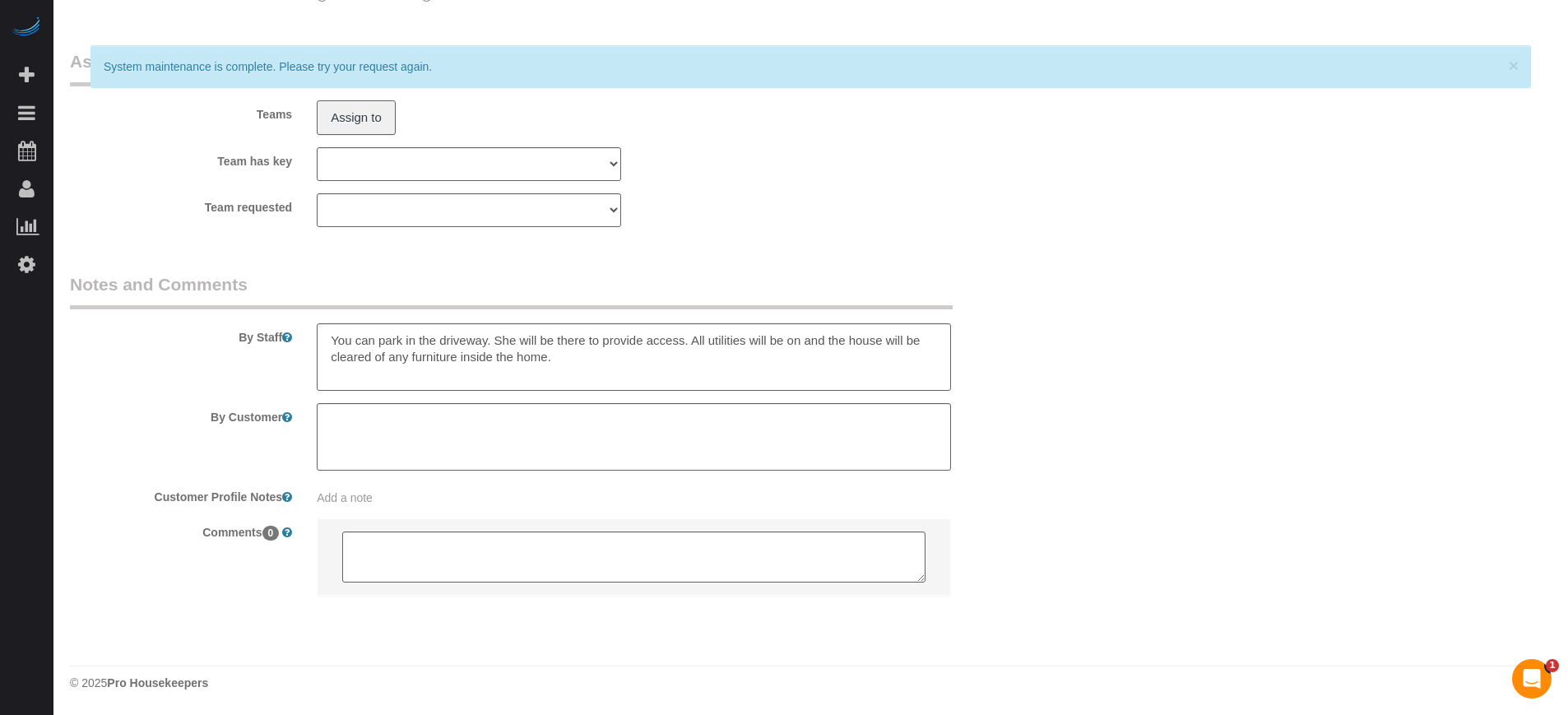
drag, startPoint x: 1545, startPoint y: 275, endPoint x: 1462, endPoint y: 253, distance: 85.9
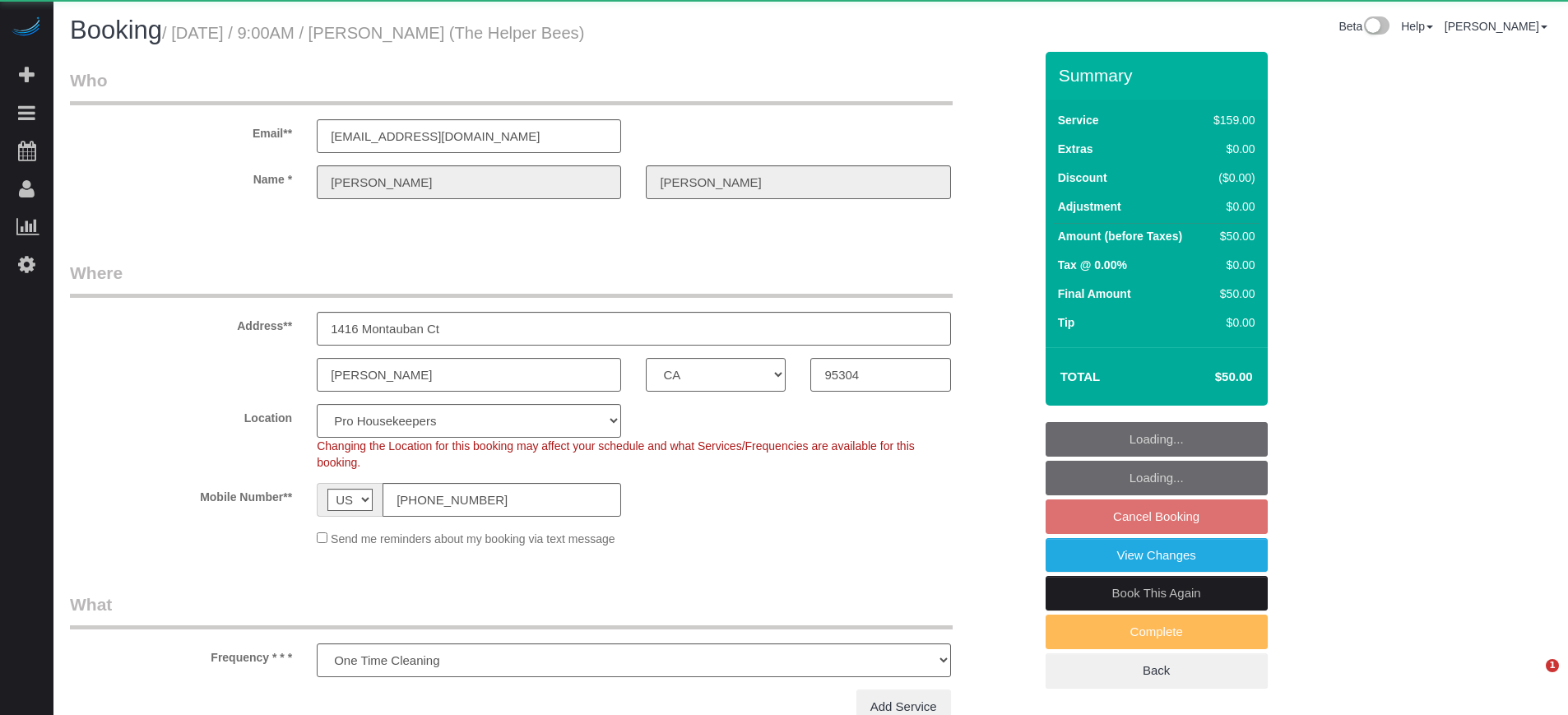
select select "CA"
select select "object:771"
select select "4"
select select "spot1"
select select "number:9"
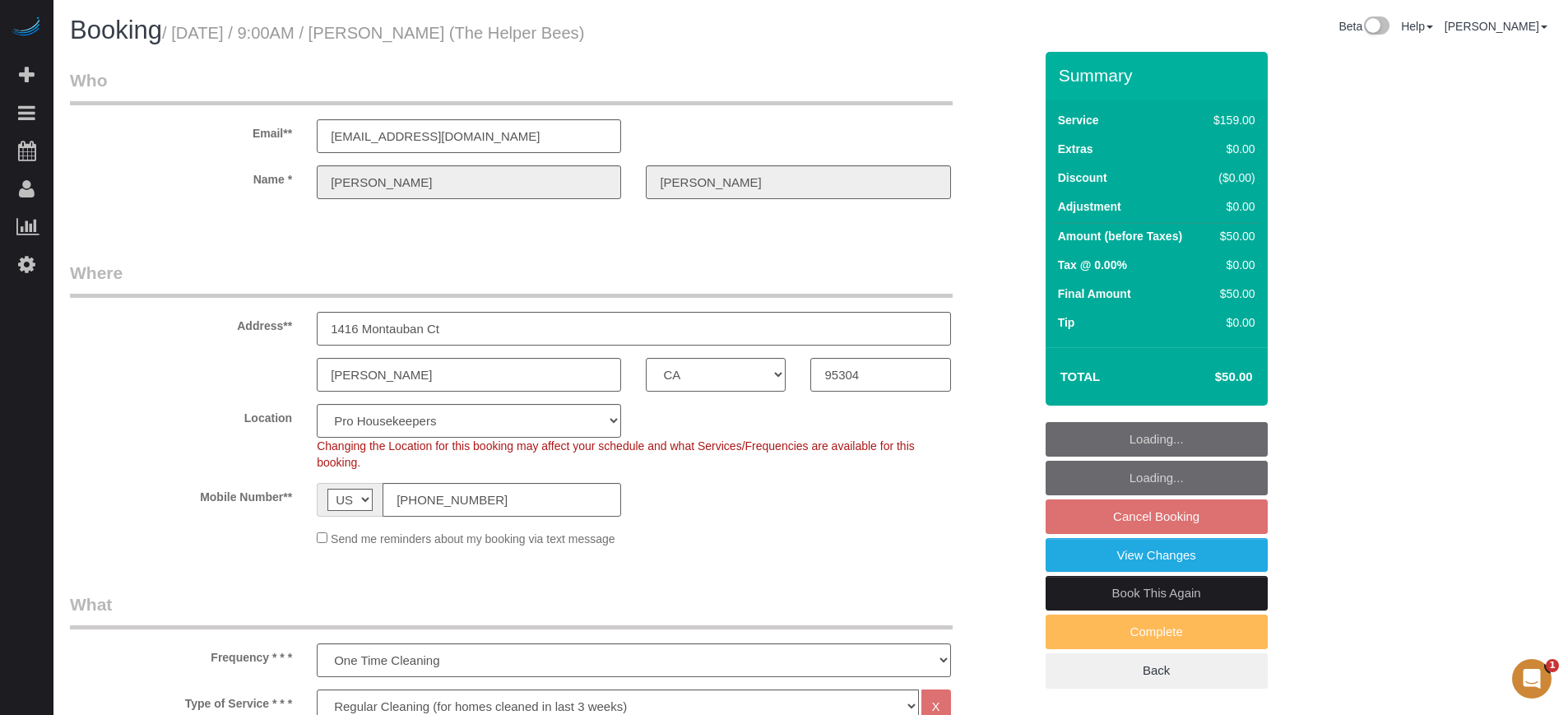
click at [989, 331] on div "Address** 1416 Montauban Ct" at bounding box center [551, 303] width 988 height 85
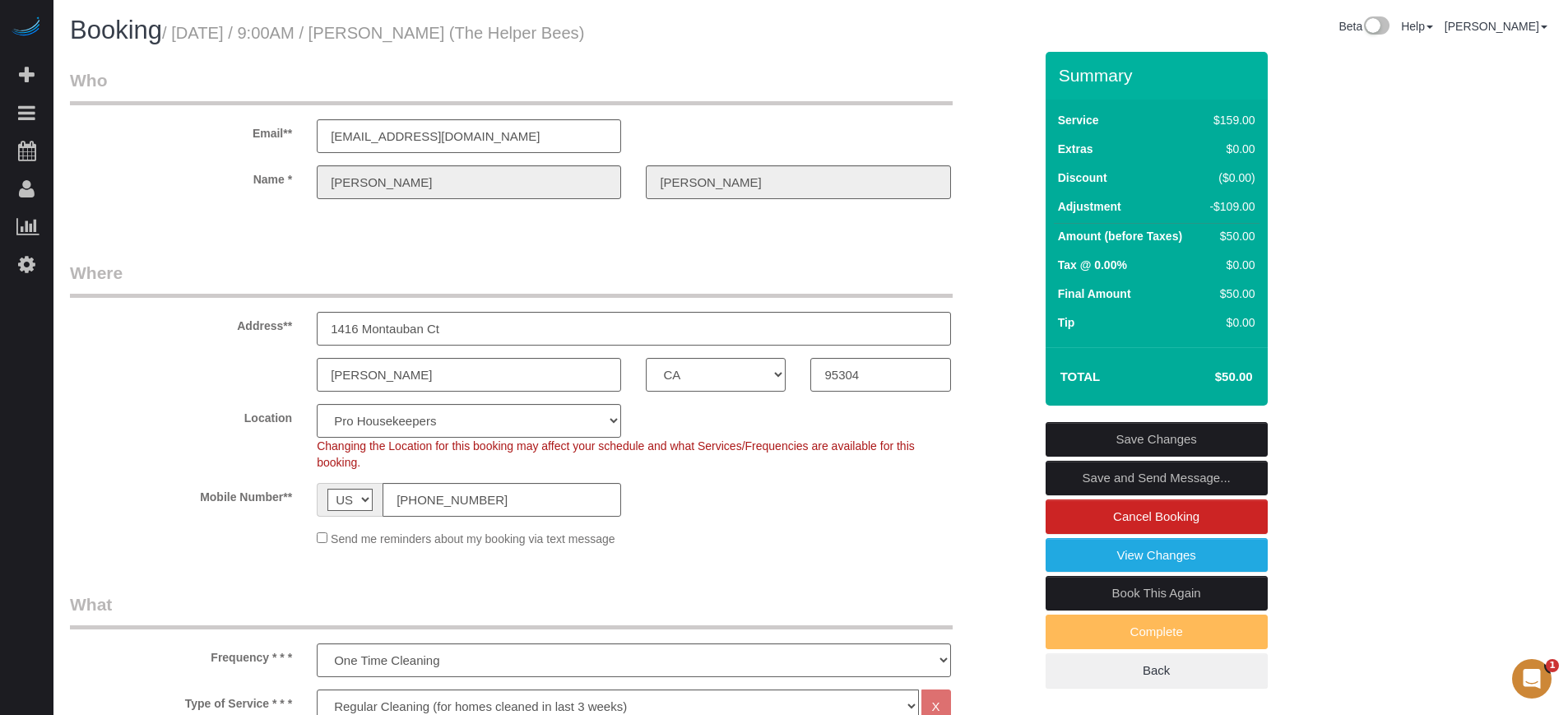
click at [1024, 166] on div "Name * [PERSON_NAME]" at bounding box center [551, 182] width 988 height 34
click at [997, 332] on div "Address** 1416 Montauban Ct" at bounding box center [551, 303] width 988 height 85
